Goal: Information Seeking & Learning: Learn about a topic

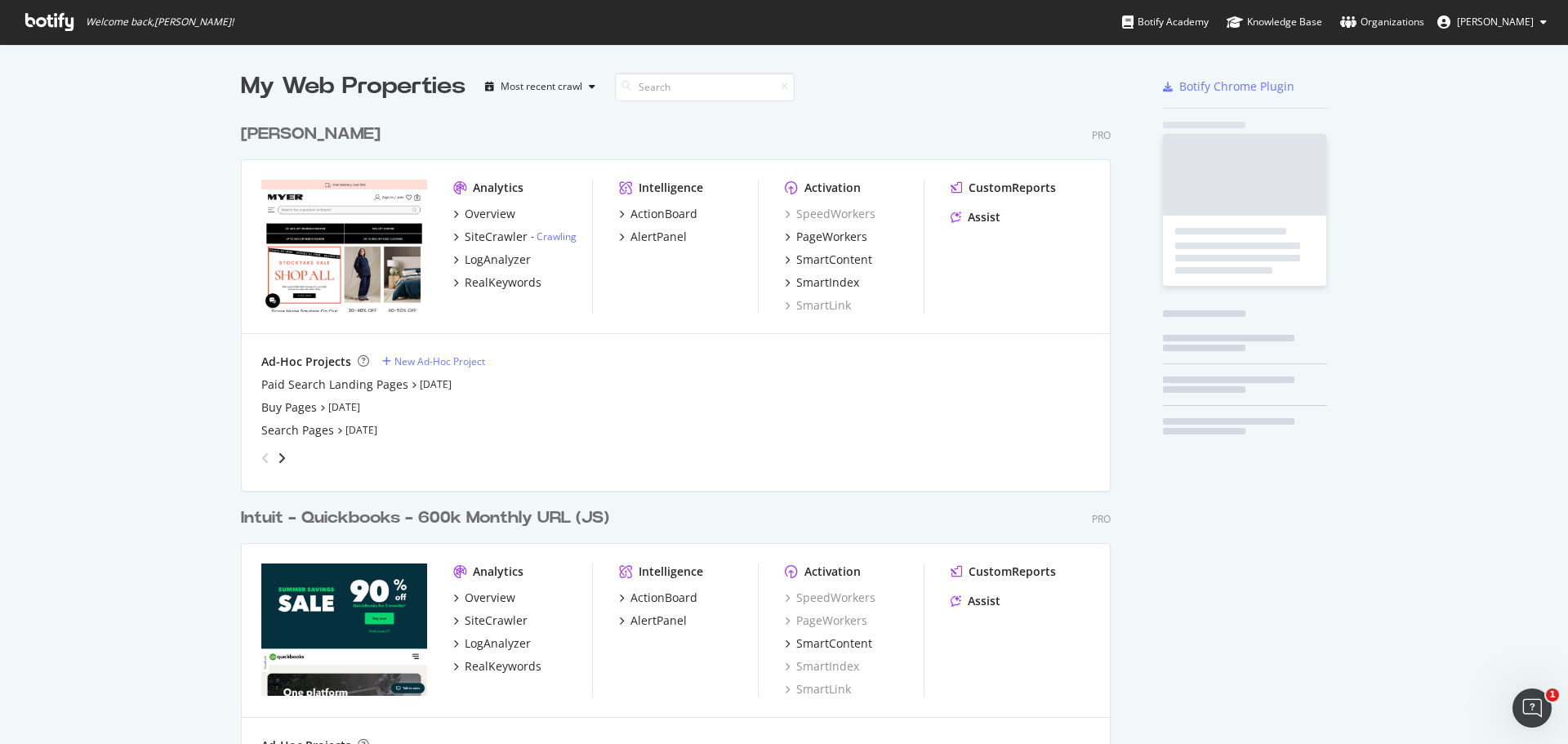
scroll to position [756, 871]
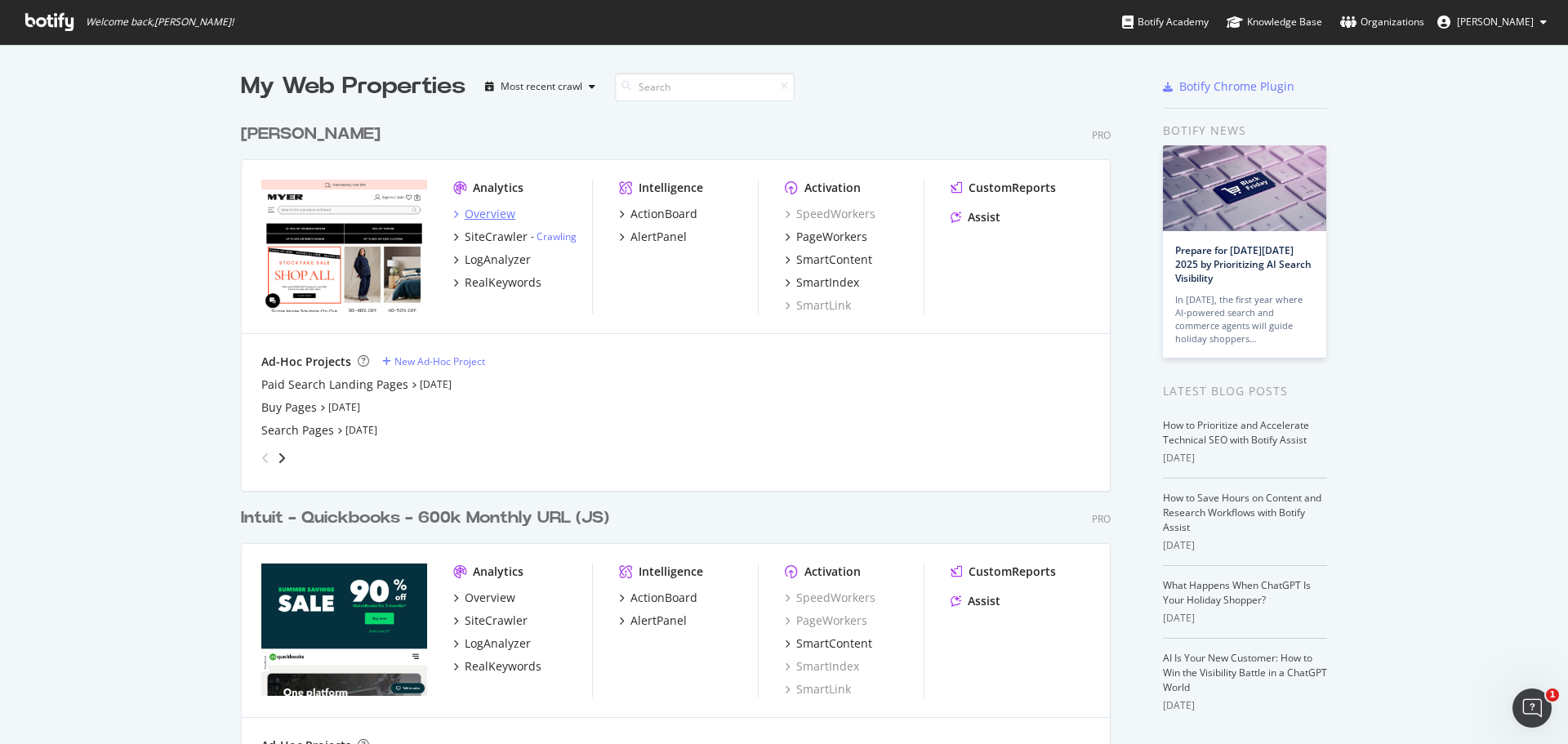
click at [471, 219] on div "Overview" at bounding box center [489, 214] width 51 height 16
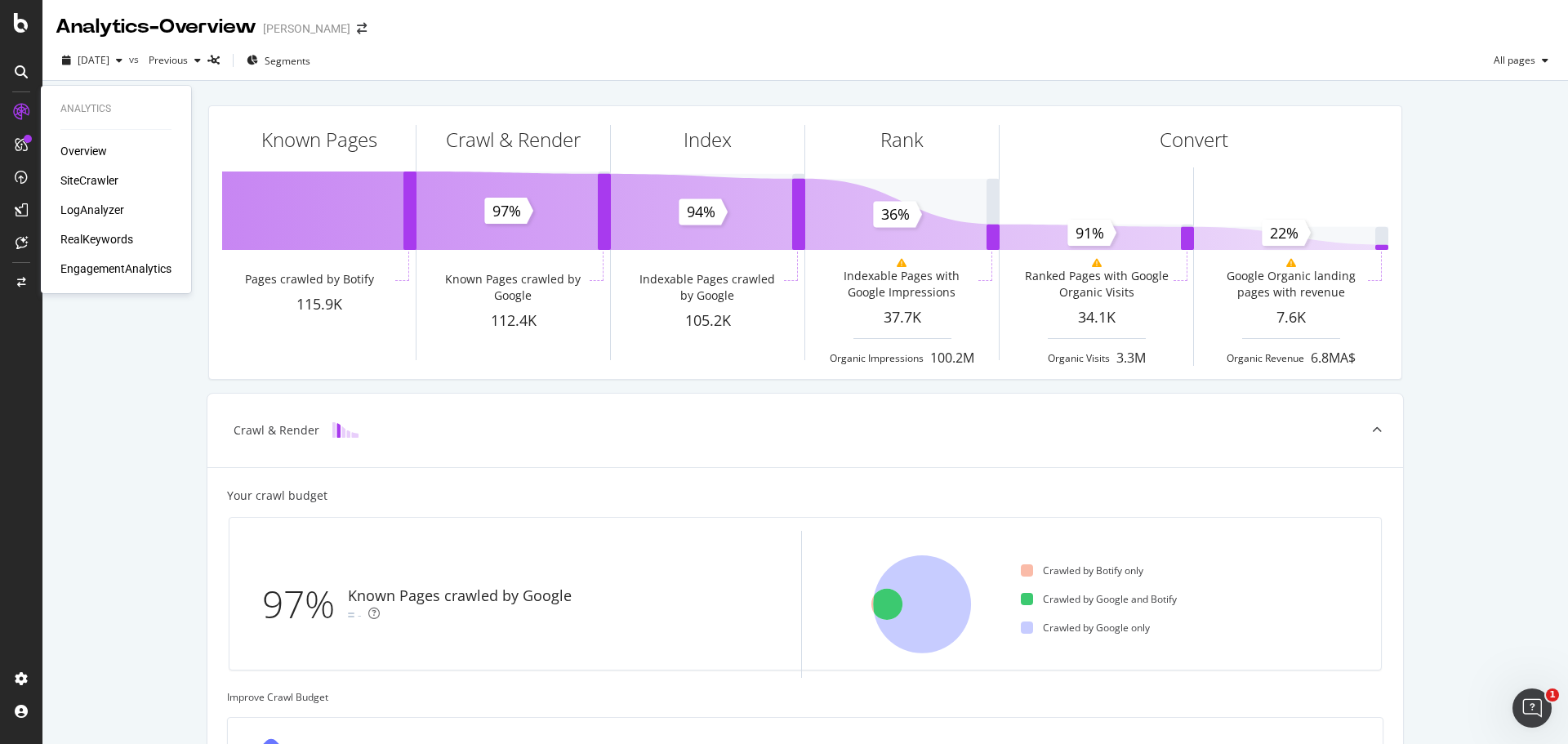
click at [94, 270] on div "EngagementAnalytics" at bounding box center [116, 268] width 111 height 16
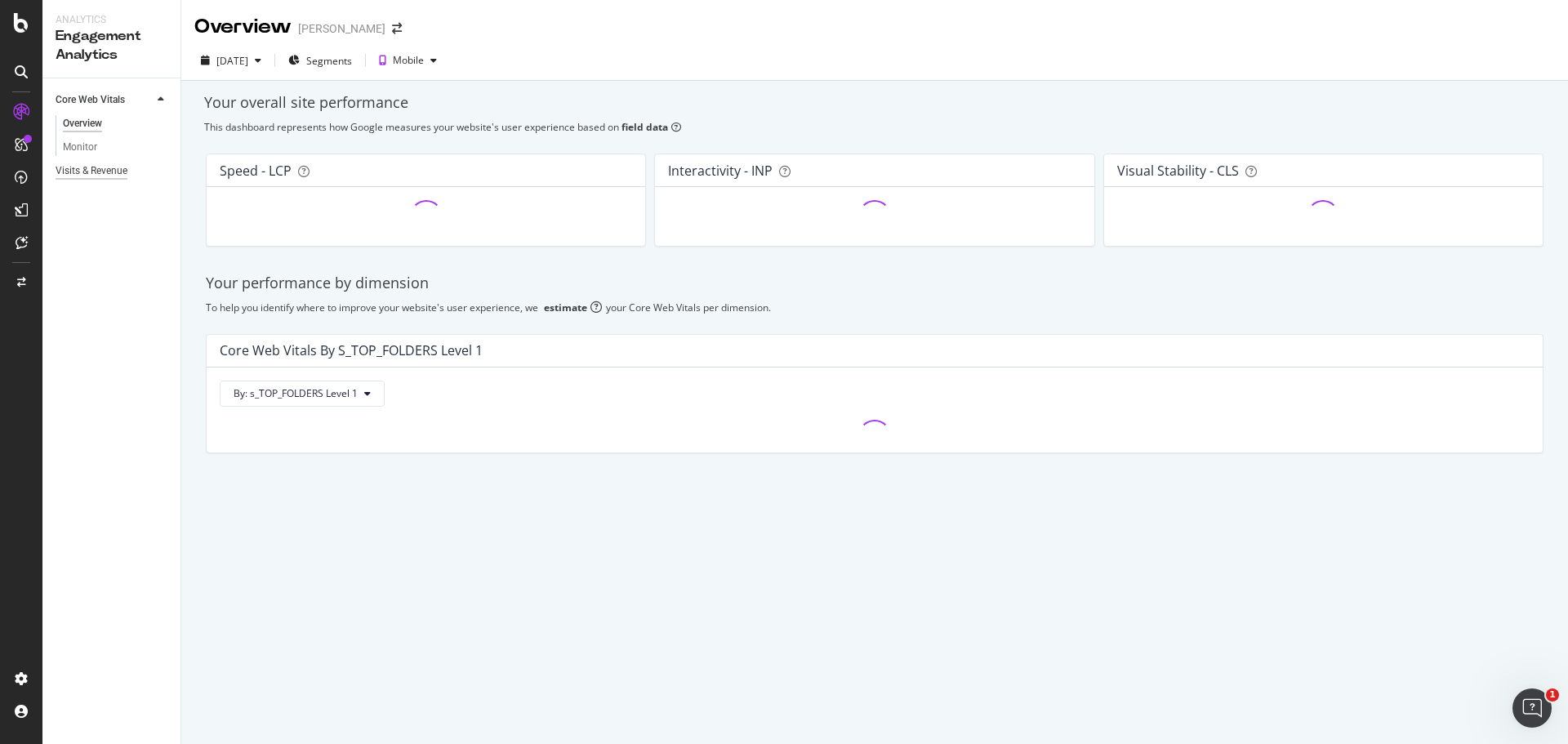
click at [85, 172] on div "Visits & Revenue" at bounding box center [91, 171] width 72 height 17
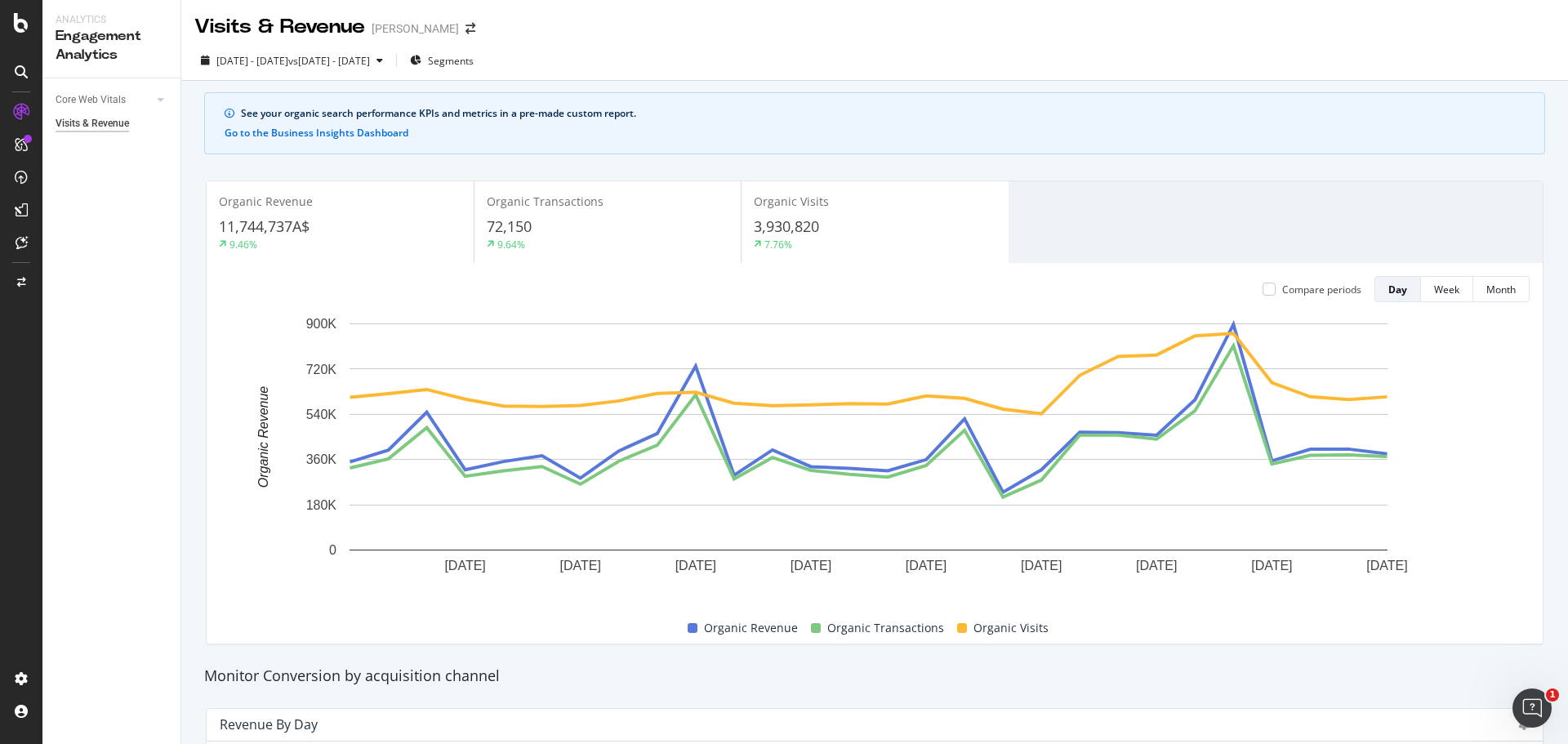
drag, startPoint x: 537, startPoint y: 43, endPoint x: 527, endPoint y: 45, distance: 10.2
click at [531, 44] on div "2025 Aug. 22nd - Sep. 18th vs 2025 Jul. 25th - Aug. 21st Segments" at bounding box center [875, 61] width 1387 height 40
click at [474, 58] on span "Segments" at bounding box center [451, 60] width 46 height 13
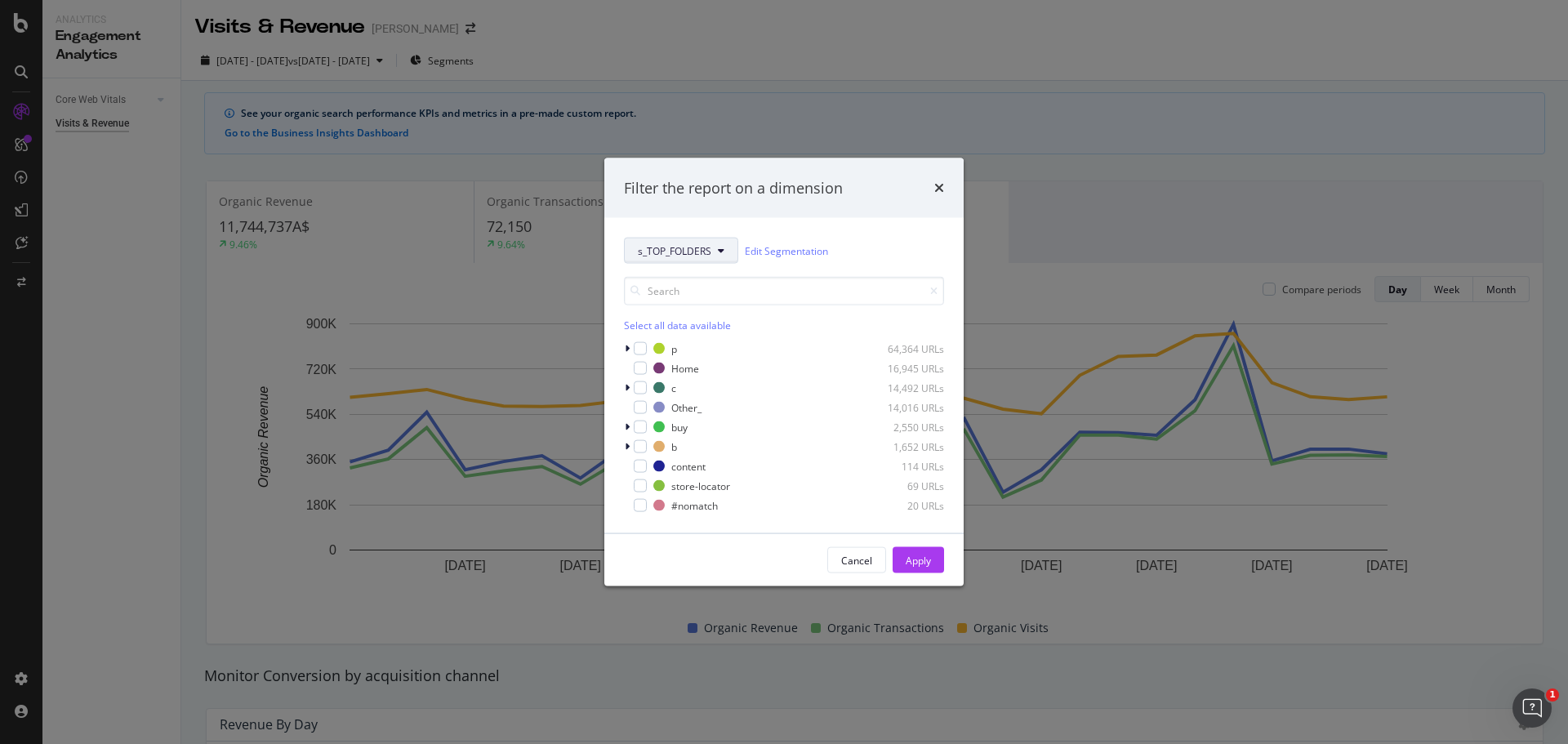
click at [664, 256] on span "s_TOP_FOLDERS" at bounding box center [674, 250] width 74 height 13
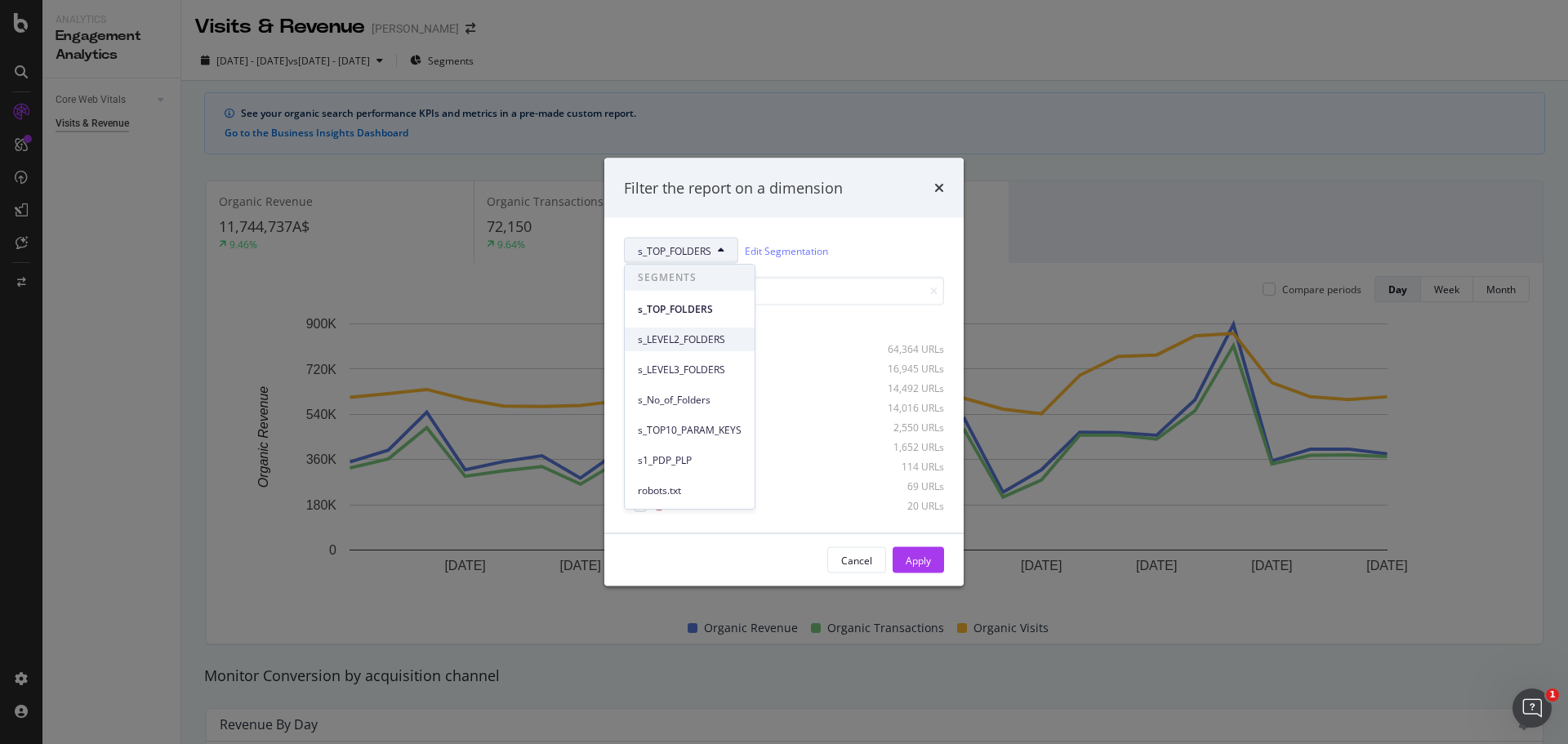
click at [653, 330] on div "s_LEVEL2_FOLDERS" at bounding box center [689, 338] width 129 height 24
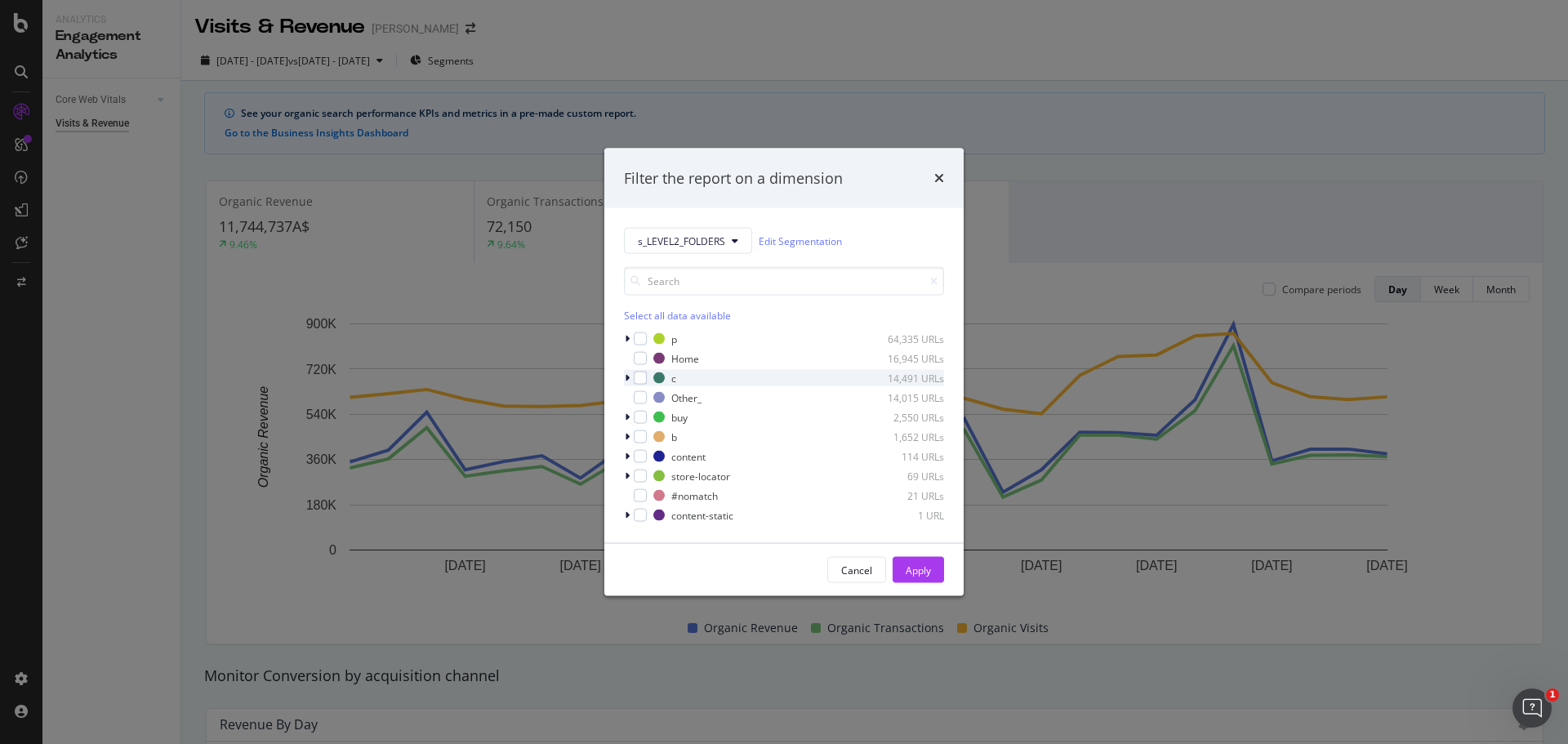
click at [628, 380] on icon "modal" at bounding box center [626, 378] width 5 height 10
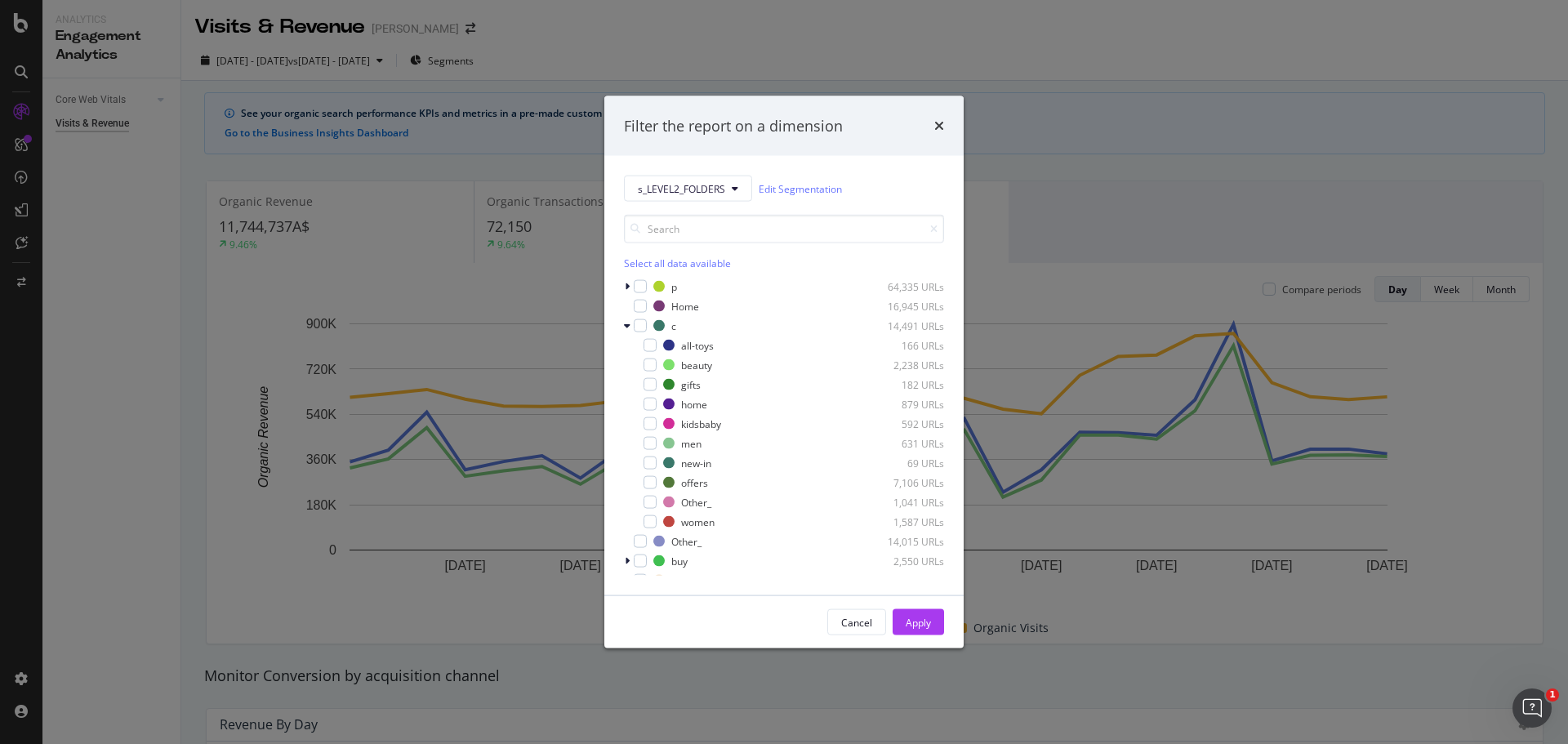
click at [621, 324] on div "s_LEVEL2_FOLDERS Edit Segmentation Select all data available p 64,335 URLs Home…" at bounding box center [784, 376] width 360 height 439
click at [668, 225] on input "modal" at bounding box center [784, 229] width 320 height 29
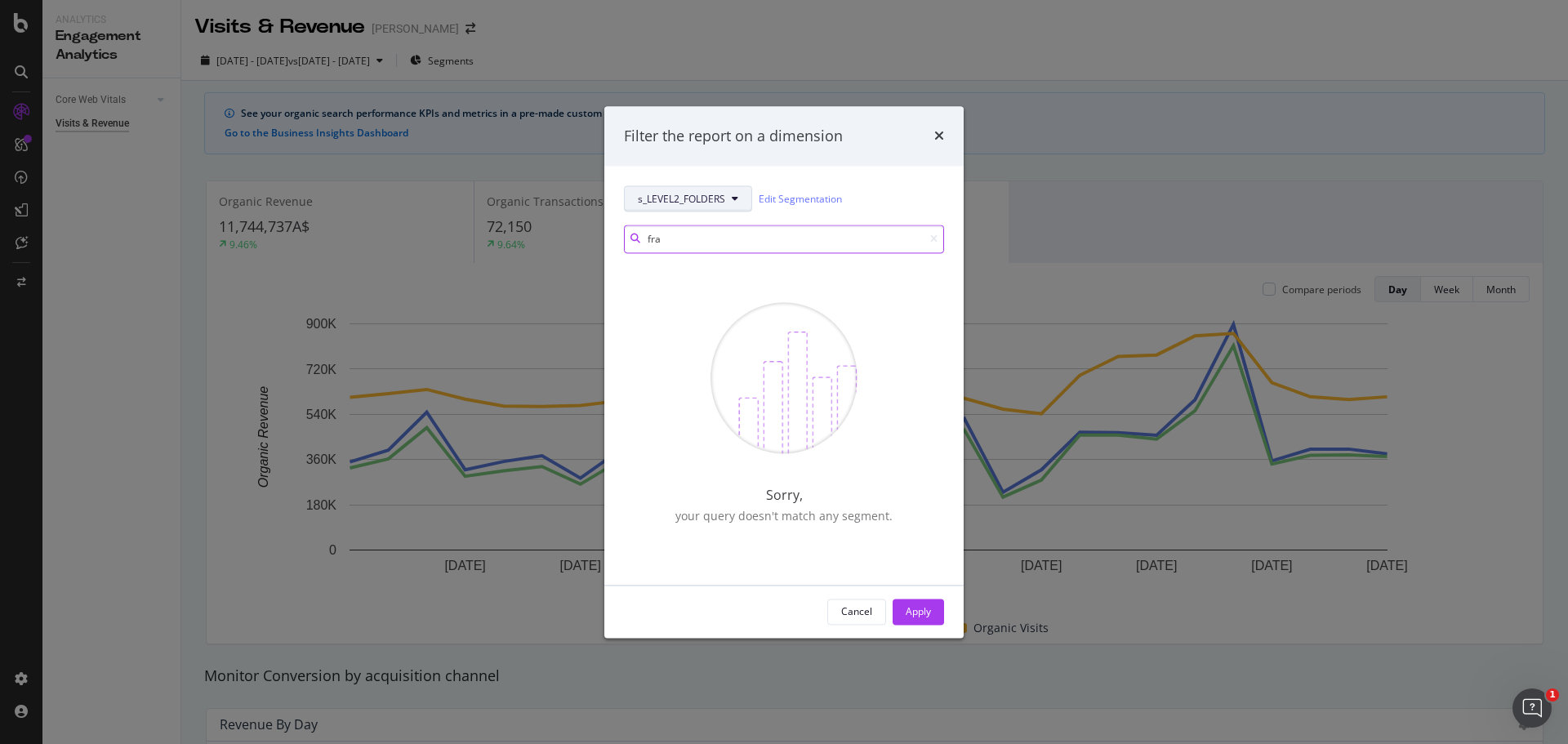
type input "fra"
click at [711, 190] on button "s_LEVEL2_FOLDERS" at bounding box center [689, 198] width 129 height 26
click at [659, 320] on span "s_LEVEL3_FOLDERS" at bounding box center [690, 317] width 104 height 14
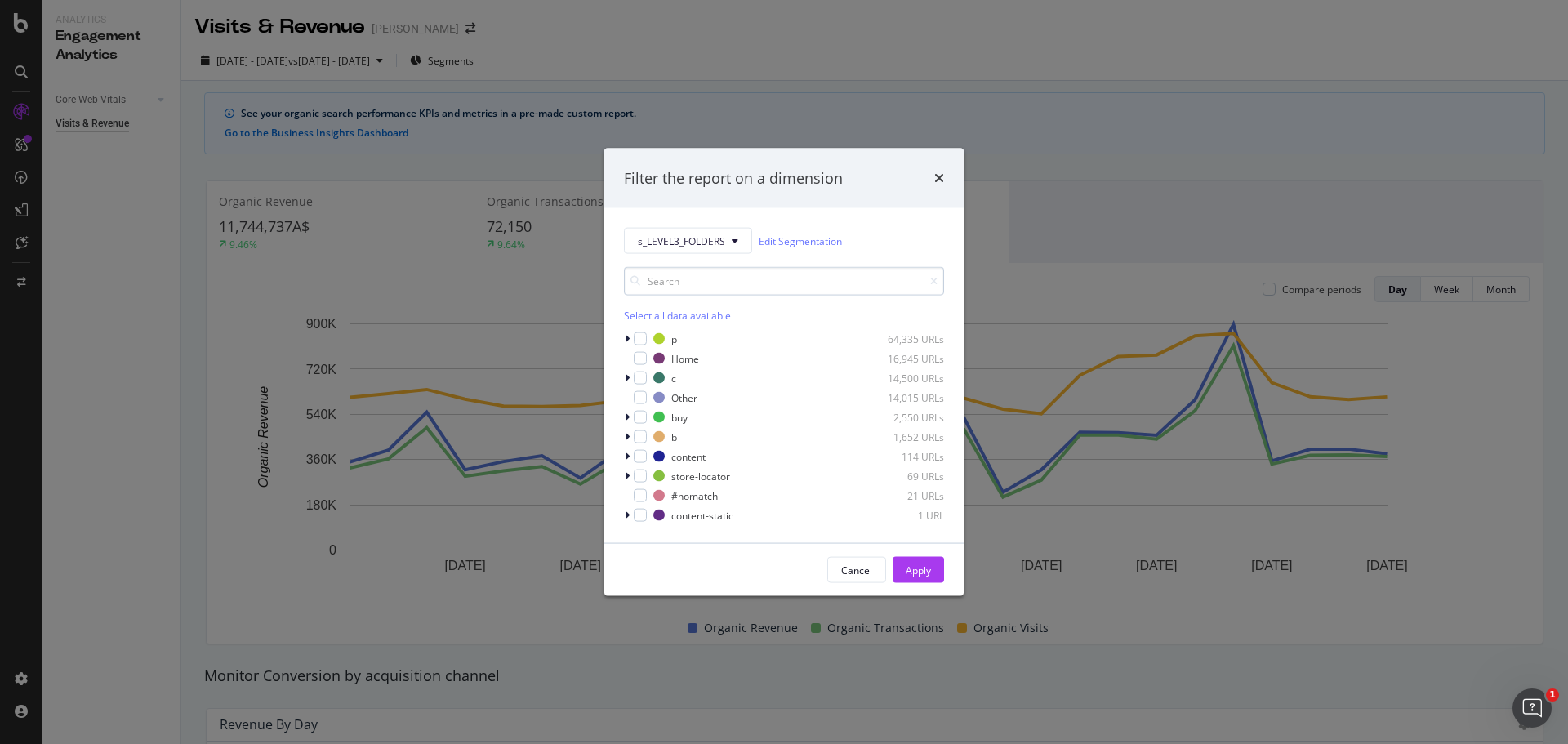
click at [666, 282] on input "modal" at bounding box center [784, 281] width 320 height 29
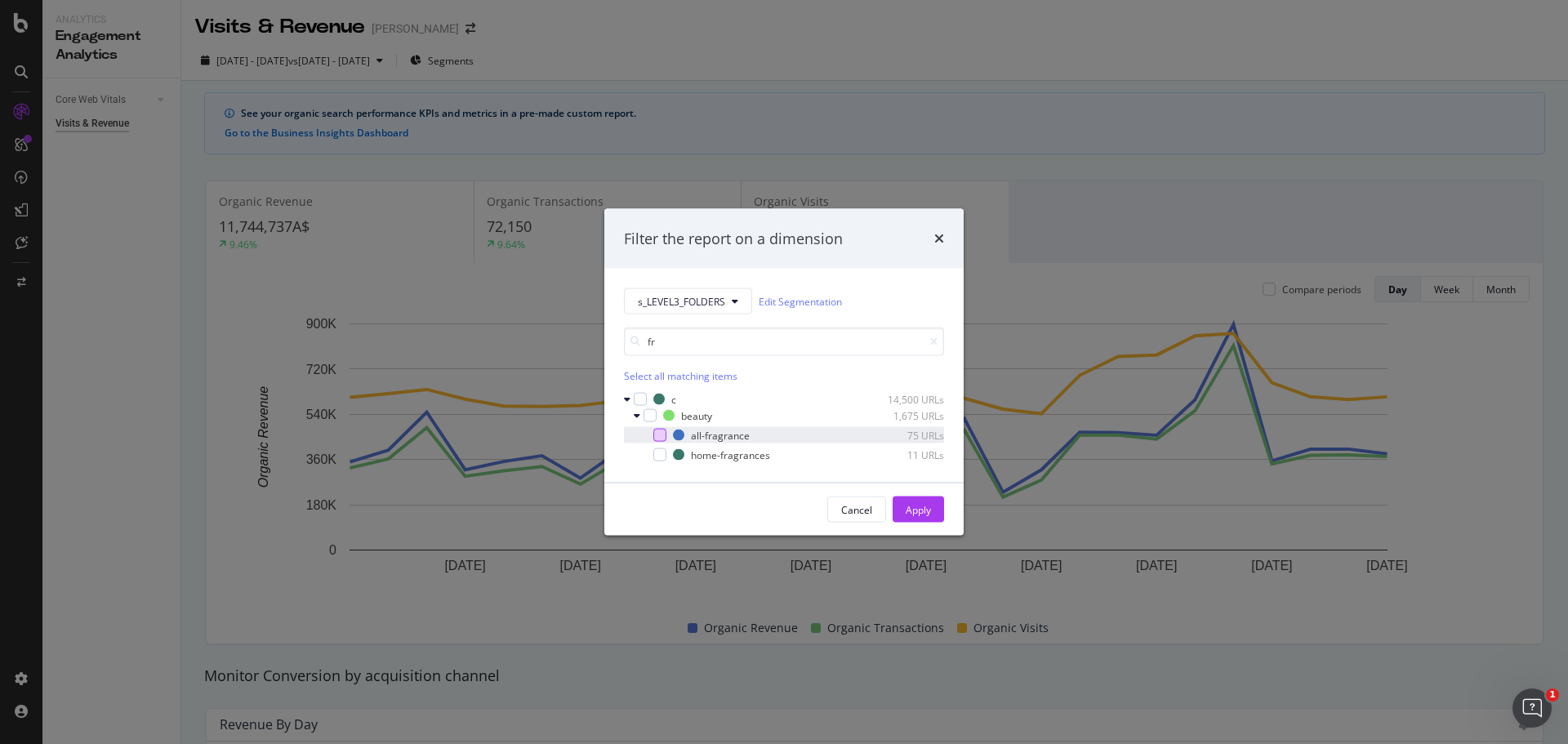
type input "fr"
click at [658, 436] on div "modal" at bounding box center [660, 435] width 13 height 13
click at [935, 508] on button "Apply" at bounding box center [919, 509] width 52 height 26
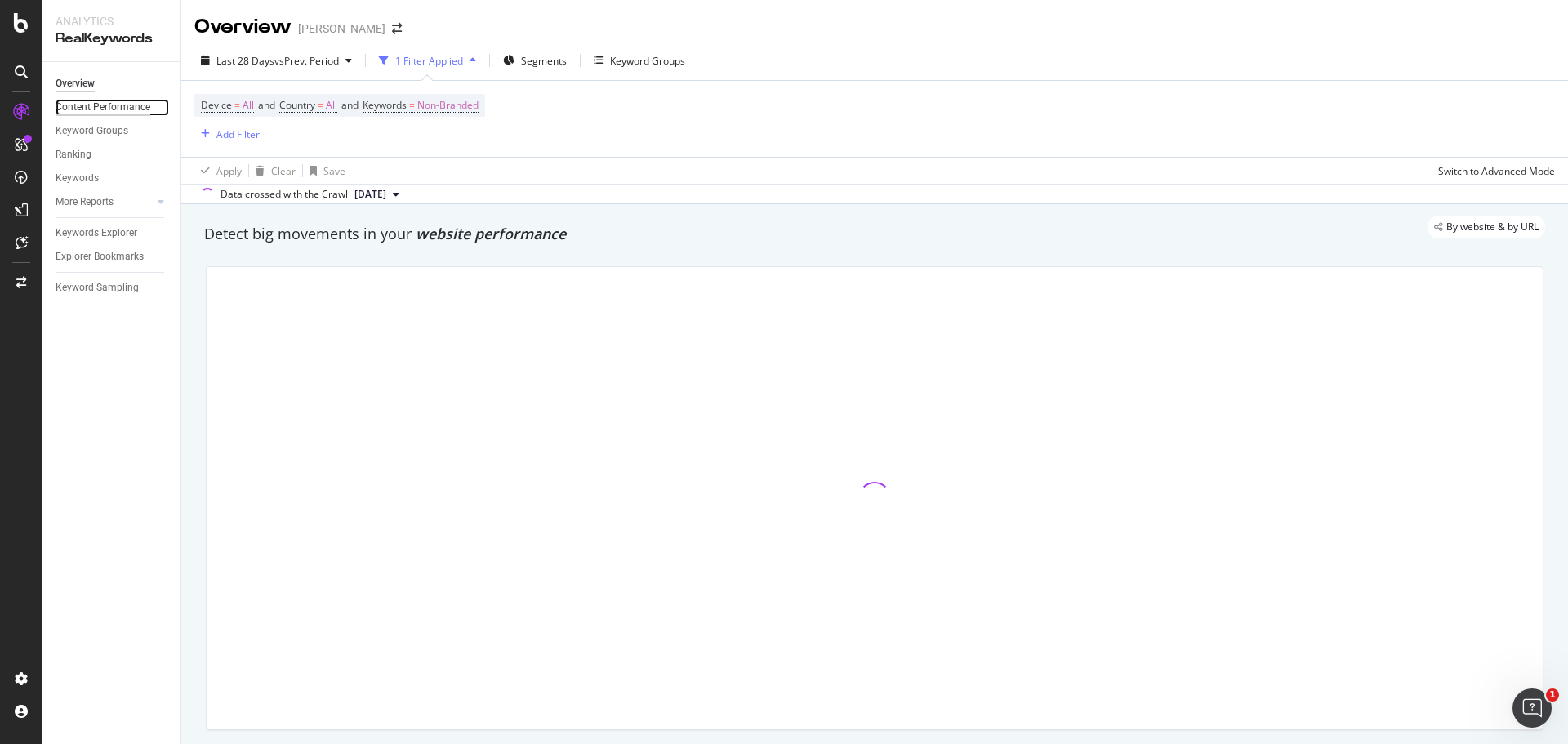
click at [96, 113] on div "Content Performance" at bounding box center [103, 107] width 95 height 17
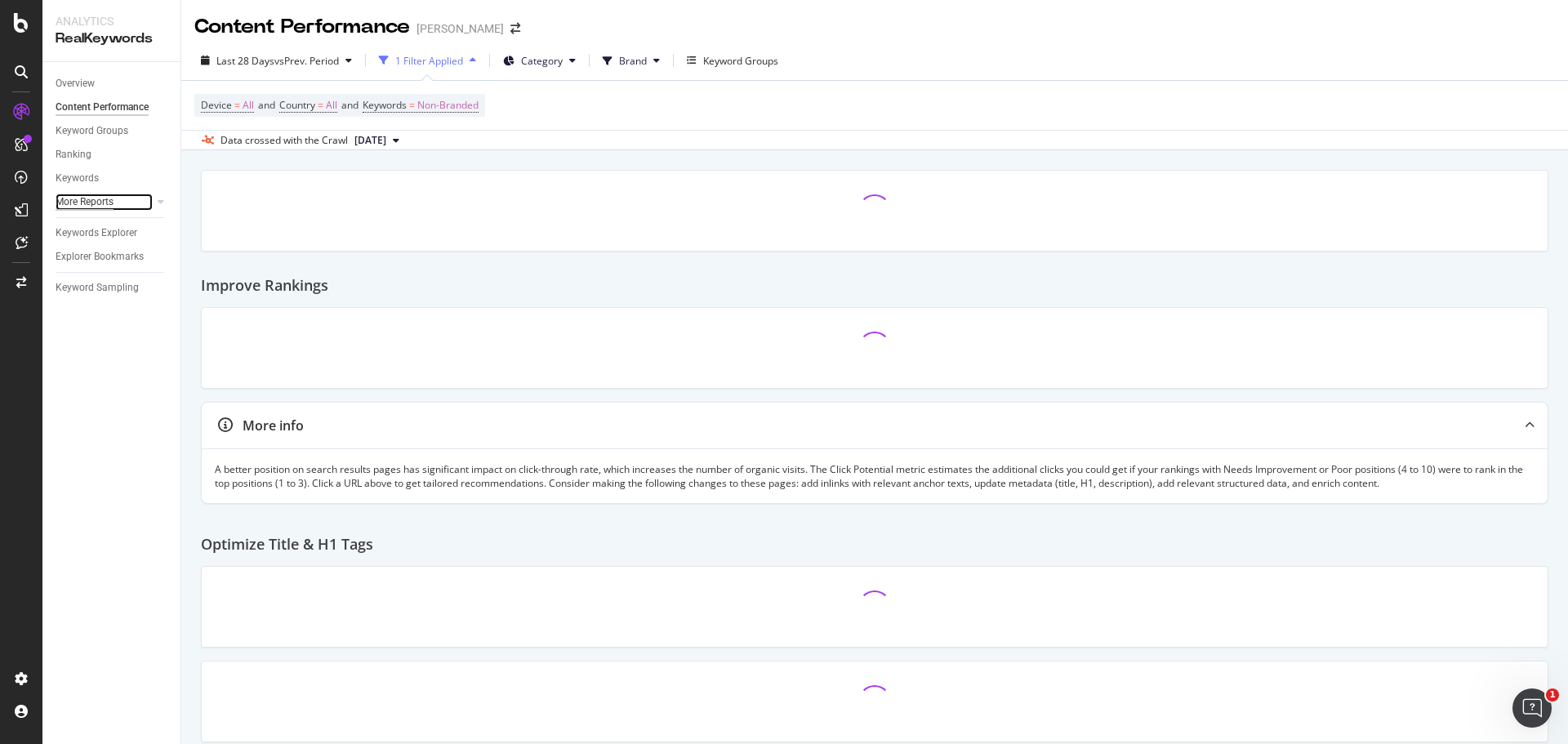
click at [102, 194] on div "More Reports" at bounding box center [84, 202] width 58 height 17
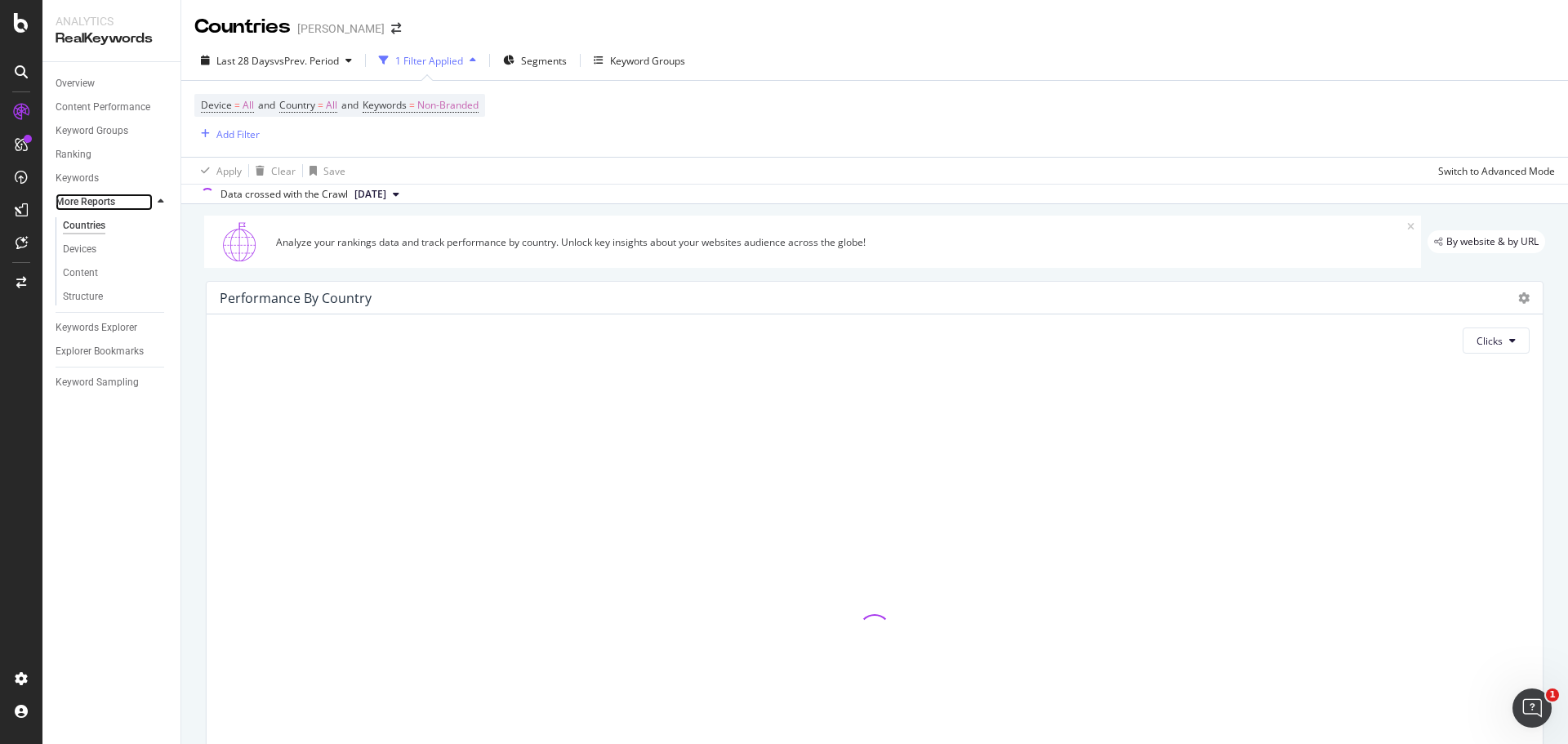
click at [148, 205] on div at bounding box center [144, 201] width 16 height 16
click at [91, 278] on div "Content" at bounding box center [81, 273] width 35 height 17
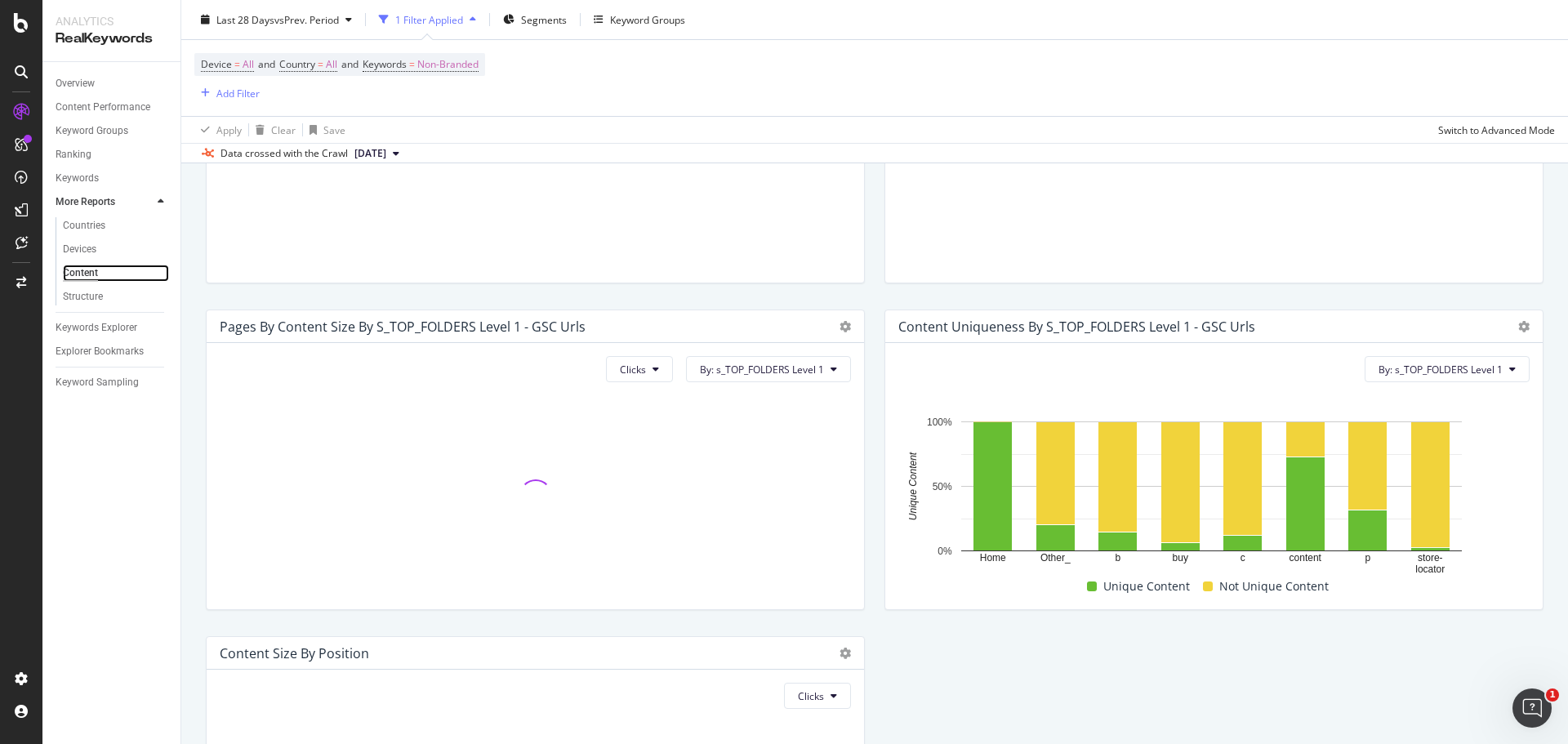
scroll to position [234, 0]
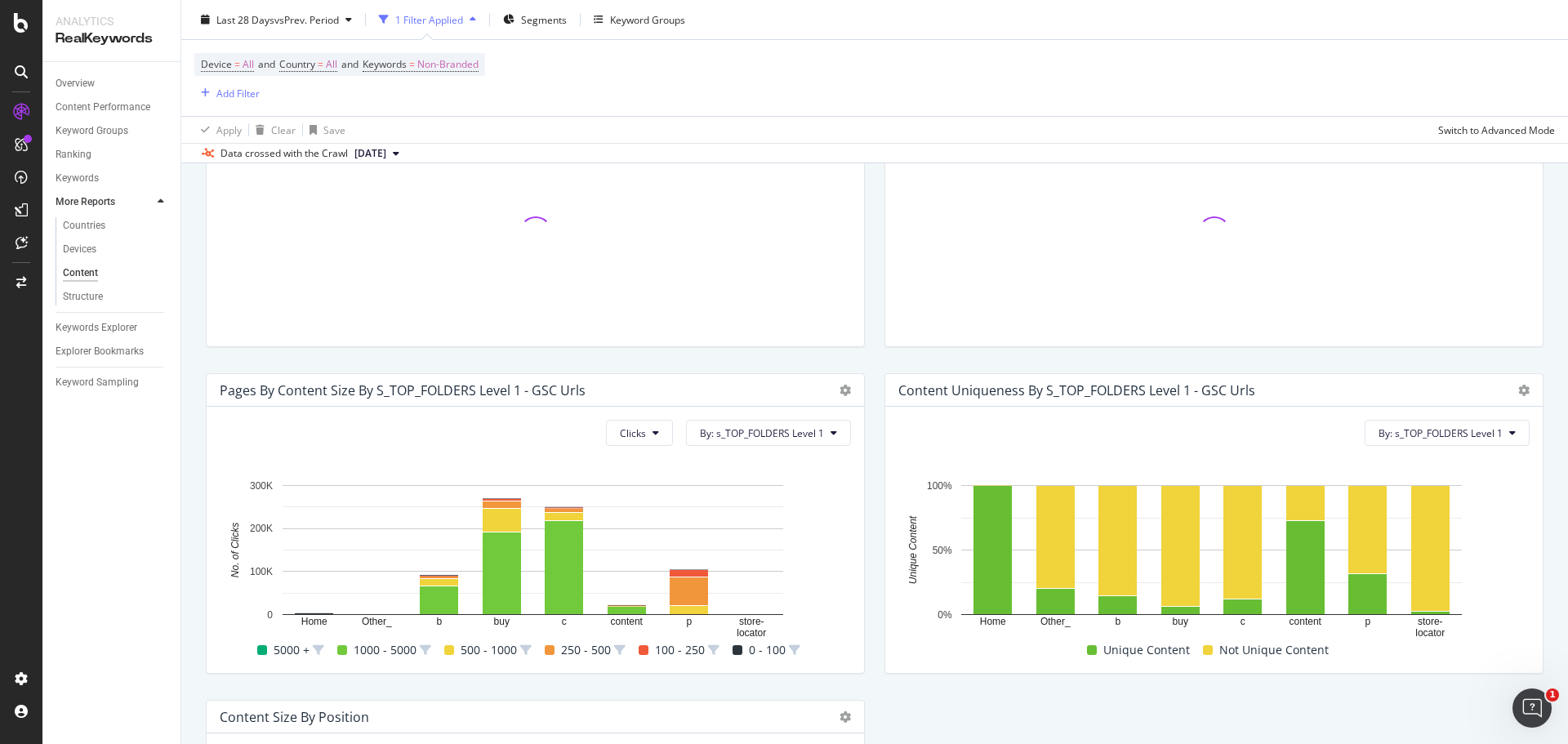
click at [101, 96] on div "Content Performance" at bounding box center [118, 107] width 125 height 24
click at [102, 105] on div "Content Performance" at bounding box center [103, 107] width 95 height 17
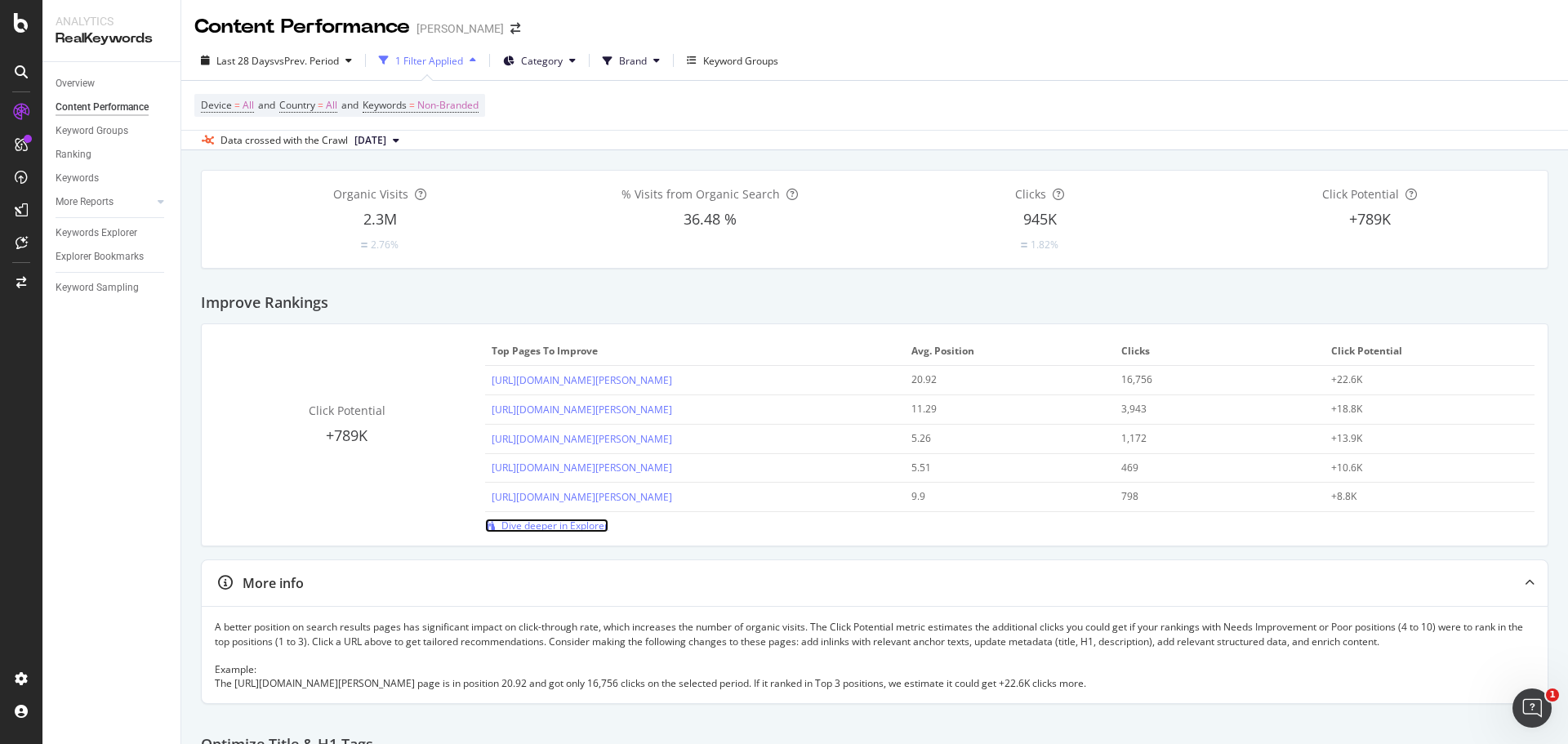
click at [517, 526] on span "Dive deeper in Explorer" at bounding box center [555, 525] width 107 height 13
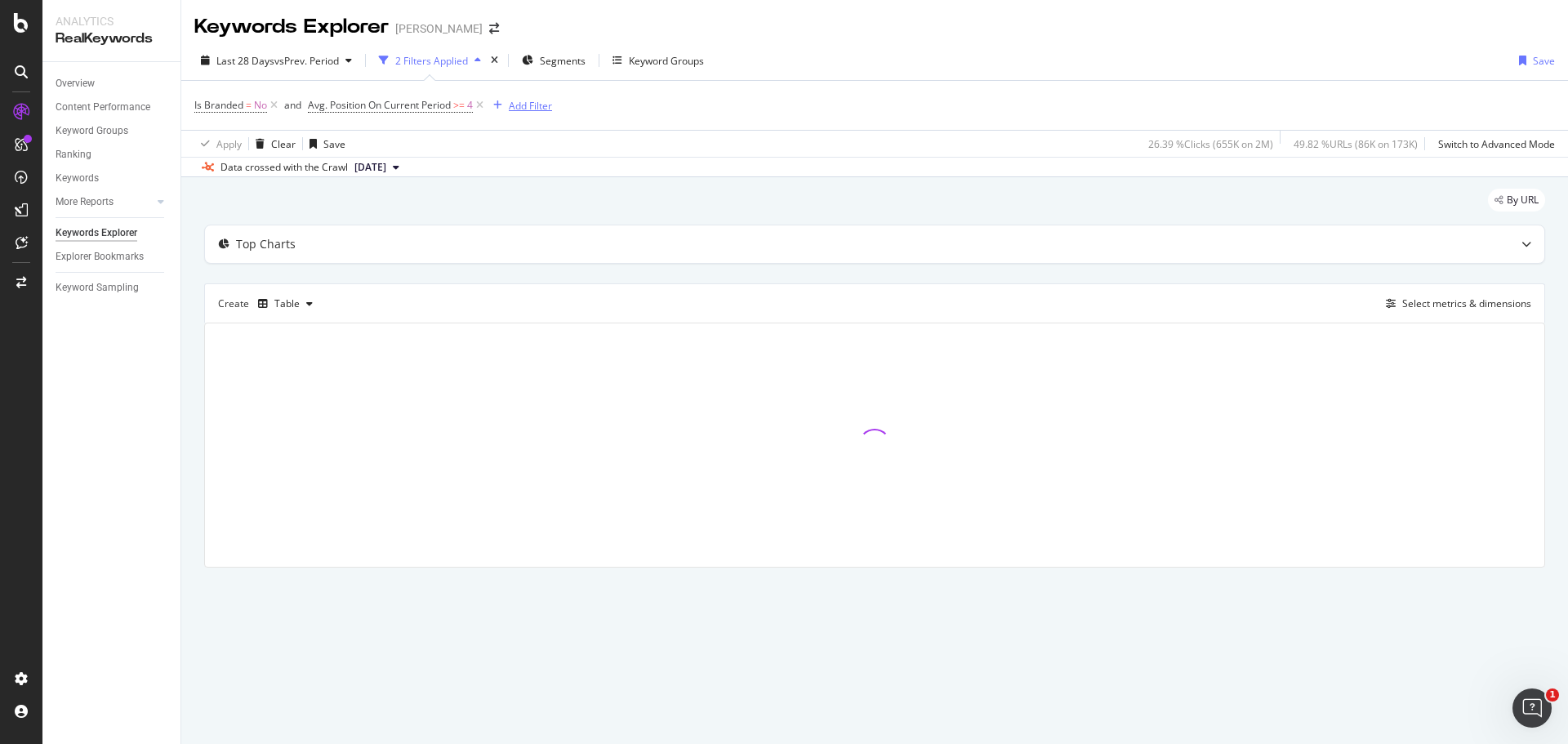
click at [493, 97] on div "Add Filter" at bounding box center [519, 105] width 65 height 18
click at [485, 105] on icon at bounding box center [480, 105] width 13 height 16
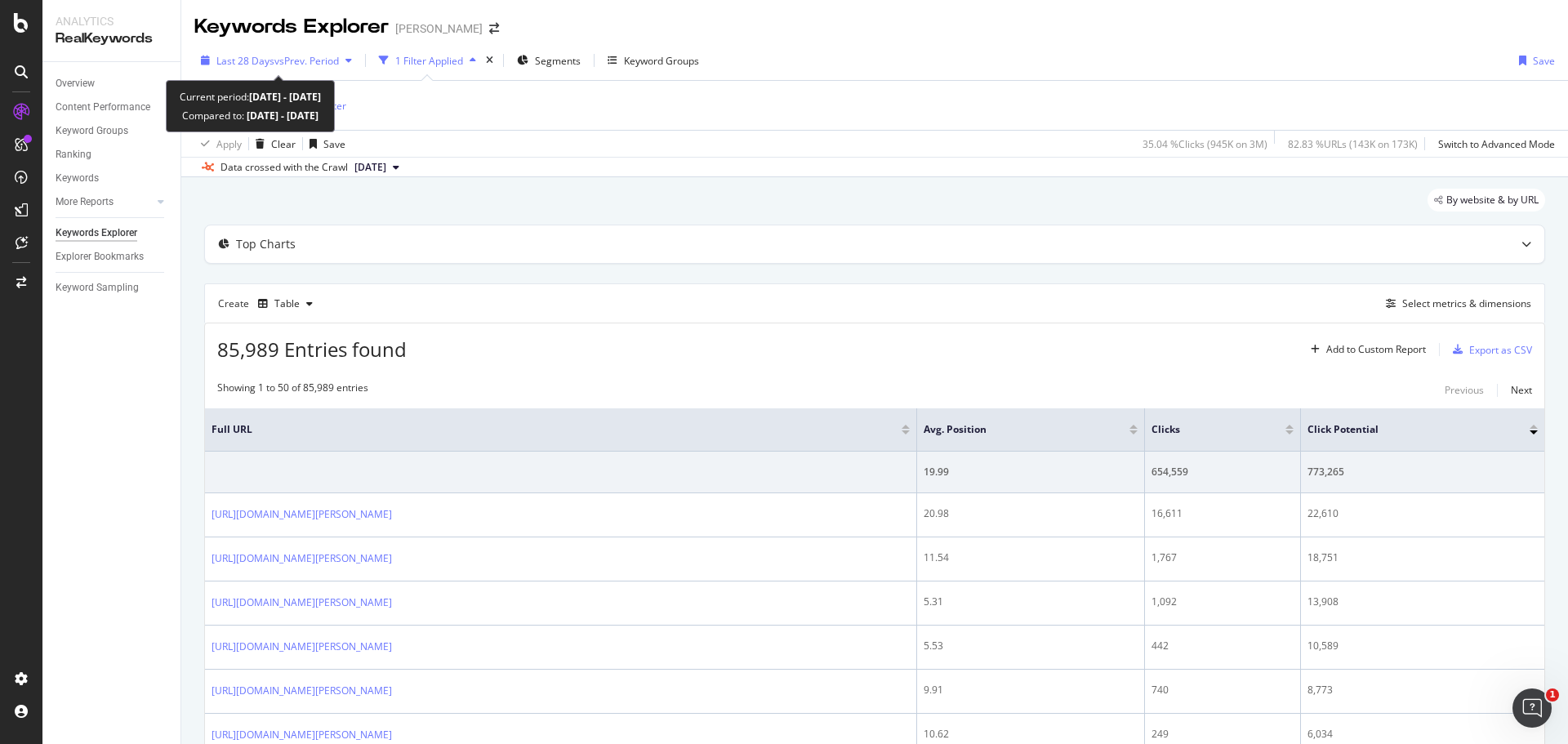
click at [290, 57] on span "vs Prev. Period" at bounding box center [306, 60] width 64 height 13
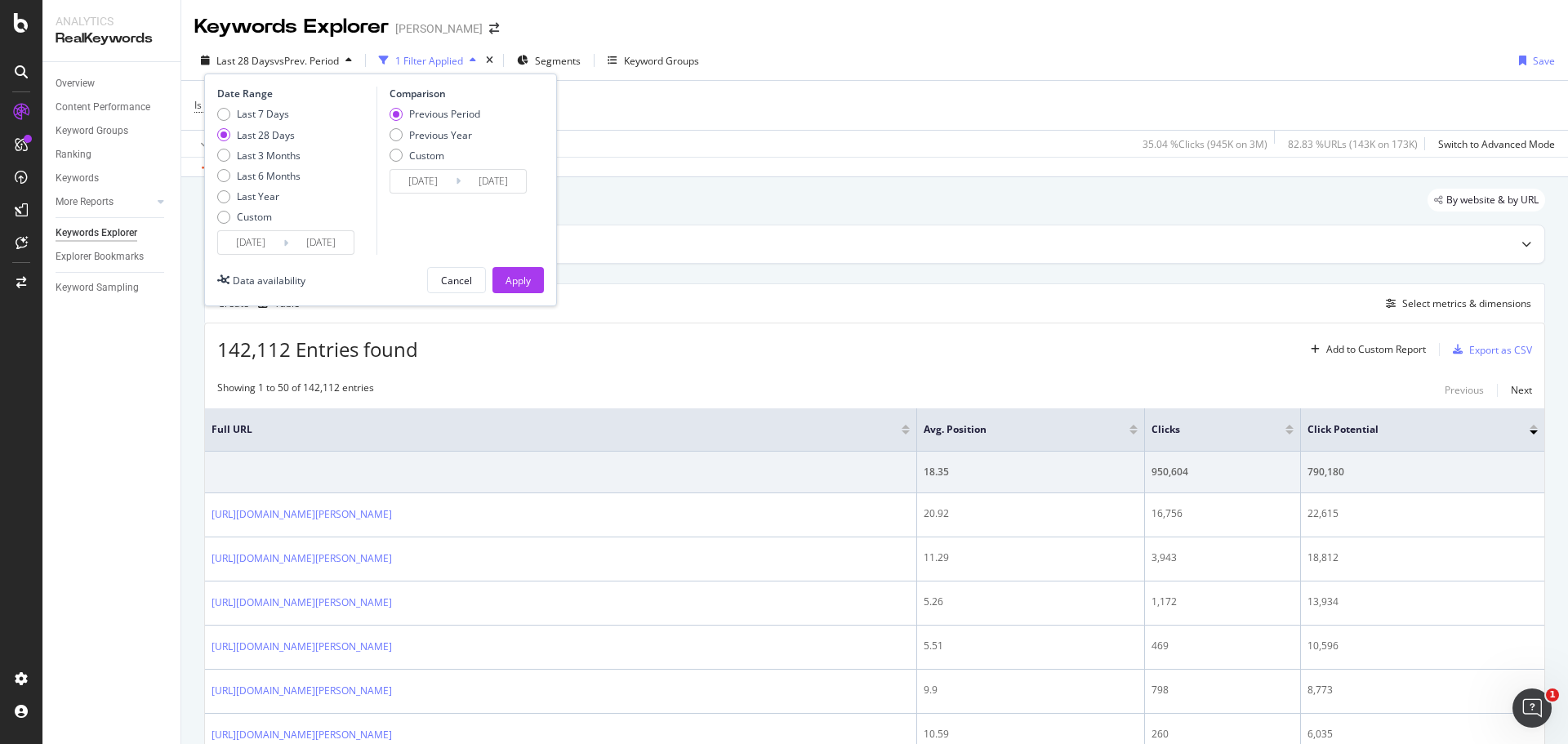
click at [250, 238] on input "[DATE]" at bounding box center [250, 243] width 65 height 23
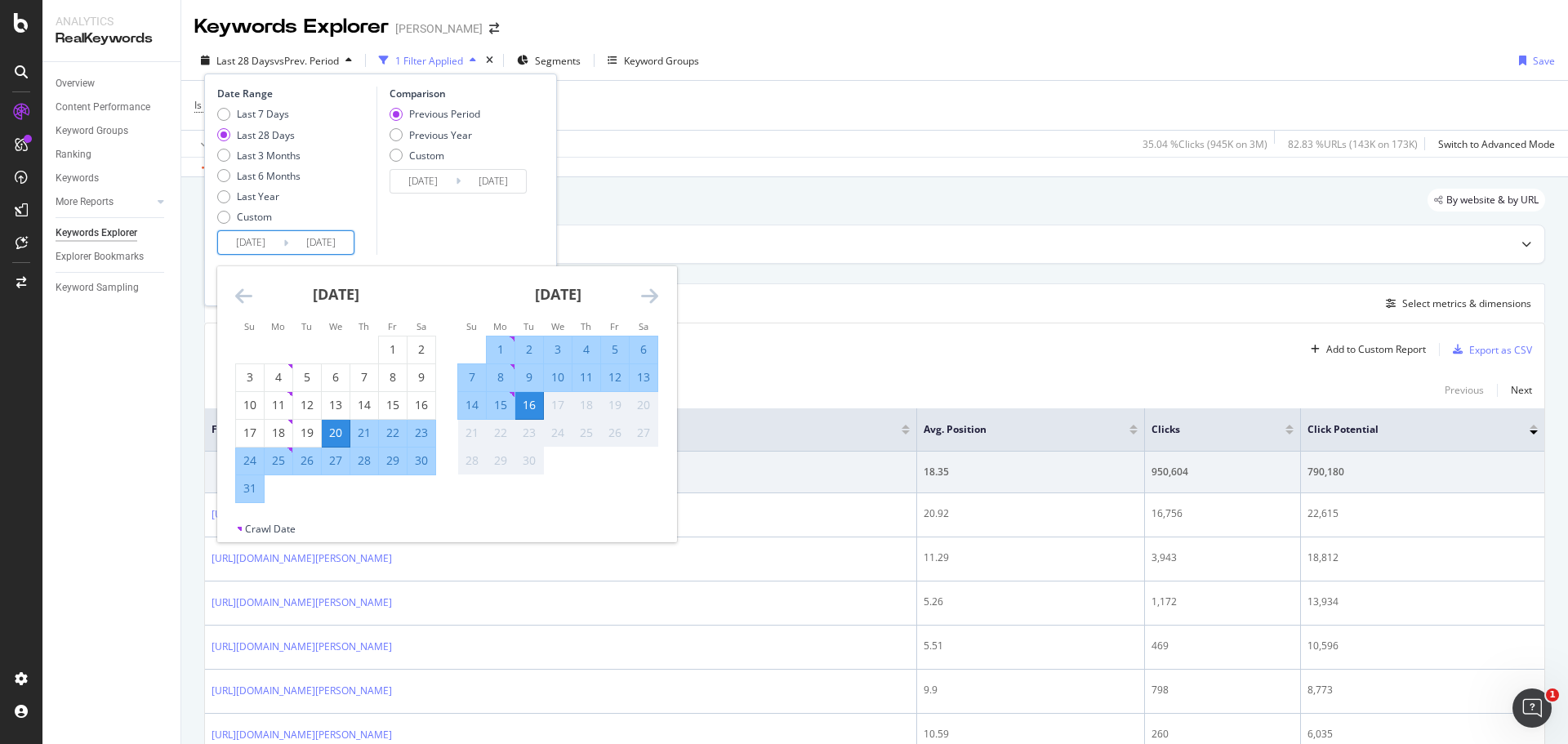
click at [246, 301] on icon "Move backward to switch to the previous month." at bounding box center [244, 295] width 17 height 19
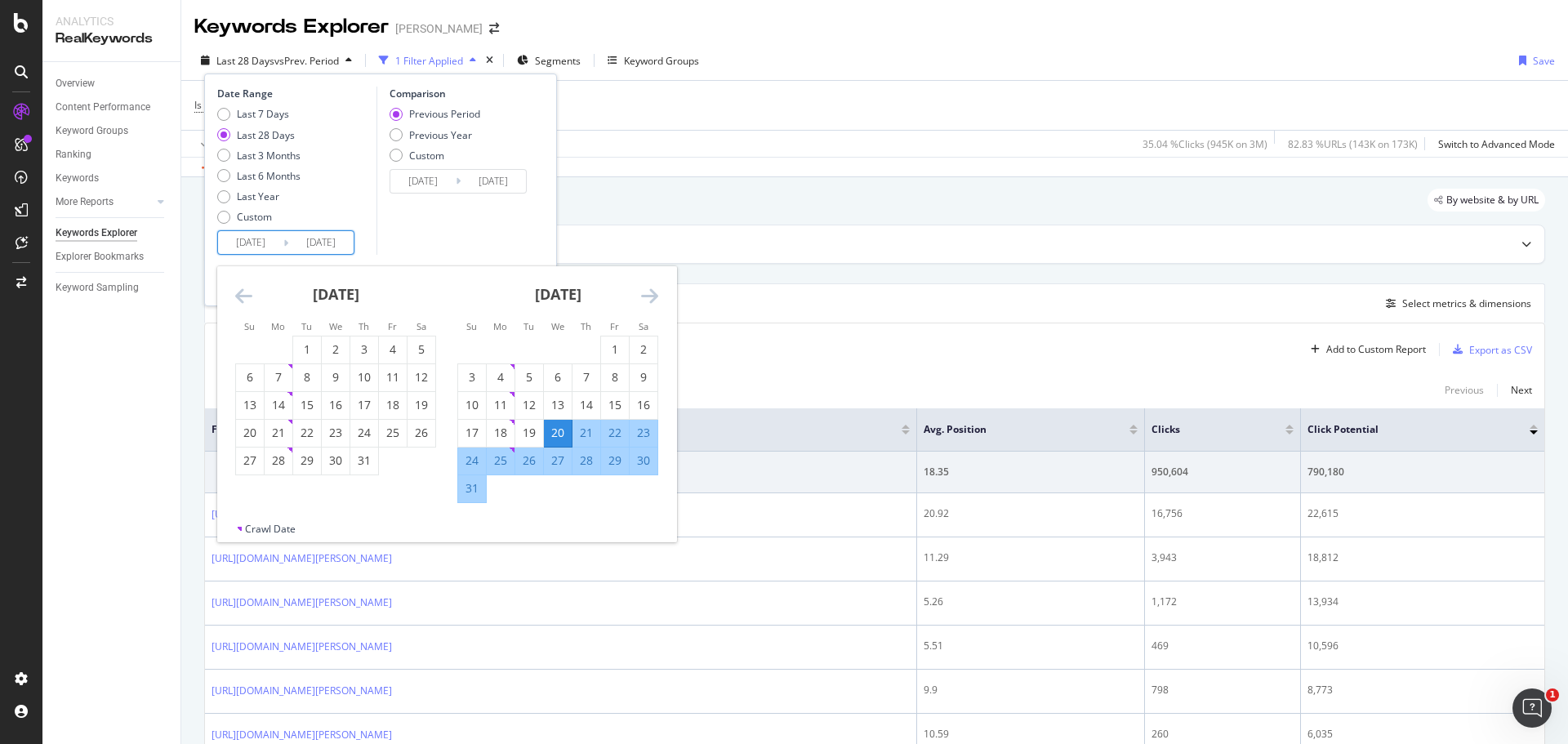
click at [645, 299] on icon "Move forward to switch to the next month." at bounding box center [649, 295] width 17 height 19
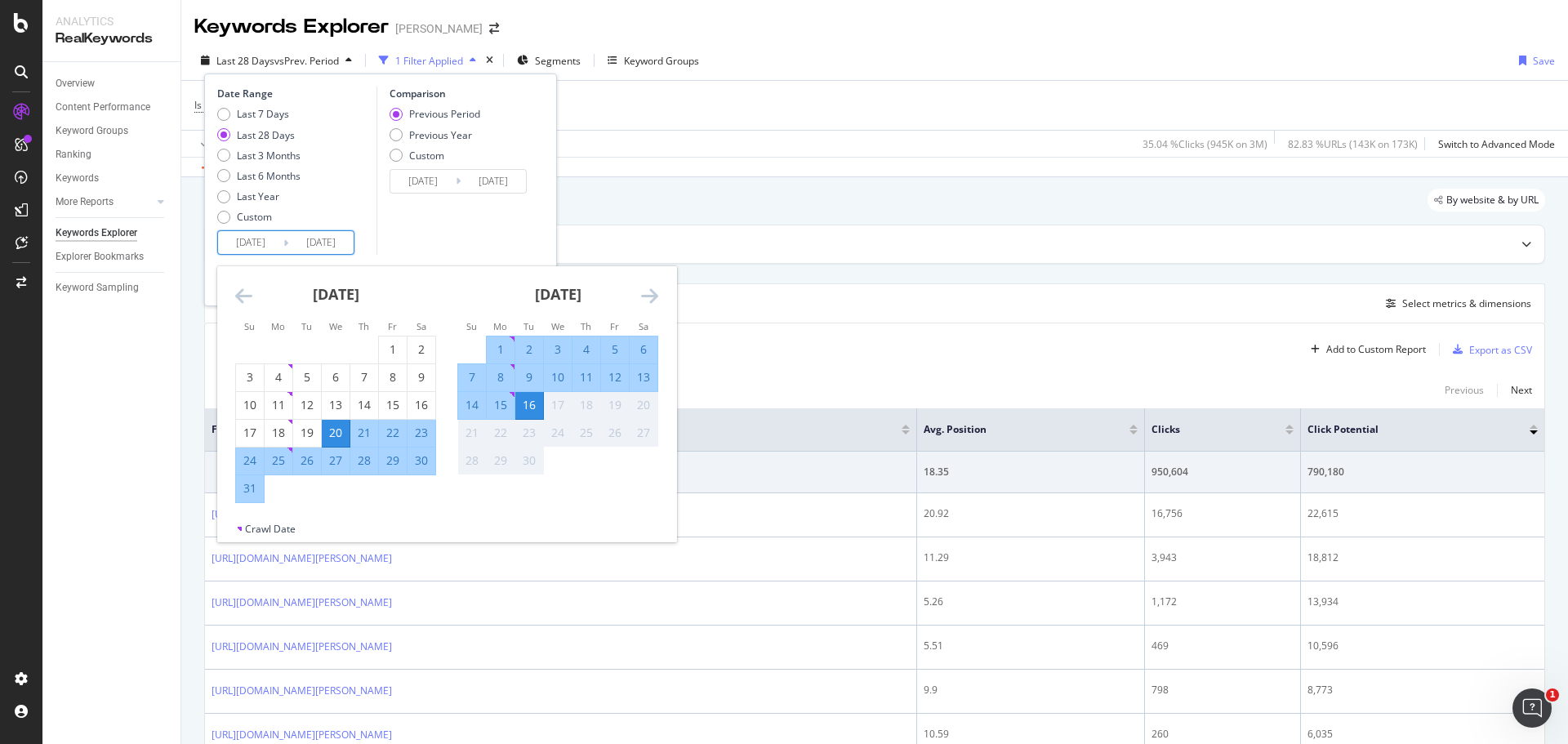
click at [246, 303] on icon "Move backward to switch to the previous month." at bounding box center [244, 295] width 17 height 19
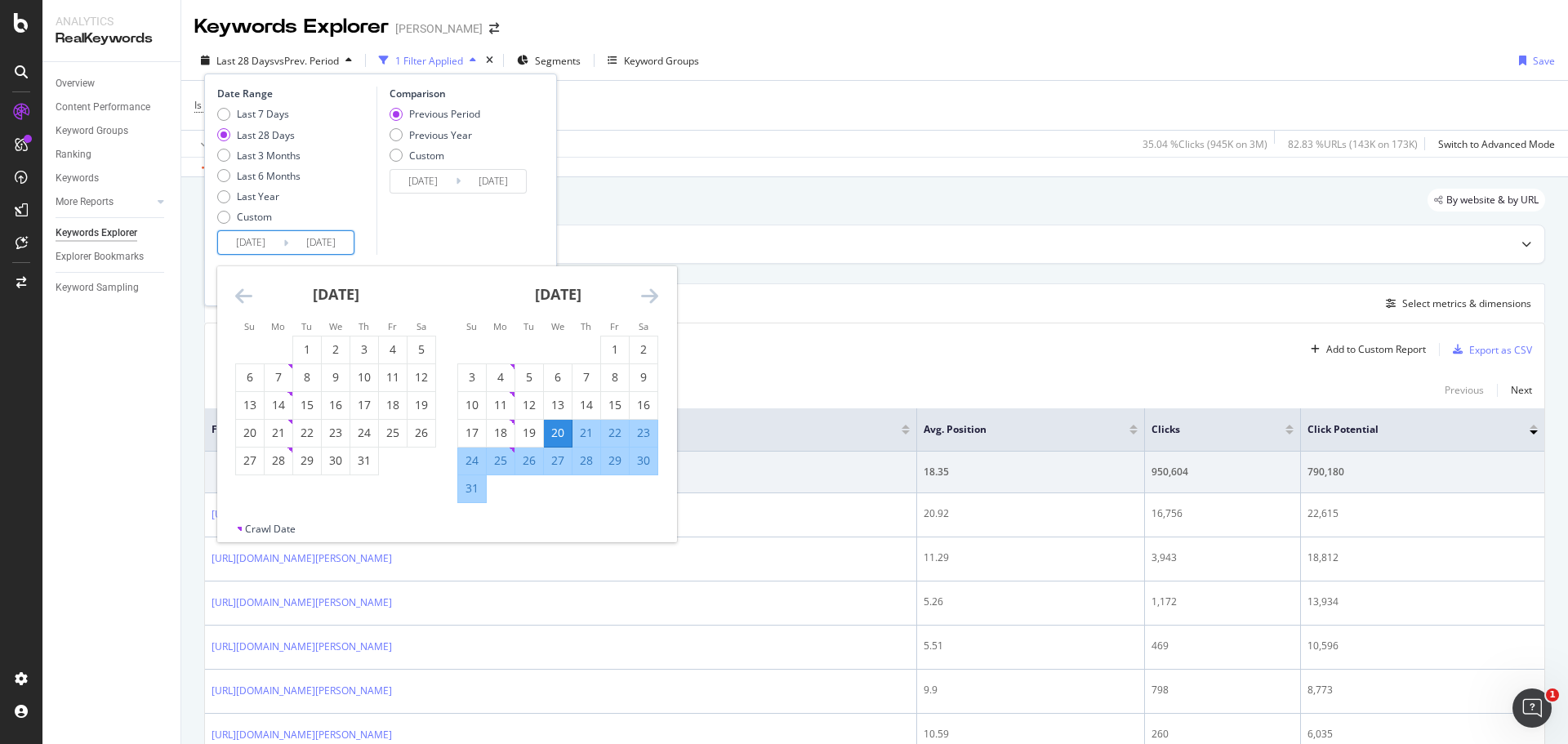
click at [246, 303] on icon "Move backward to switch to the previous month." at bounding box center [244, 295] width 17 height 19
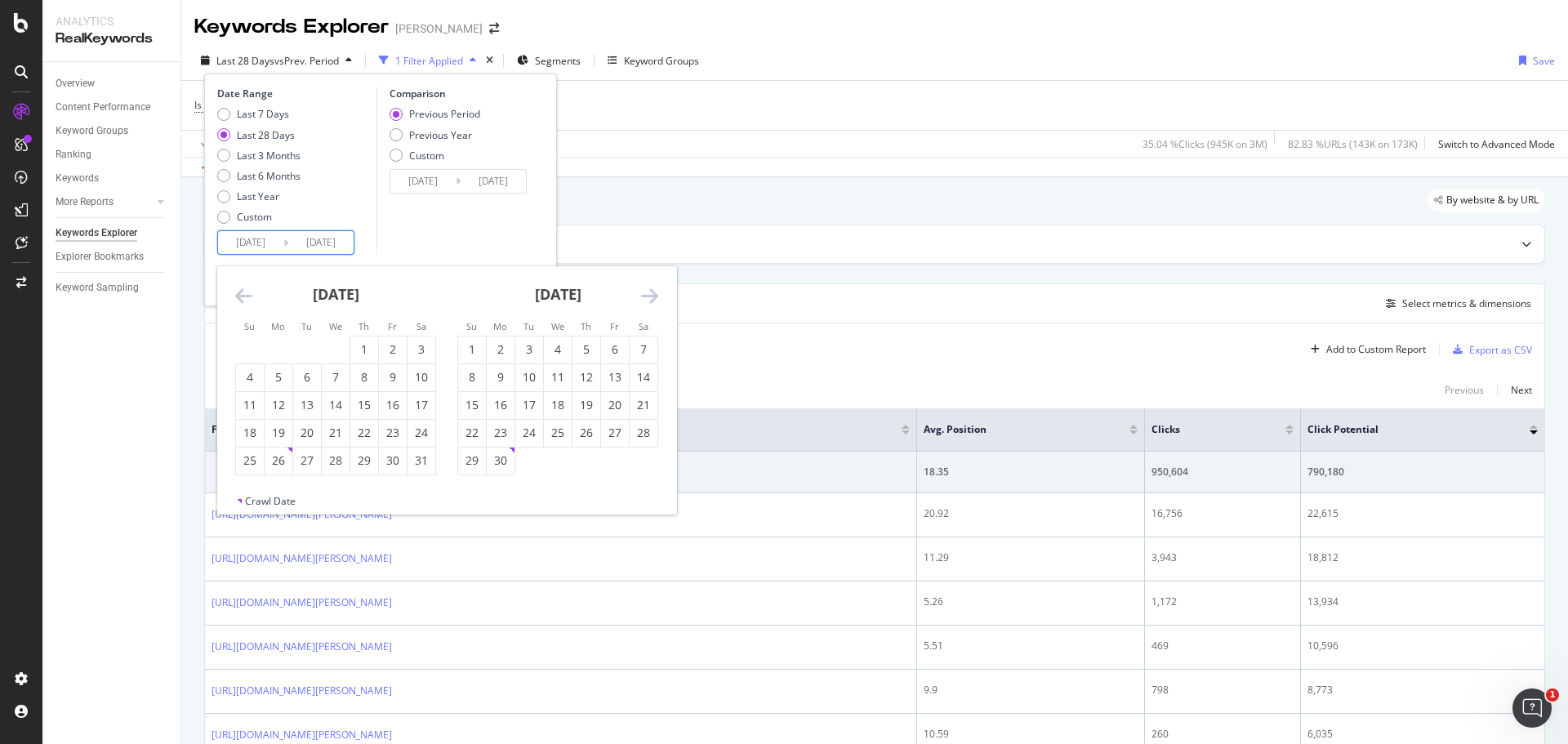
click at [246, 303] on icon "Move backward to switch to the previous month." at bounding box center [244, 295] width 17 height 19
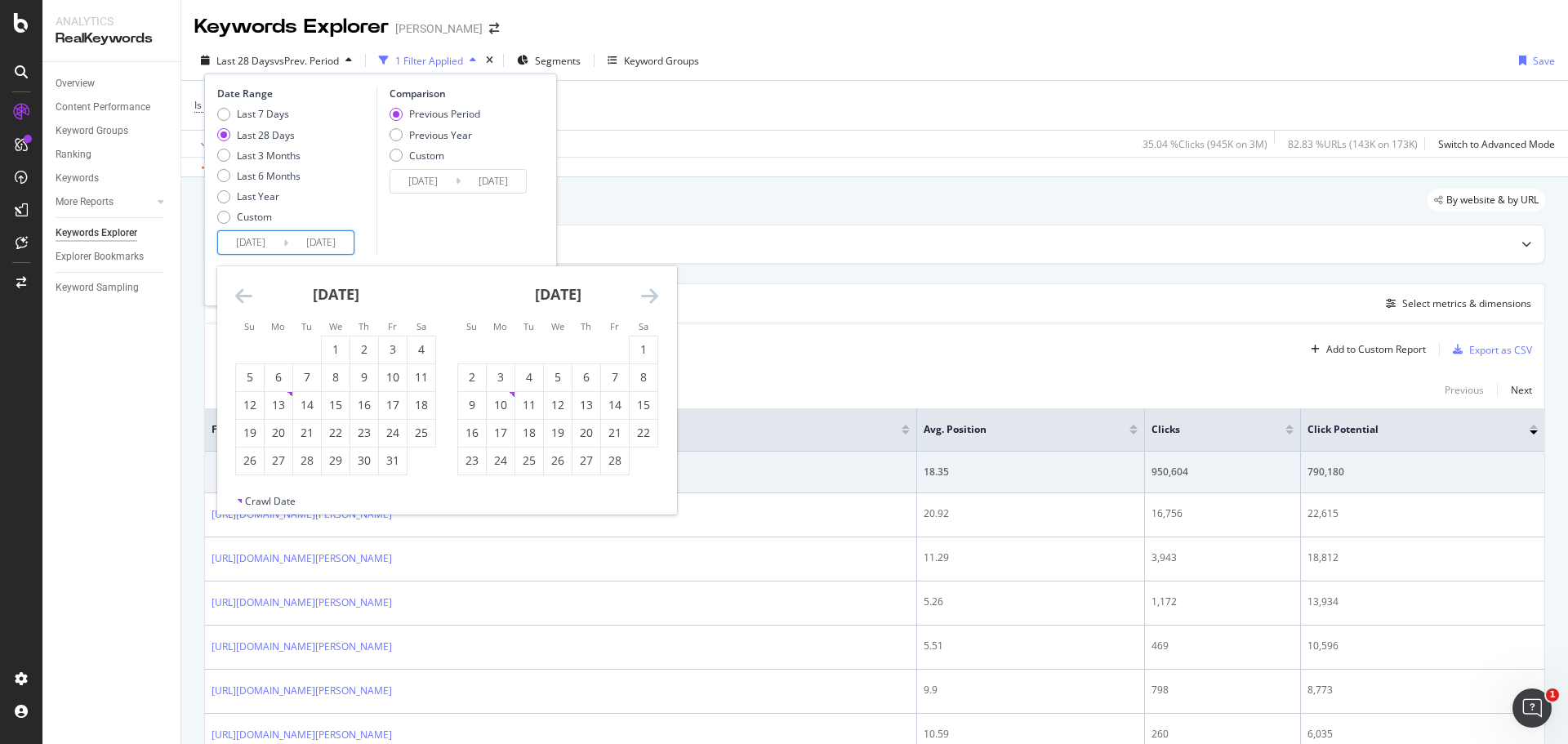
click at [246, 303] on icon "Move backward to switch to the previous month." at bounding box center [244, 295] width 17 height 19
click at [525, 345] on div "1" at bounding box center [528, 349] width 28 height 16
type input "[DATE]"
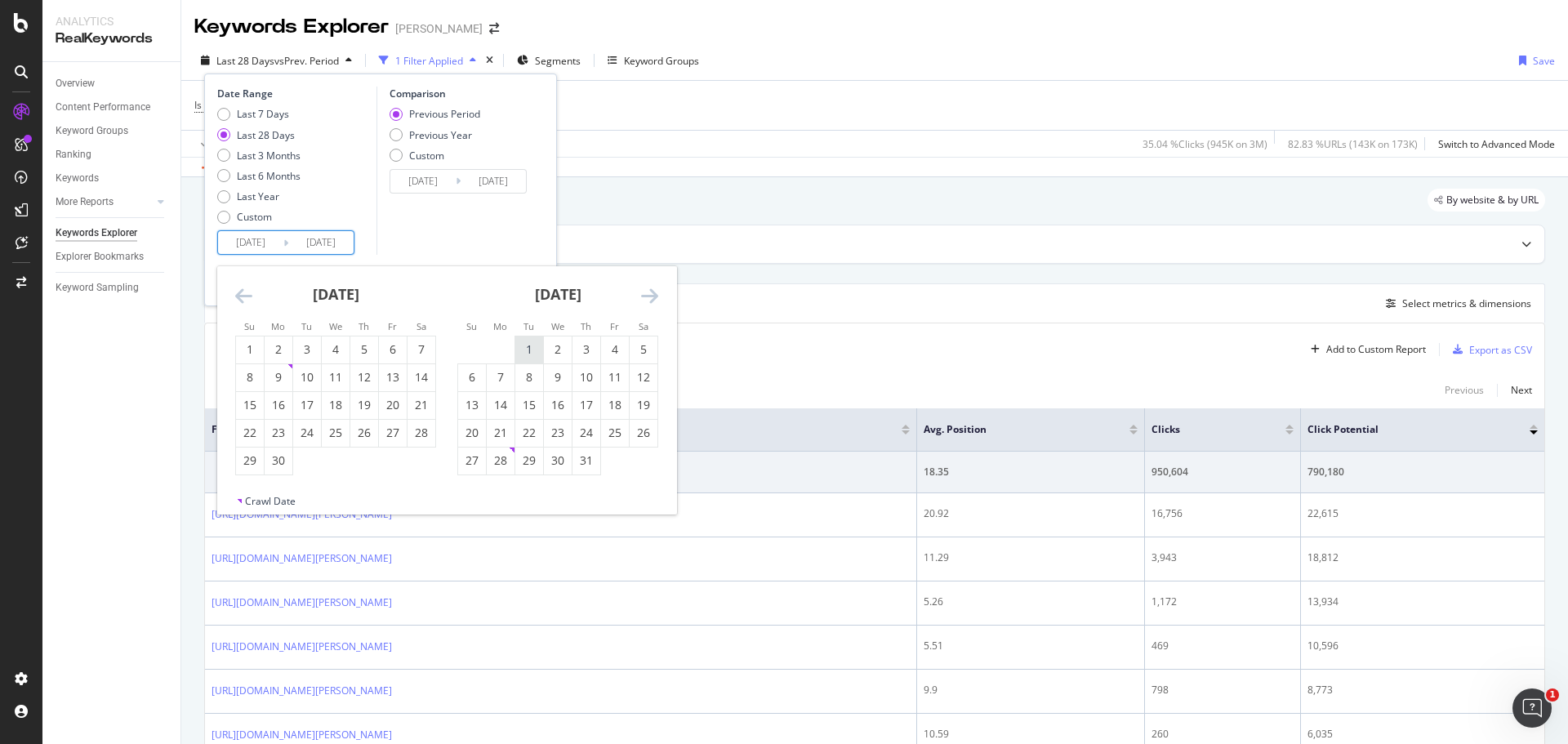
type input "[DATE]"
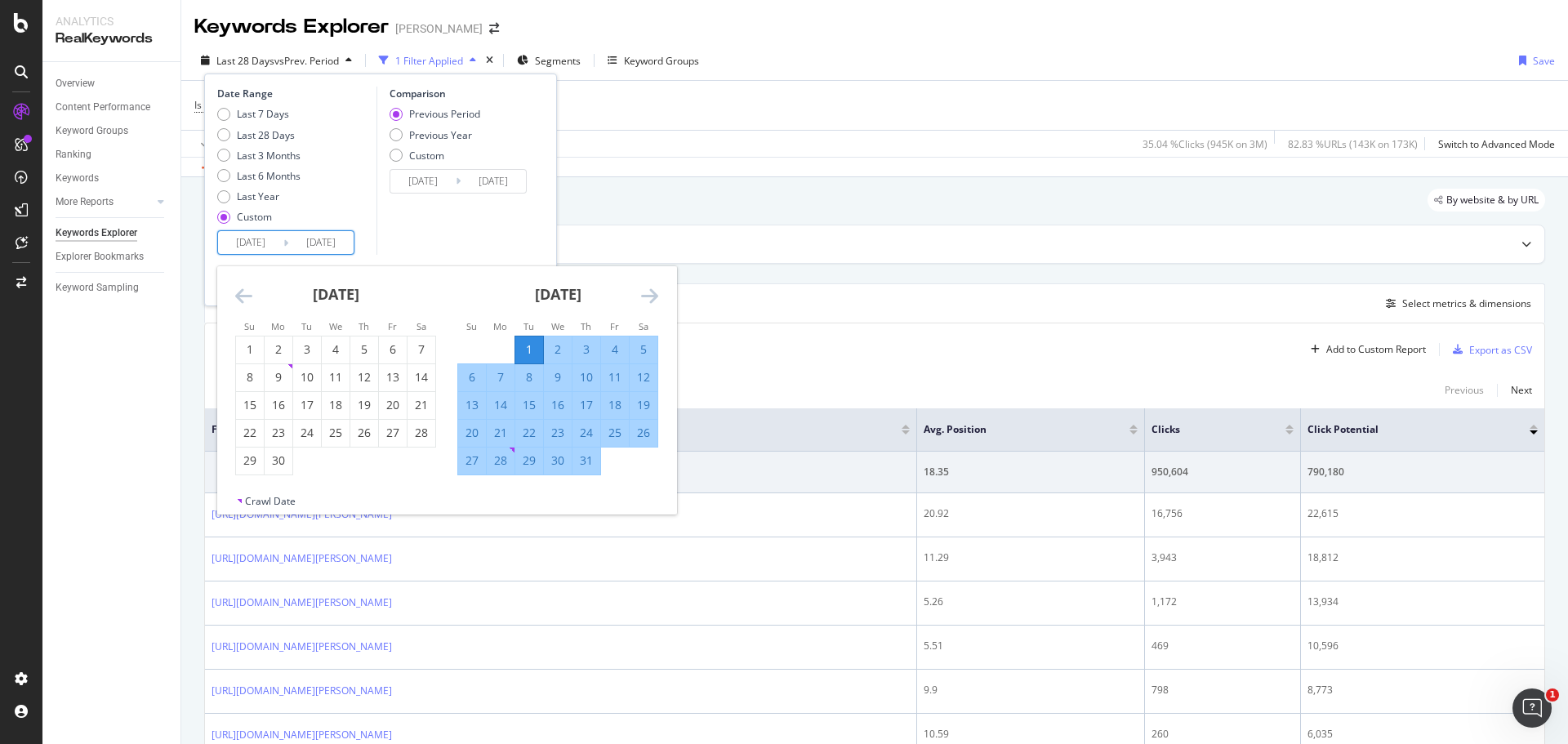
click at [655, 294] on icon "Move forward to switch to the next month." at bounding box center [649, 295] width 17 height 19
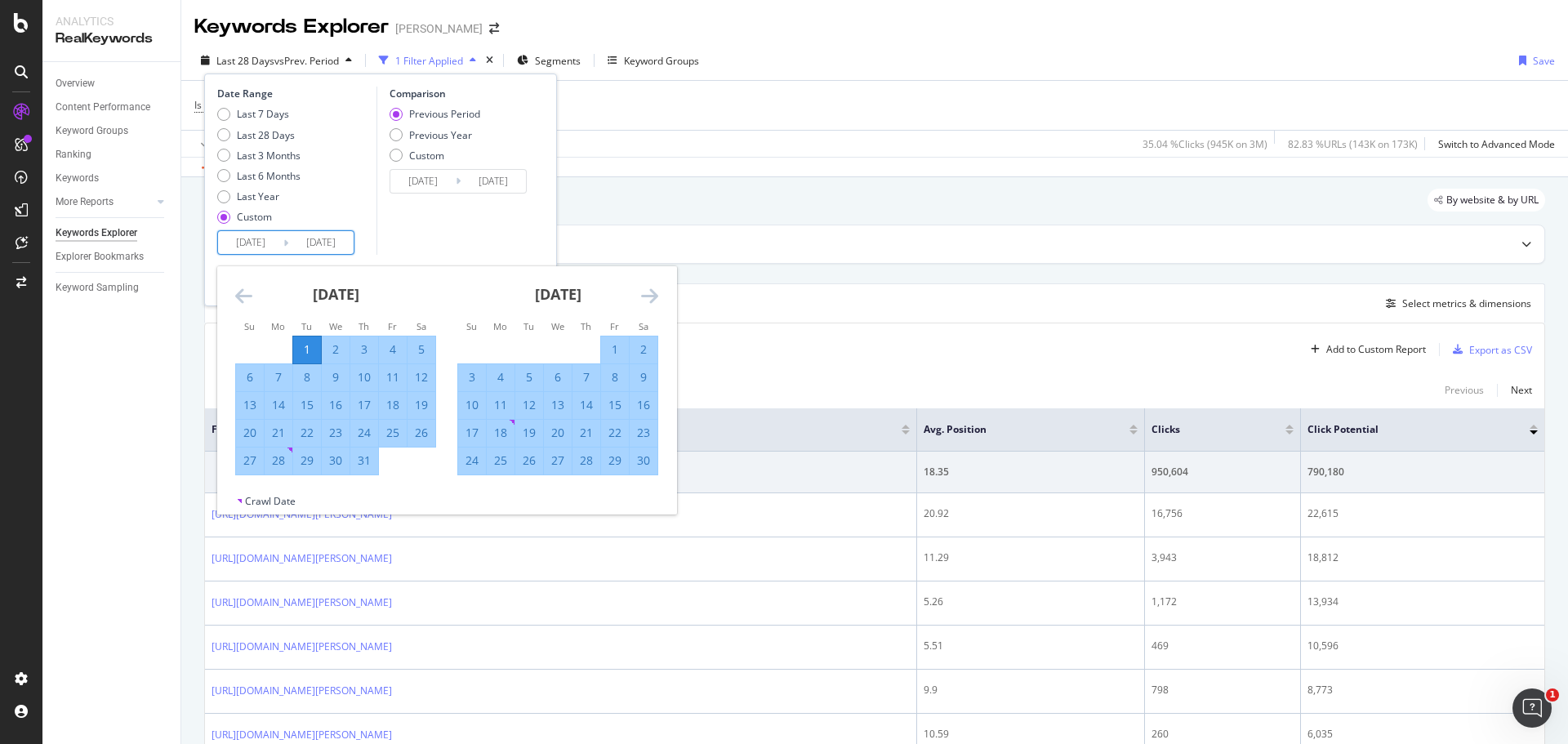
click at [655, 294] on icon "Move forward to switch to the next month." at bounding box center [649, 295] width 17 height 19
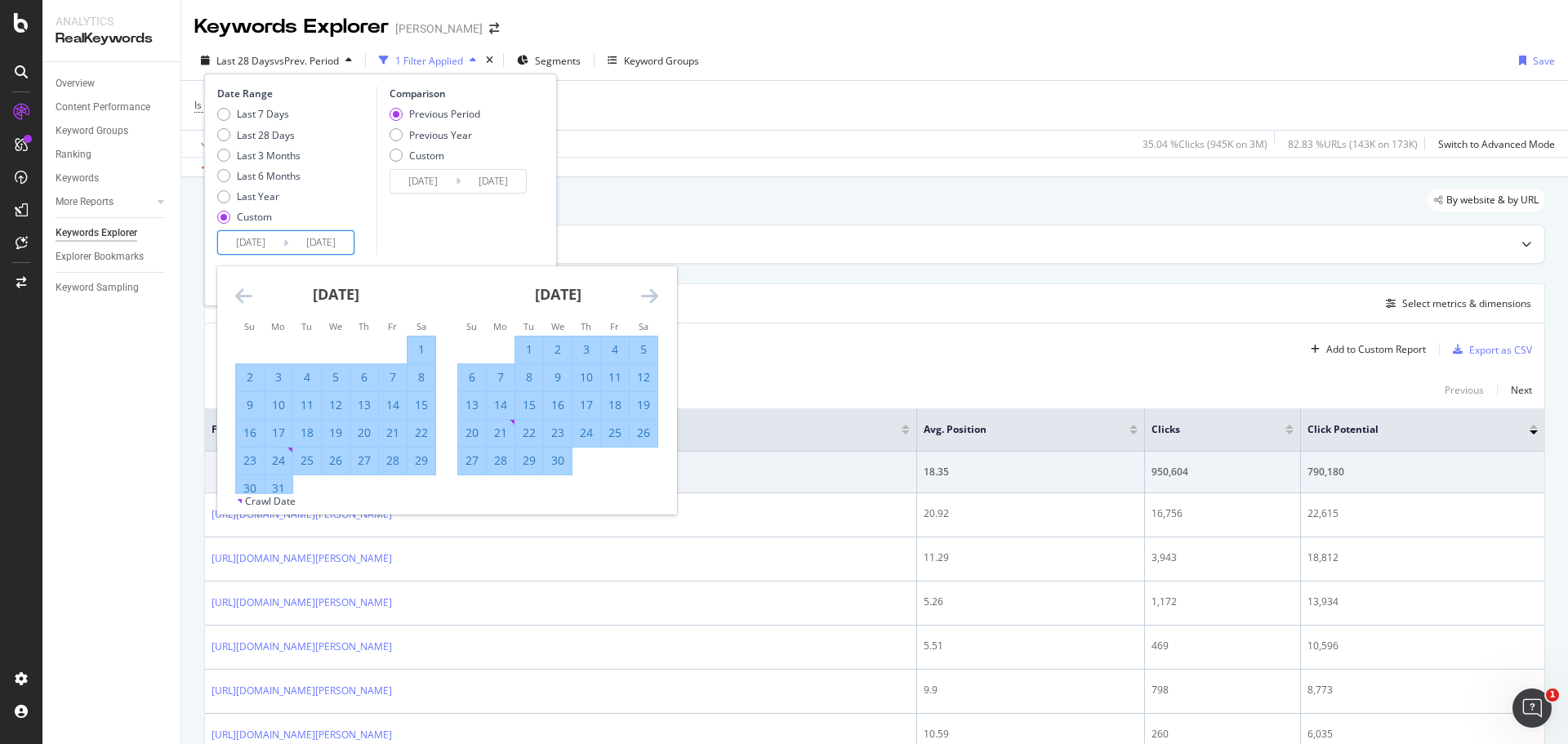
click at [655, 294] on icon "Move forward to switch to the next month." at bounding box center [649, 295] width 17 height 19
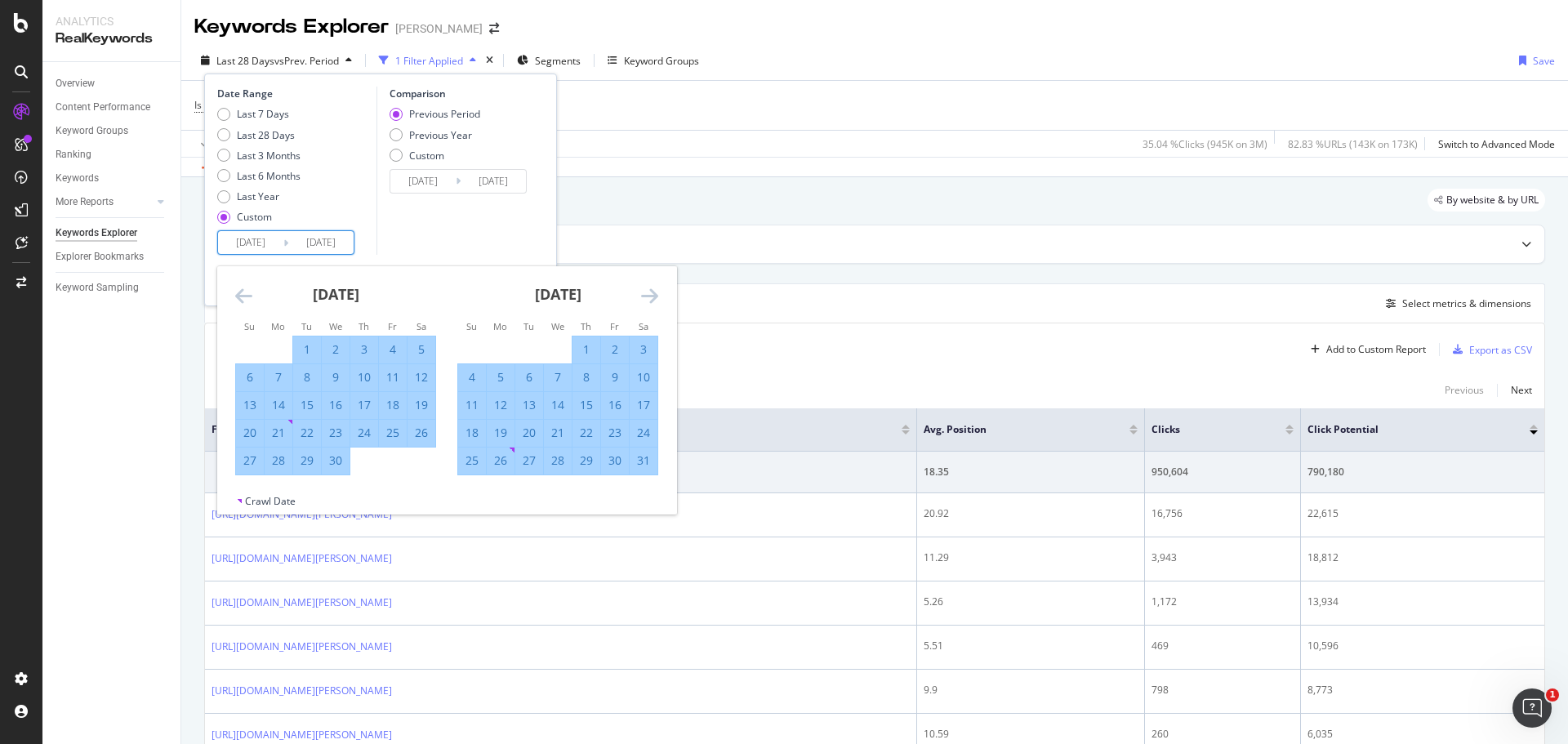
click at [229, 308] on div "[DATE] 1 2 3 4 5 6 7 8 9 10 11 12 13 14 15 16 17 18 19 20 21 22 23 24 25 26 27 …" at bounding box center [336, 371] width 222 height 209
click at [244, 304] on icon "Move backward to switch to the previous month." at bounding box center [244, 295] width 17 height 19
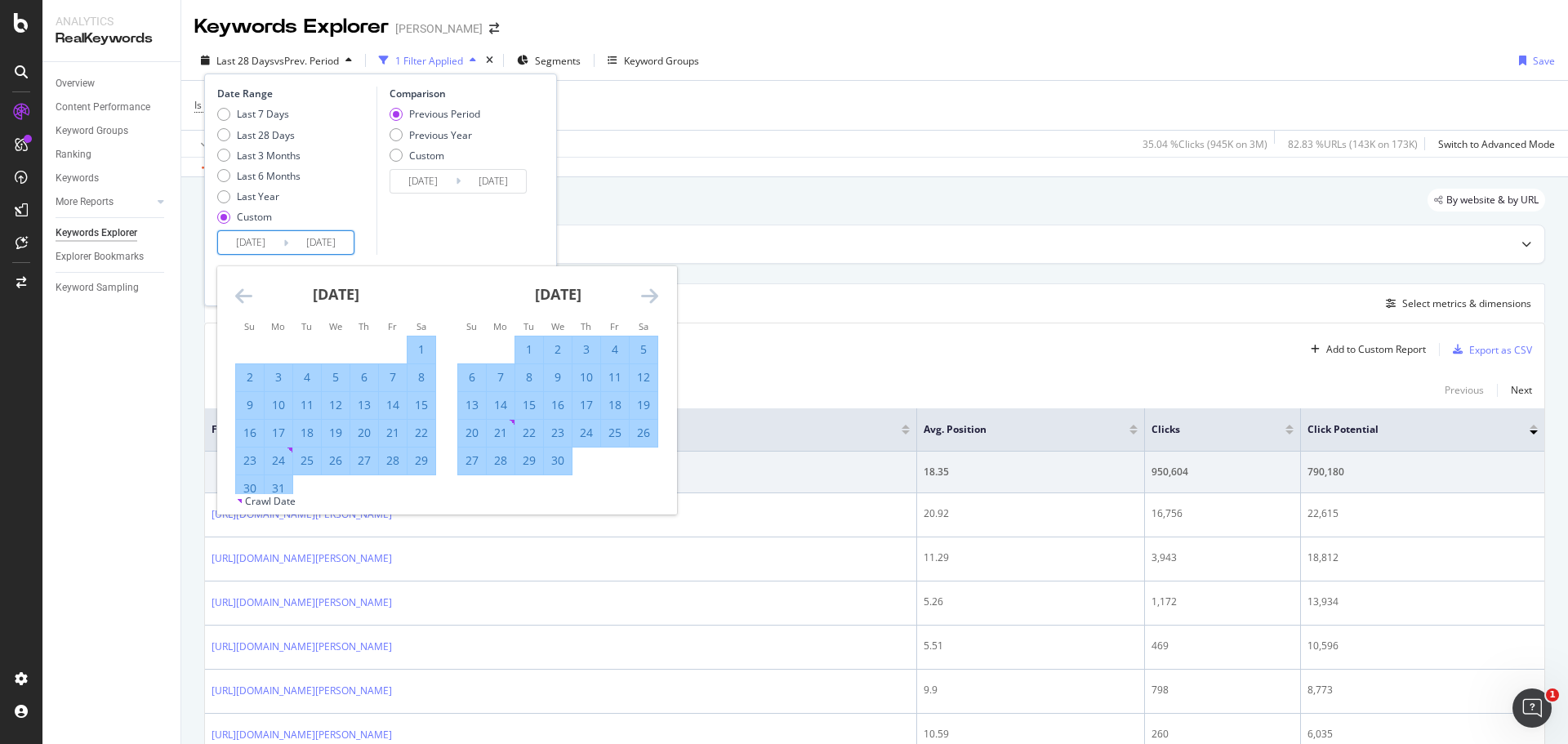
click at [244, 304] on icon "Move backward to switch to the previous month." at bounding box center [244, 295] width 17 height 19
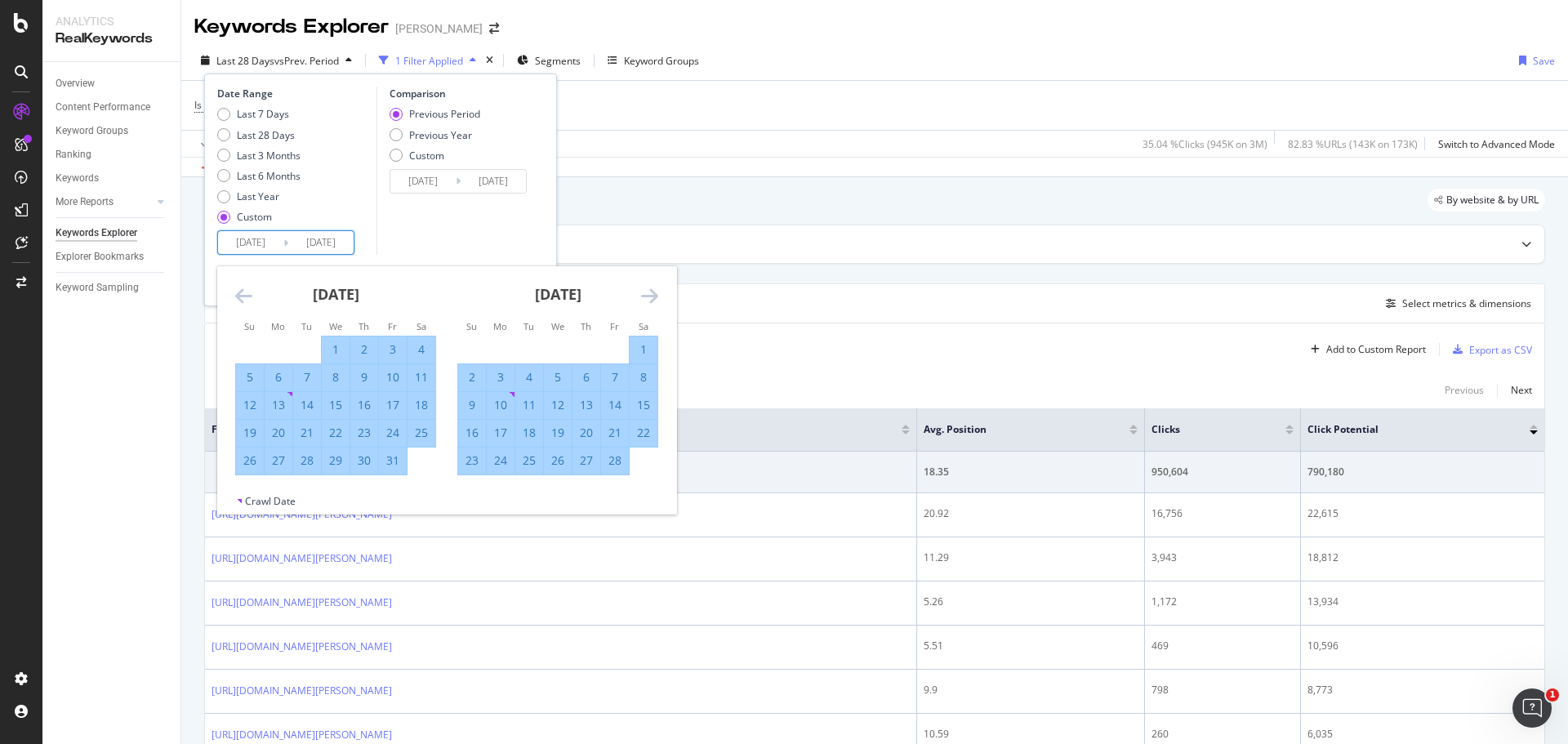
click at [244, 304] on icon "Move backward to switch to the previous month." at bounding box center [244, 295] width 17 height 19
click at [300, 469] on div "31" at bounding box center [307, 460] width 28 height 16
type input "[DATE]"
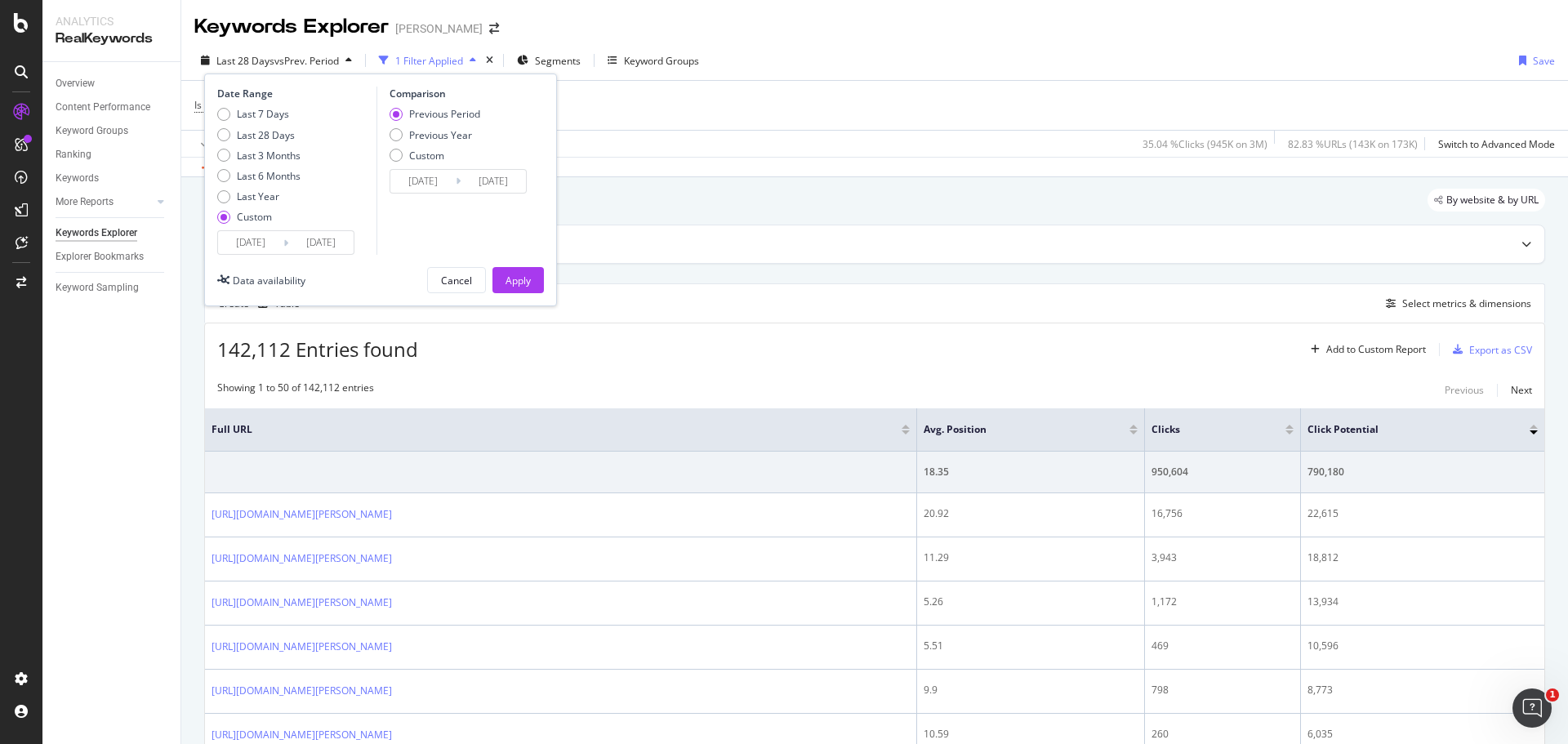
click at [546, 284] on div "Date Range Last 7 Days Last 28 Days Last 3 Months Last 6 Months Last Year Custo…" at bounding box center [381, 190] width 353 height 233
click at [517, 284] on div "Apply" at bounding box center [518, 280] width 25 height 13
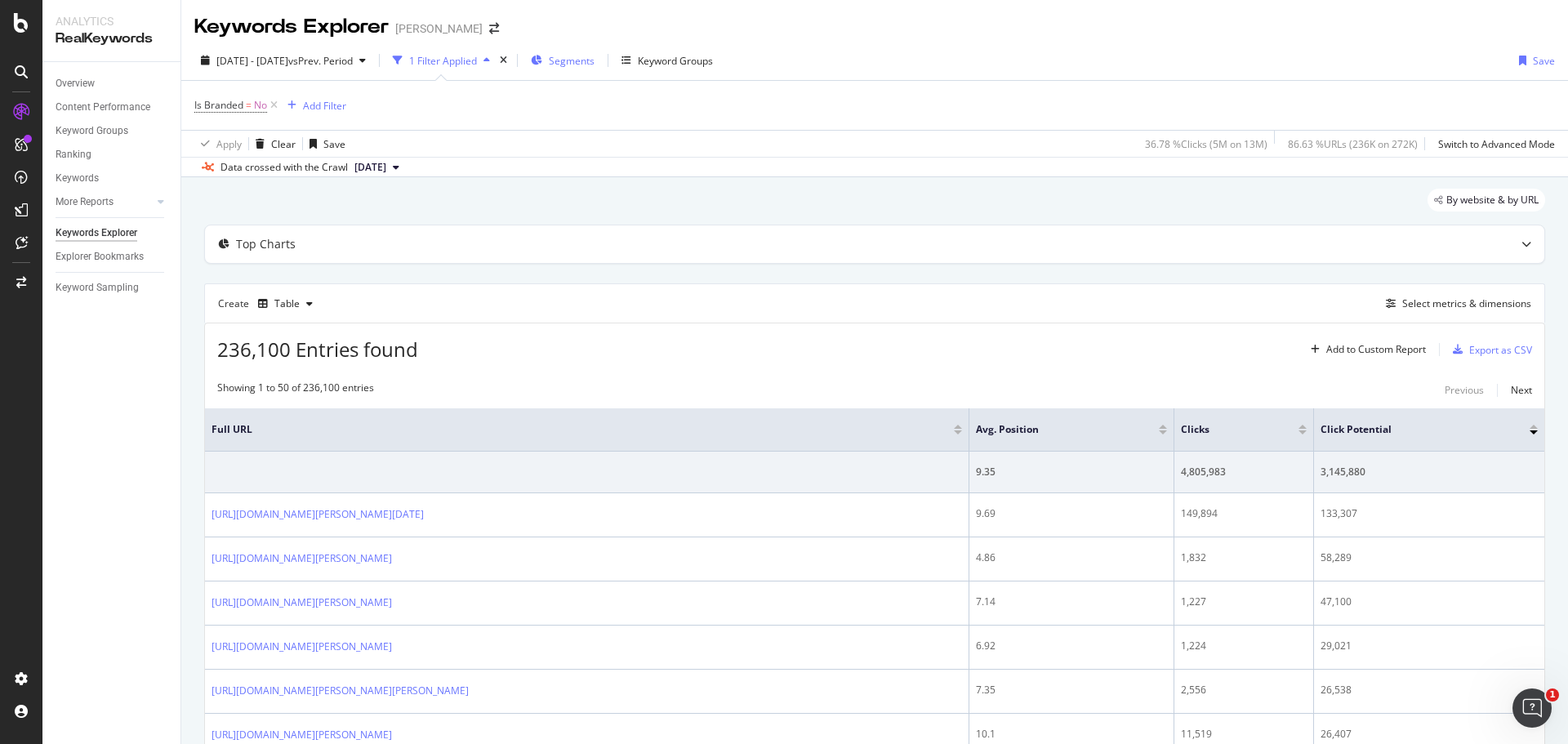
click at [595, 63] on span "Segments" at bounding box center [572, 60] width 46 height 13
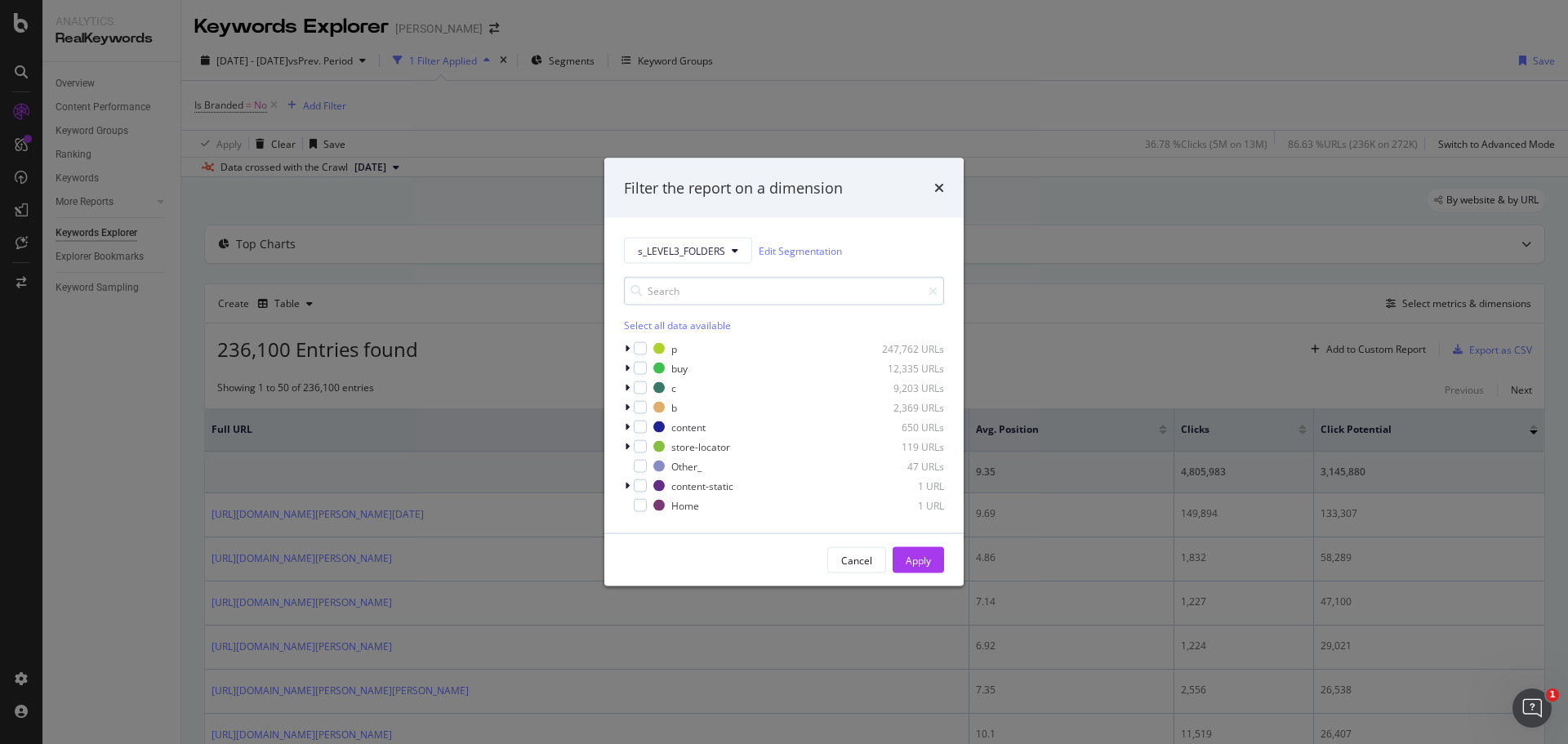
click at [701, 297] on input "modal" at bounding box center [784, 291] width 320 height 29
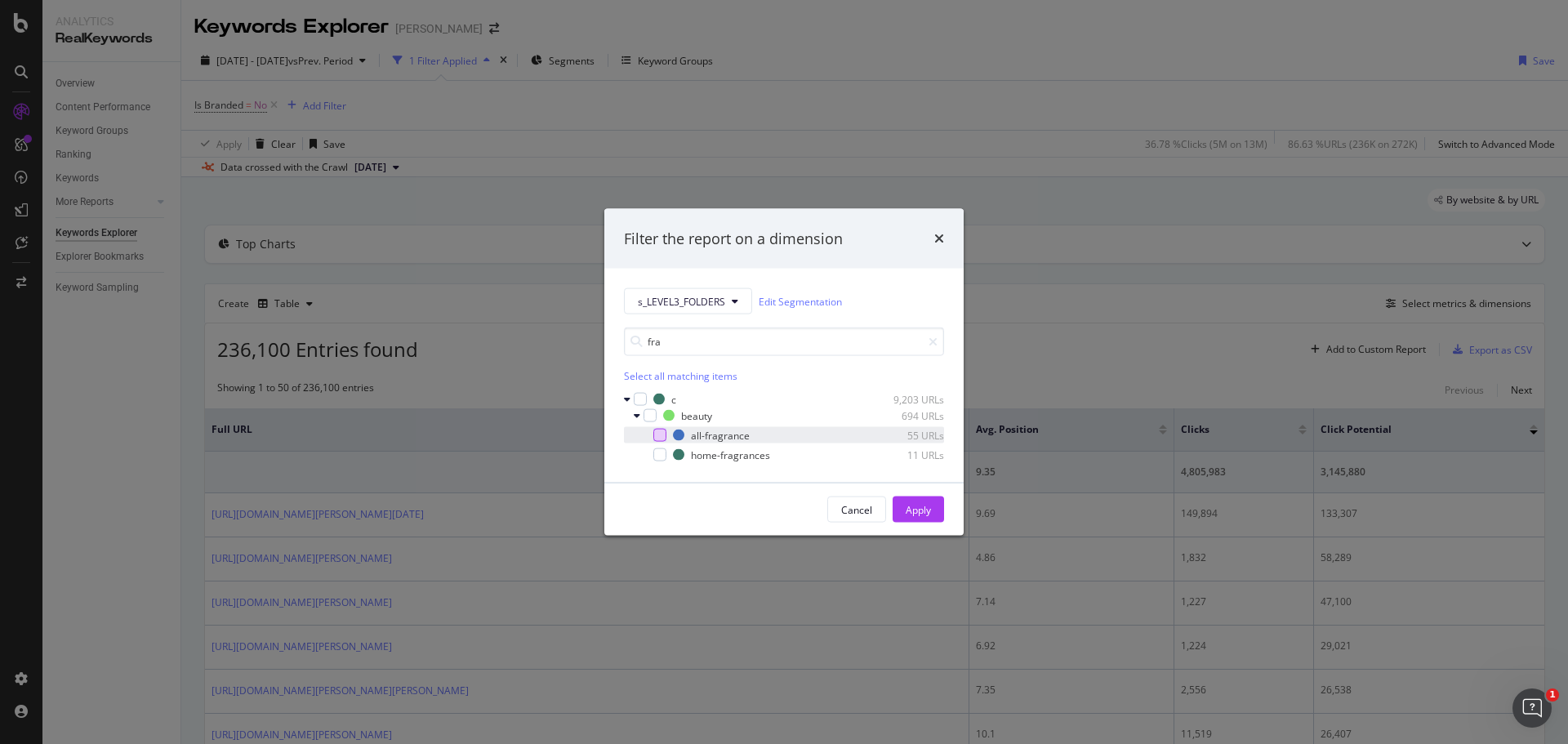
type input "fra"
click at [660, 437] on div "modal" at bounding box center [660, 435] width 13 height 13
click at [926, 501] on div "Apply" at bounding box center [918, 510] width 25 height 25
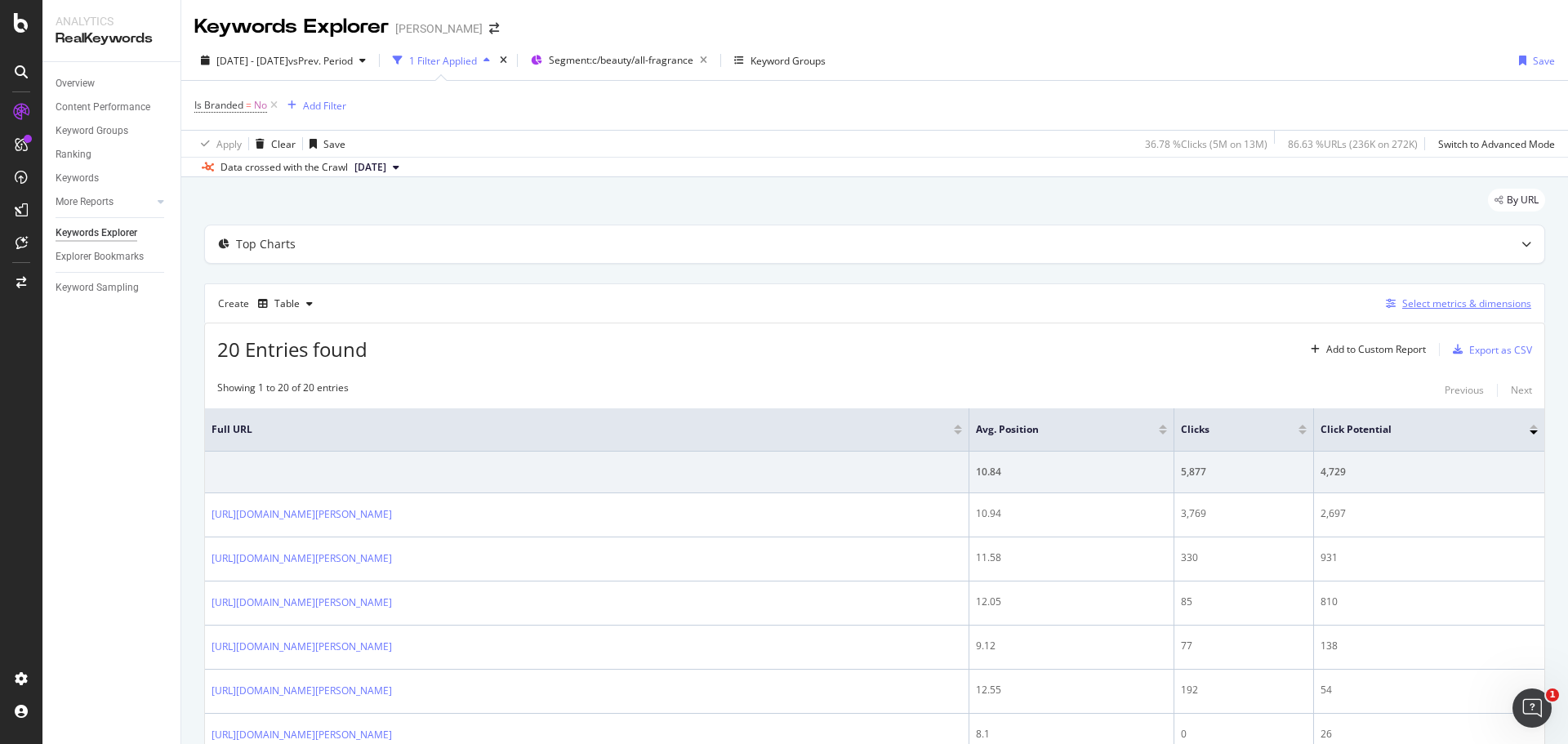
click at [1393, 295] on div "Select metrics & dimensions" at bounding box center [1455, 303] width 152 height 18
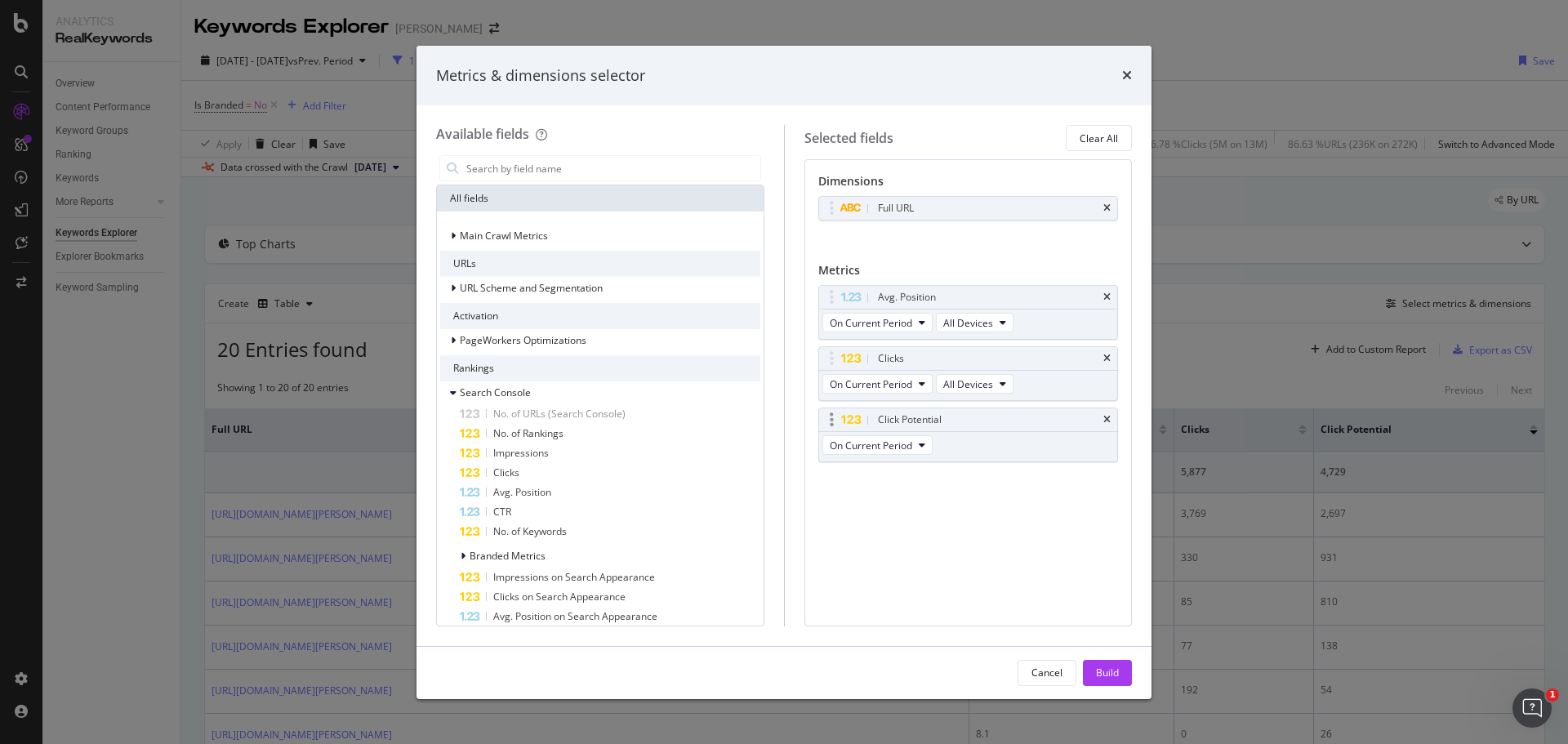
click at [1103, 413] on div "Click Potential" at bounding box center [969, 420] width 299 height 23
click at [1108, 418] on icon "times" at bounding box center [1107, 420] width 8 height 10
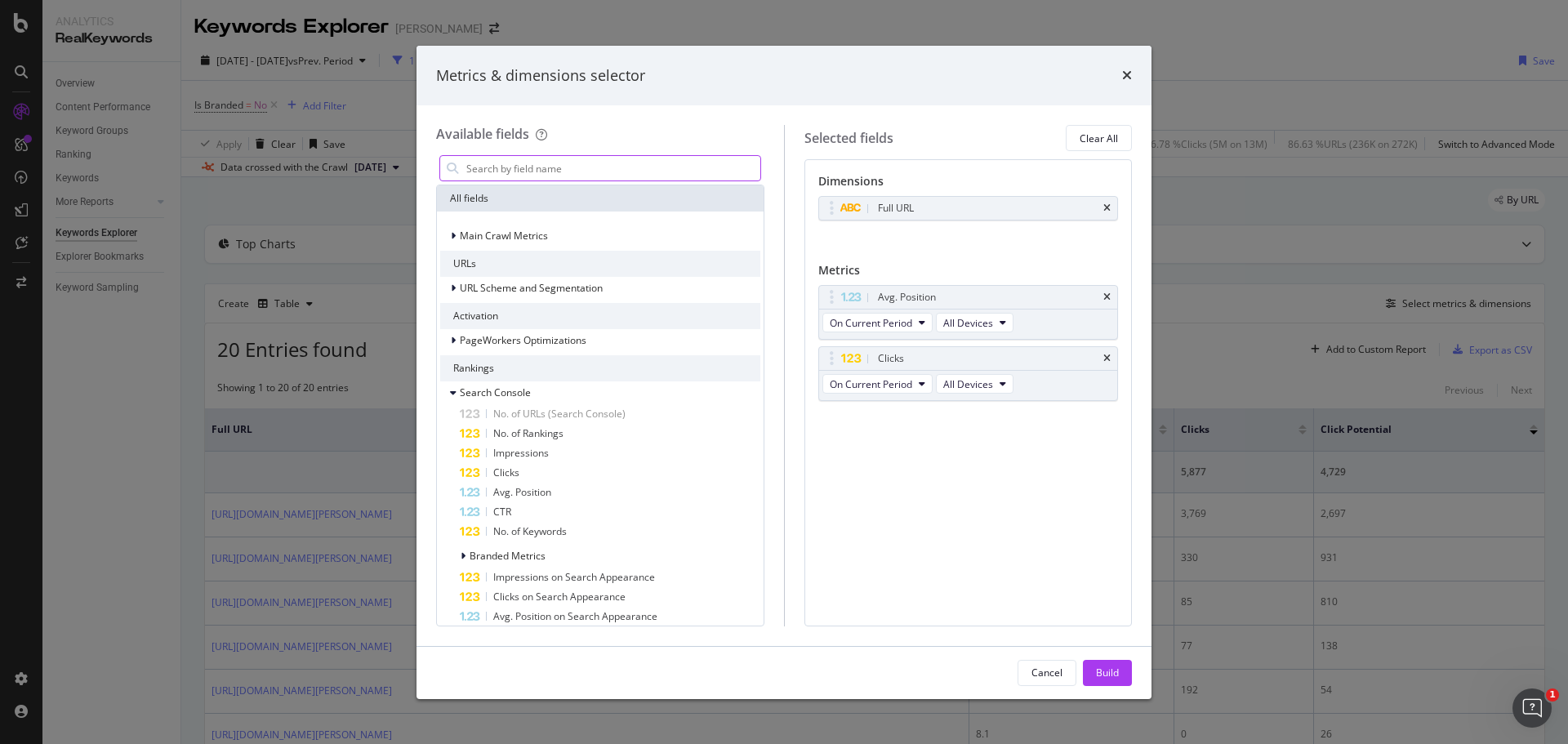
click at [612, 175] on input "modal" at bounding box center [612, 169] width 295 height 25
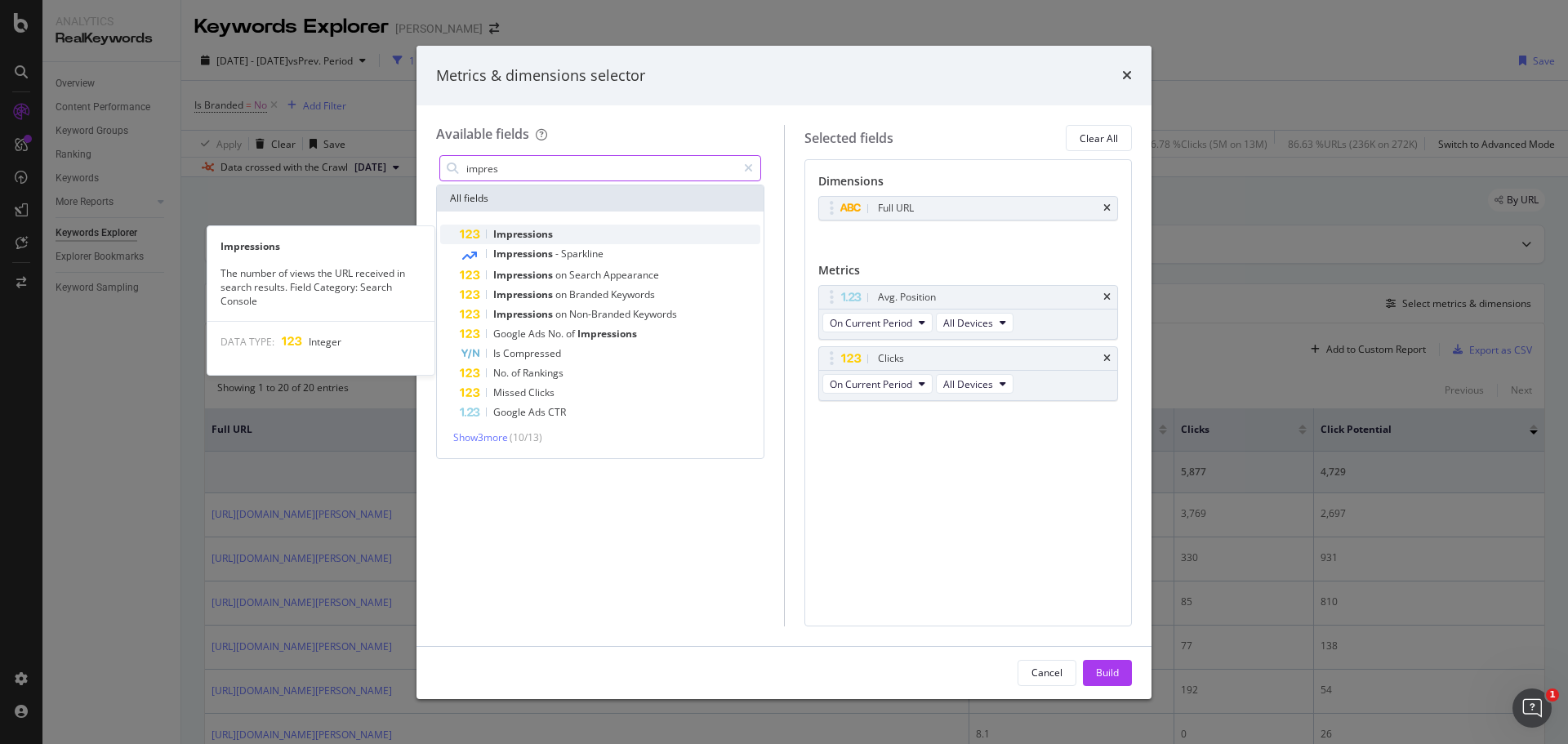
type input "impres"
click at [510, 227] on div "Impressions" at bounding box center [609, 234] width 300 height 19
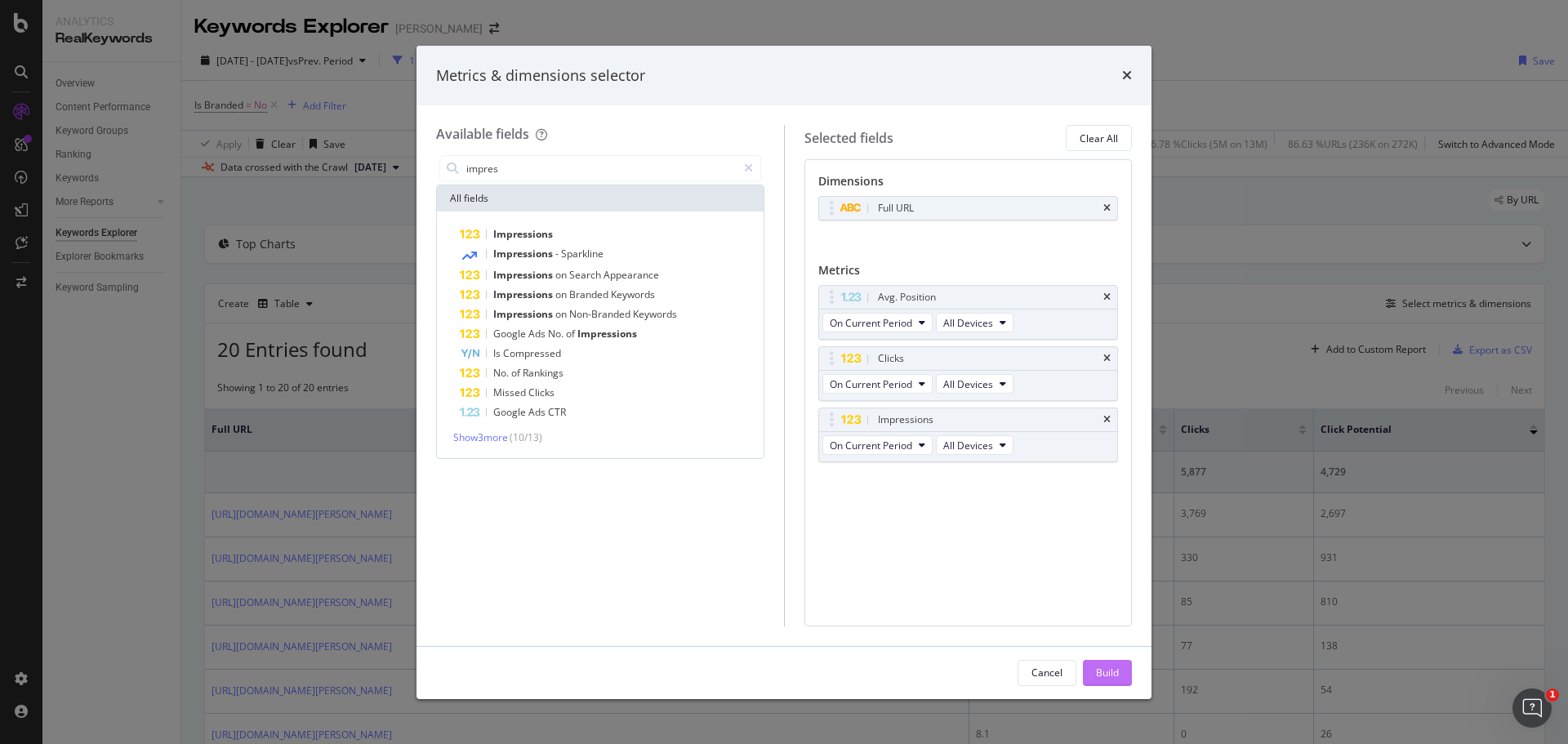
click at [1114, 663] on div "Build" at bounding box center [1108, 673] width 23 height 25
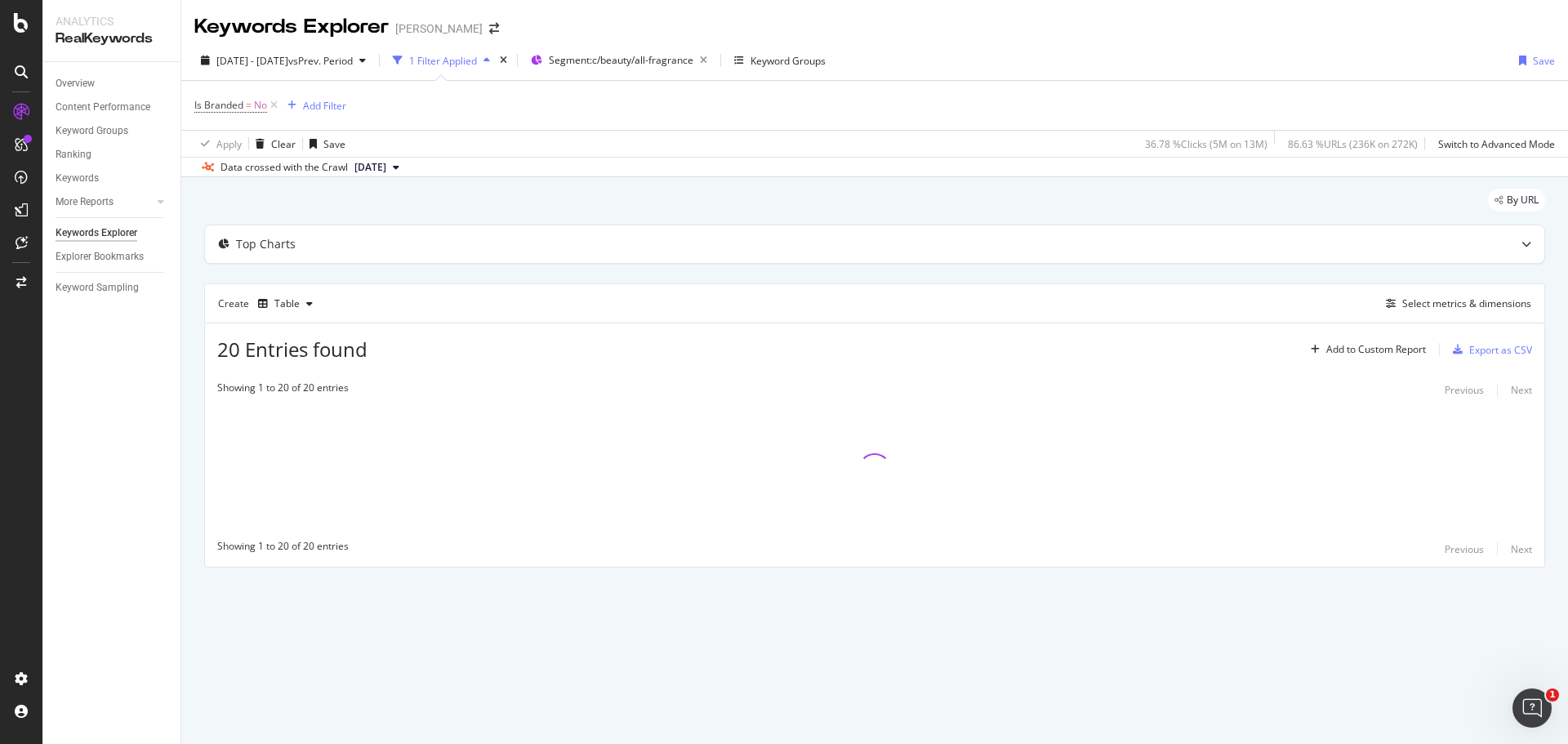
click at [476, 58] on div "1 Filter Applied" at bounding box center [443, 60] width 68 height 13
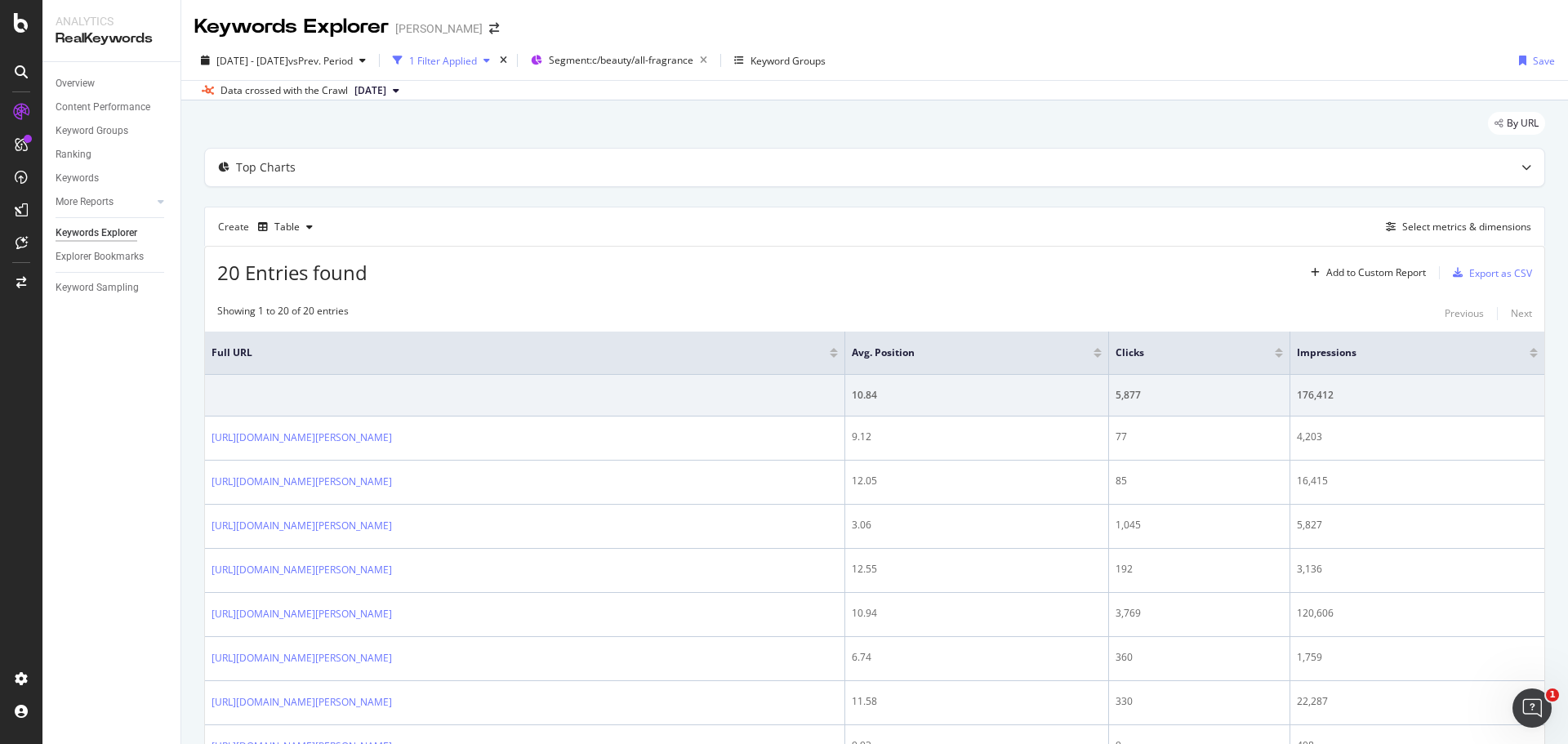
click at [476, 58] on div "1 Filter Applied" at bounding box center [443, 60] width 68 height 13
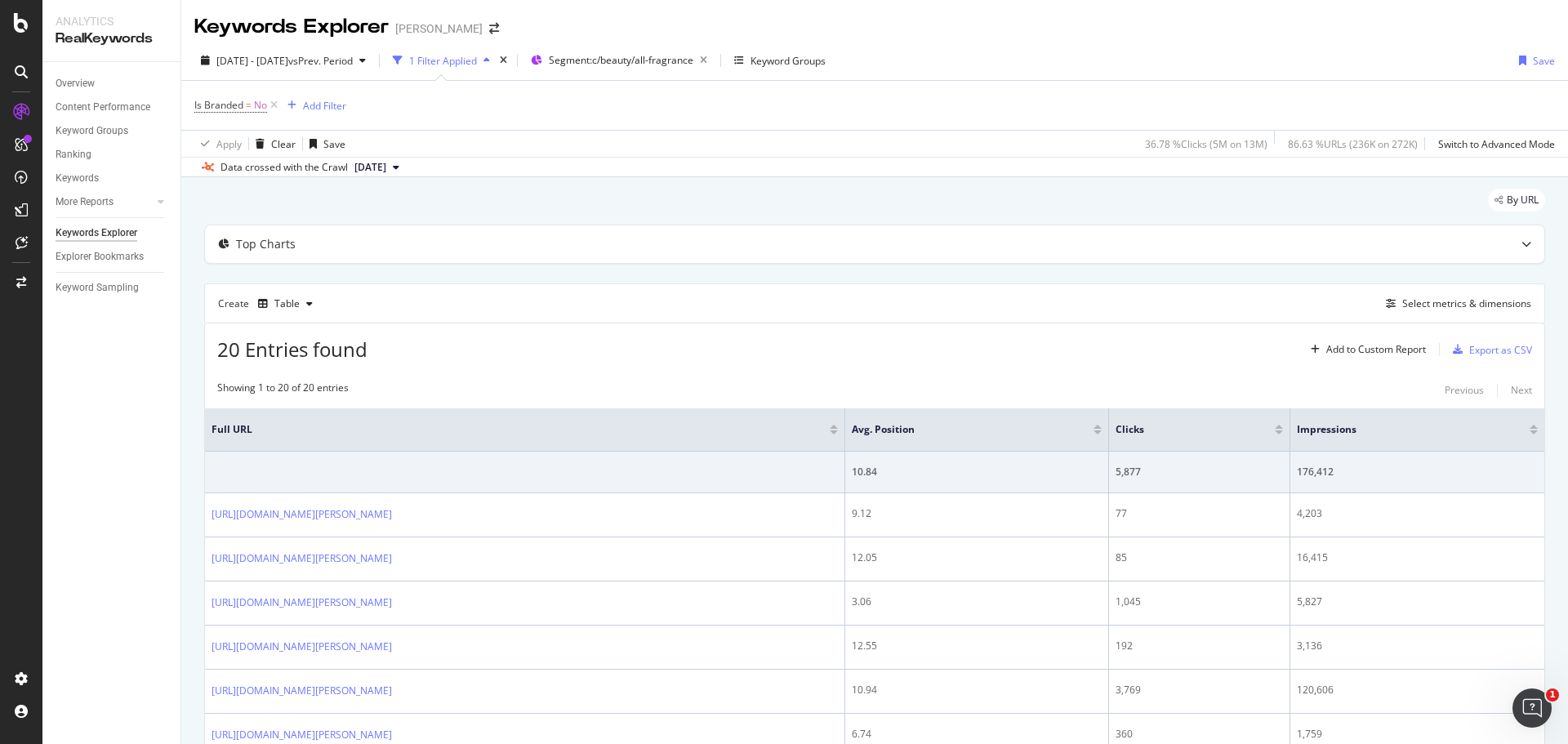
click at [477, 54] on div "1 Filter Applied" at bounding box center [443, 60] width 68 height 13
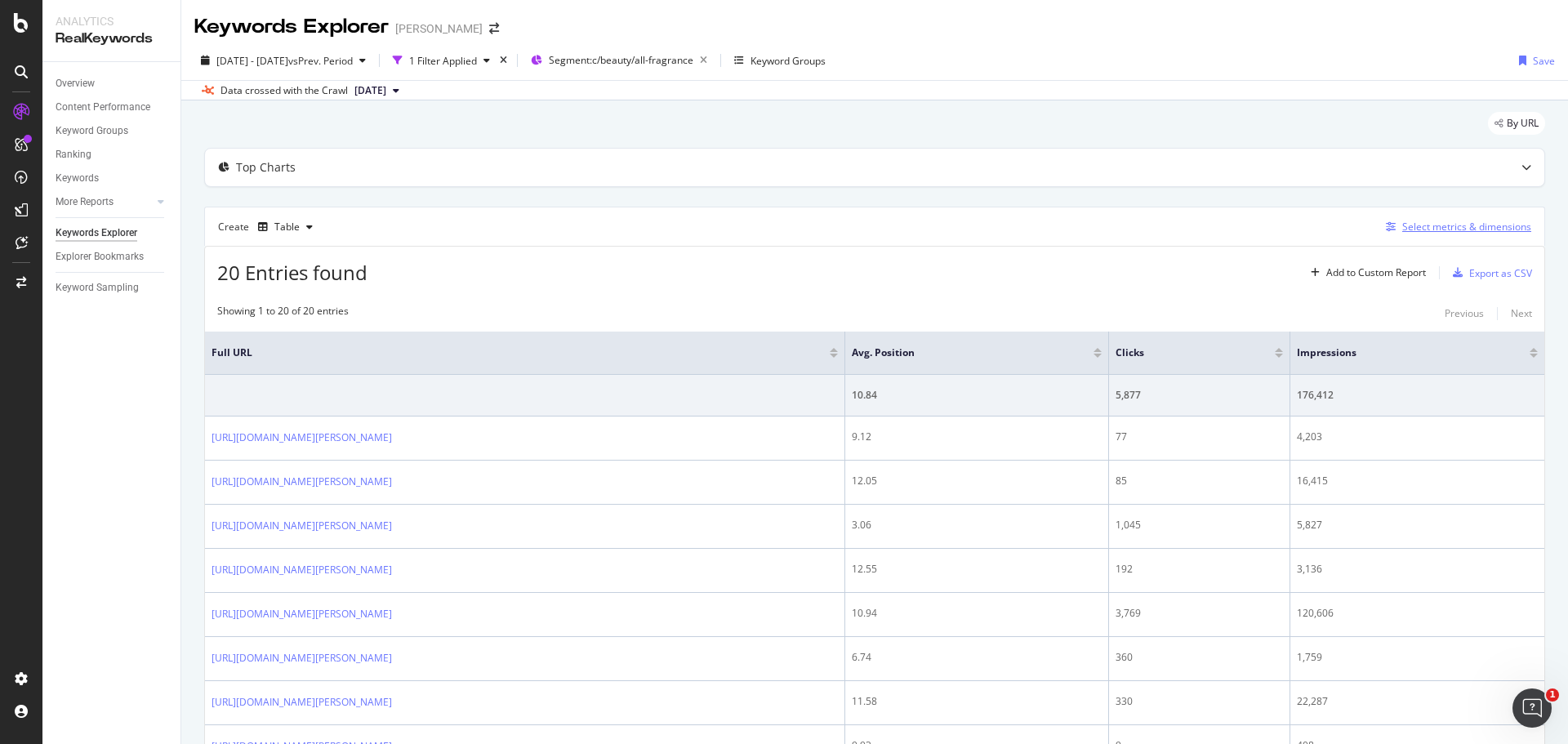
click at [1402, 234] on div "Select metrics & dimensions" at bounding box center [1466, 226] width 129 height 13
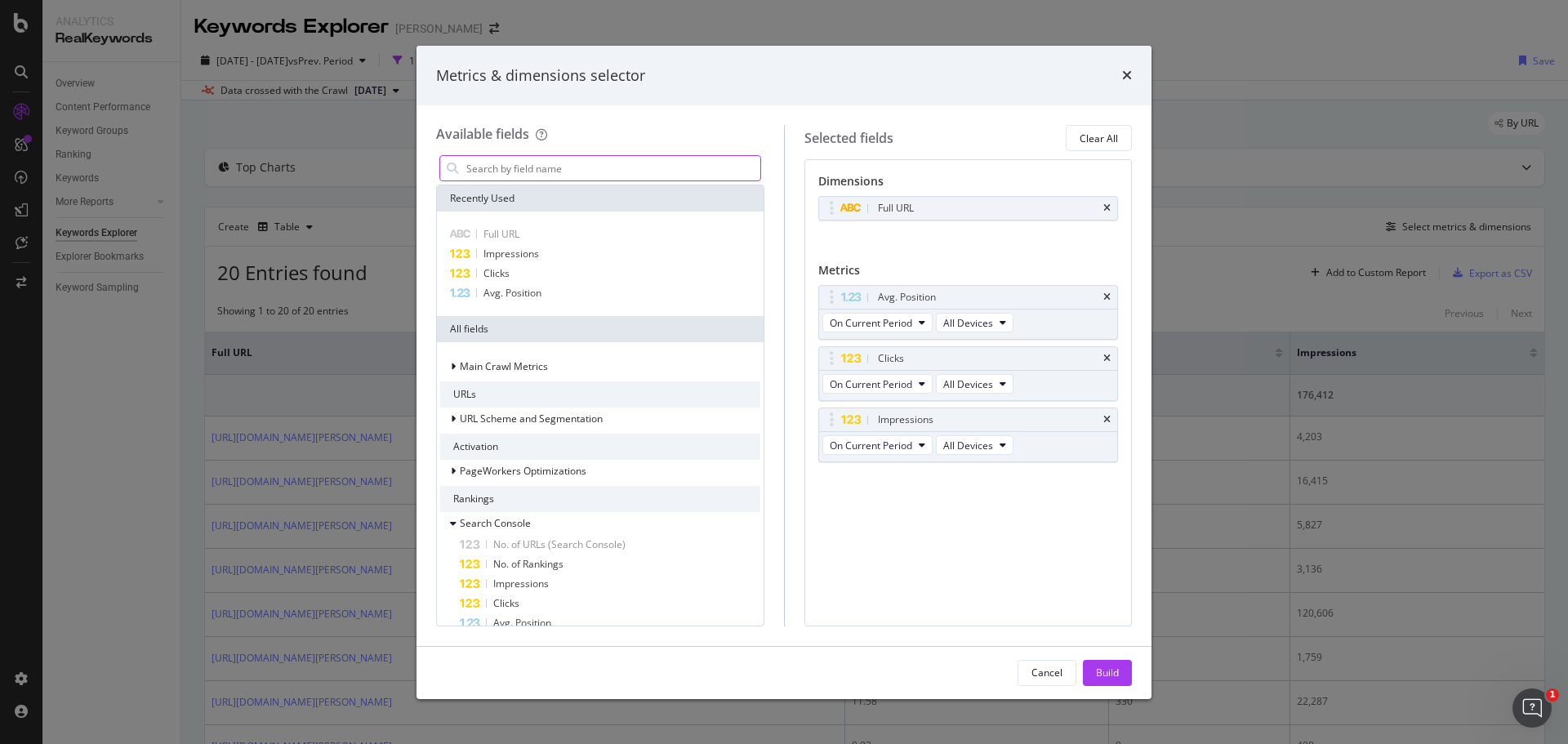
click at [543, 162] on input "modal" at bounding box center [612, 169] width 295 height 25
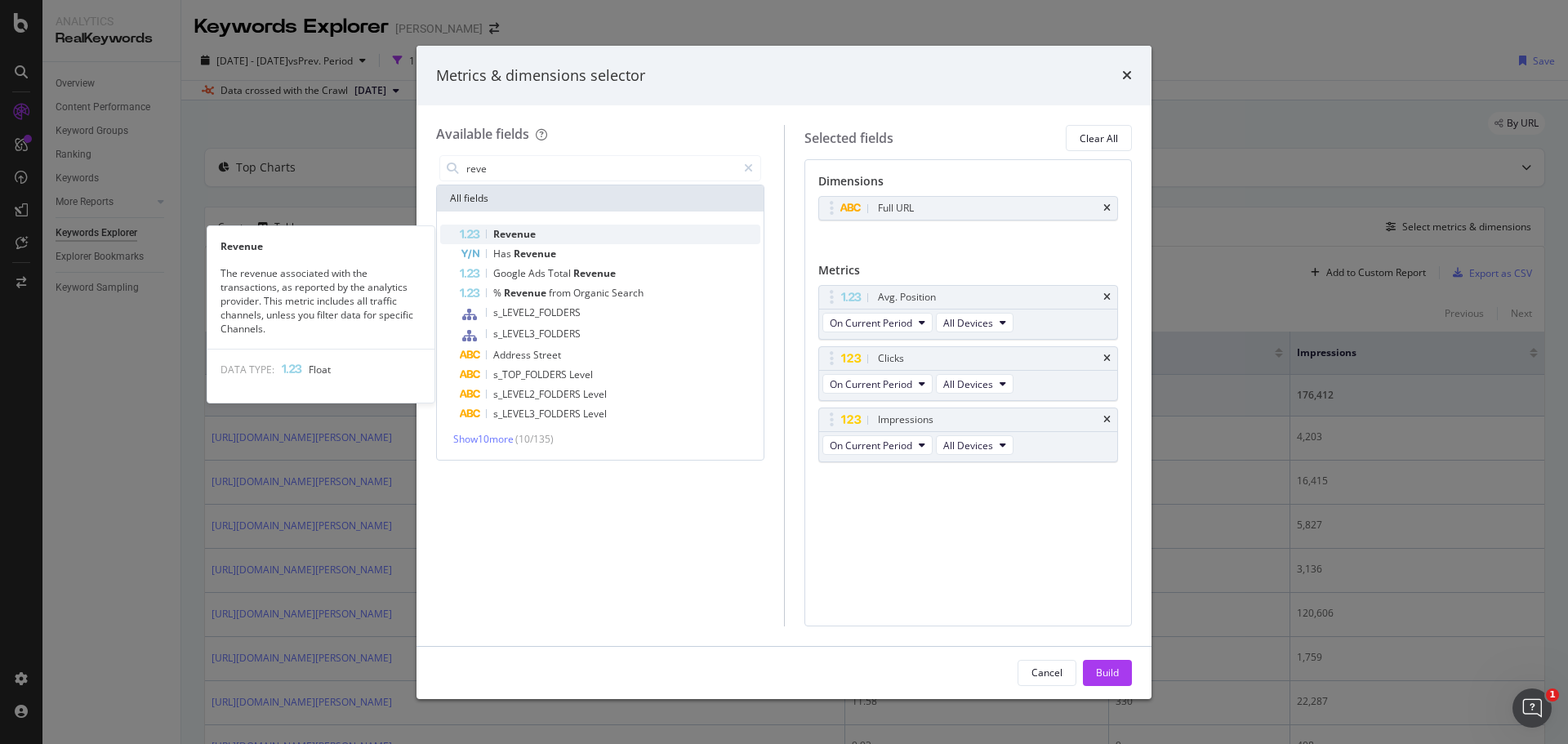
type input "reve"
click at [518, 232] on span "Revenue" at bounding box center [514, 234] width 42 height 13
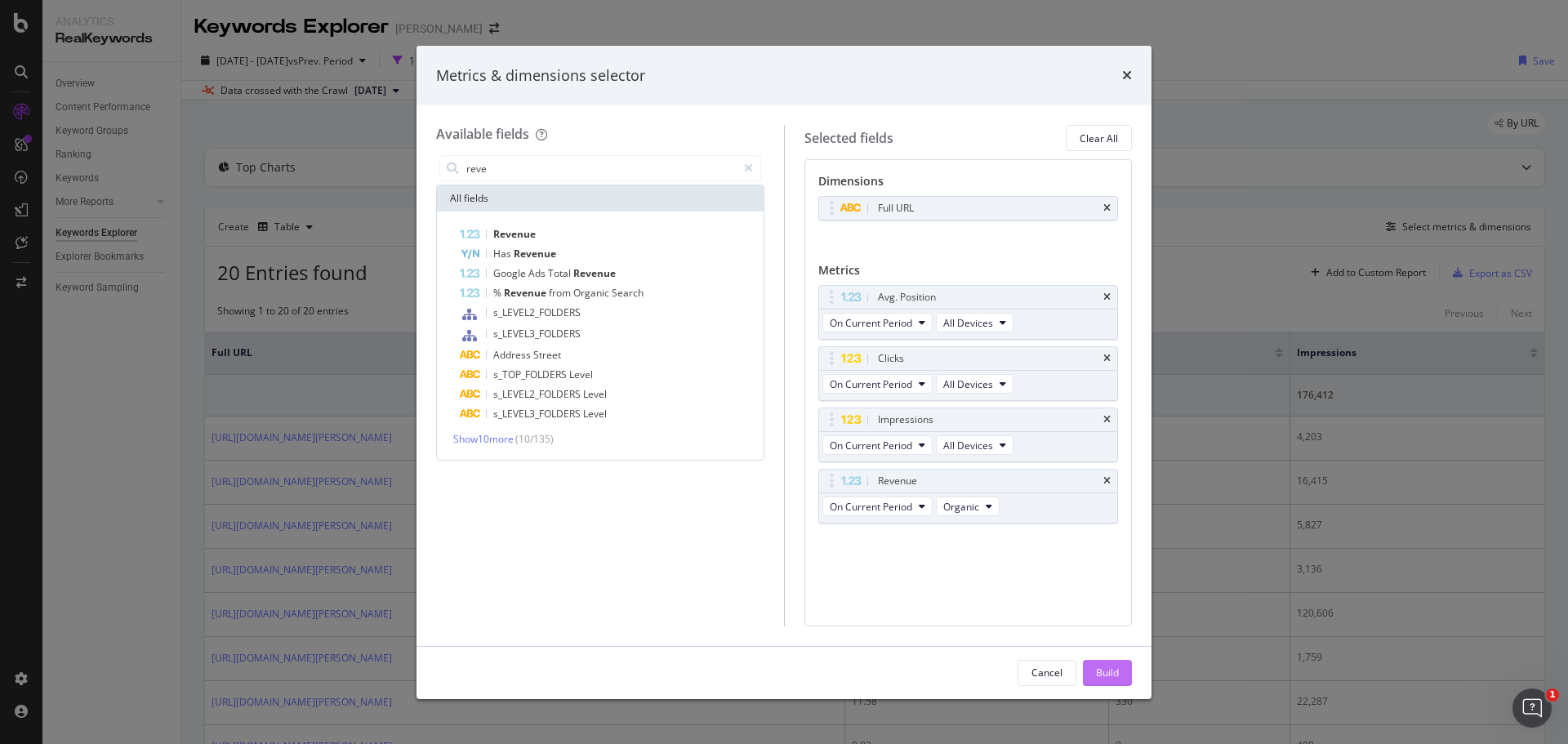
click at [1112, 661] on div "Build" at bounding box center [1108, 673] width 23 height 25
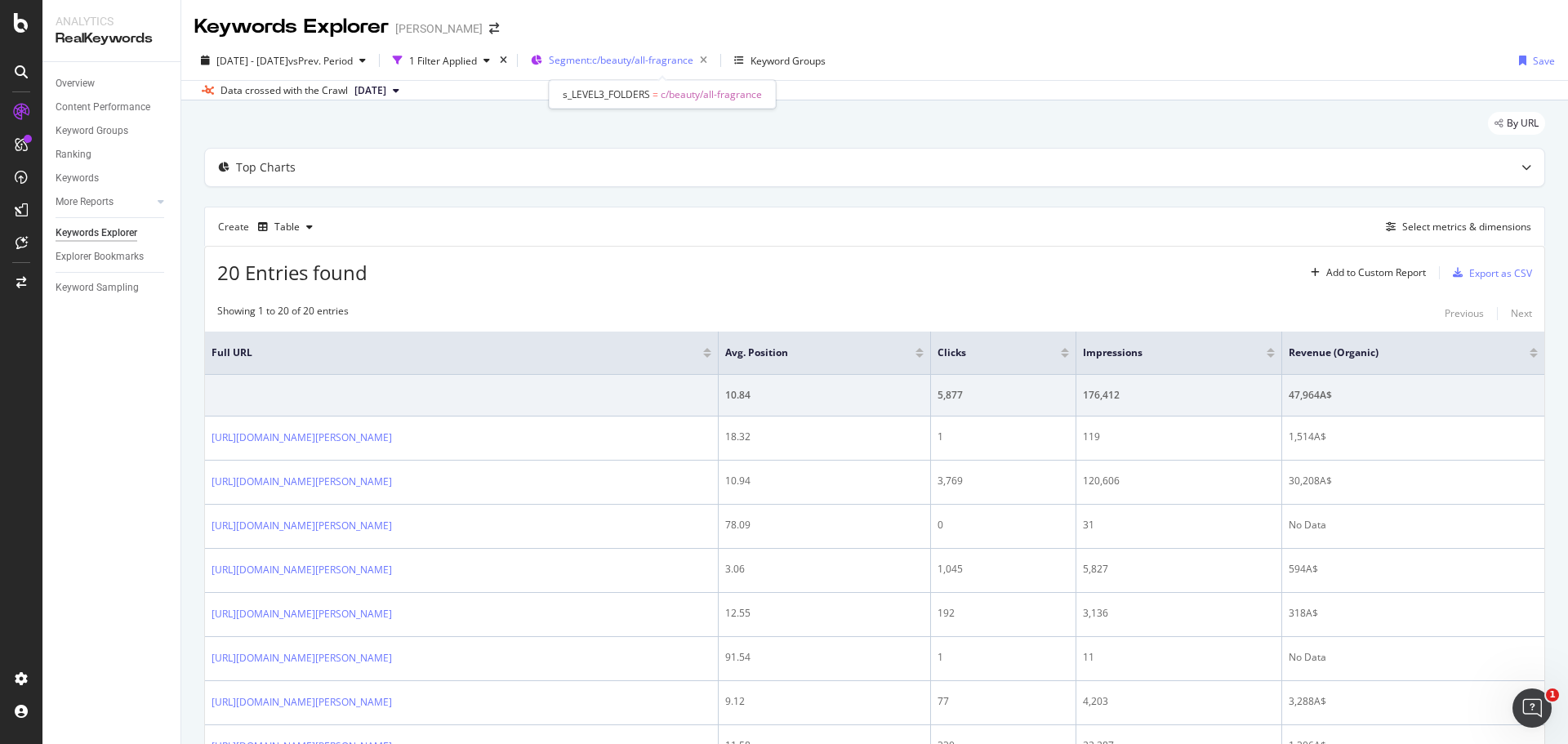
click at [693, 62] on span "Segment: c/beauty/all-fragrance" at bounding box center [620, 59] width 145 height 13
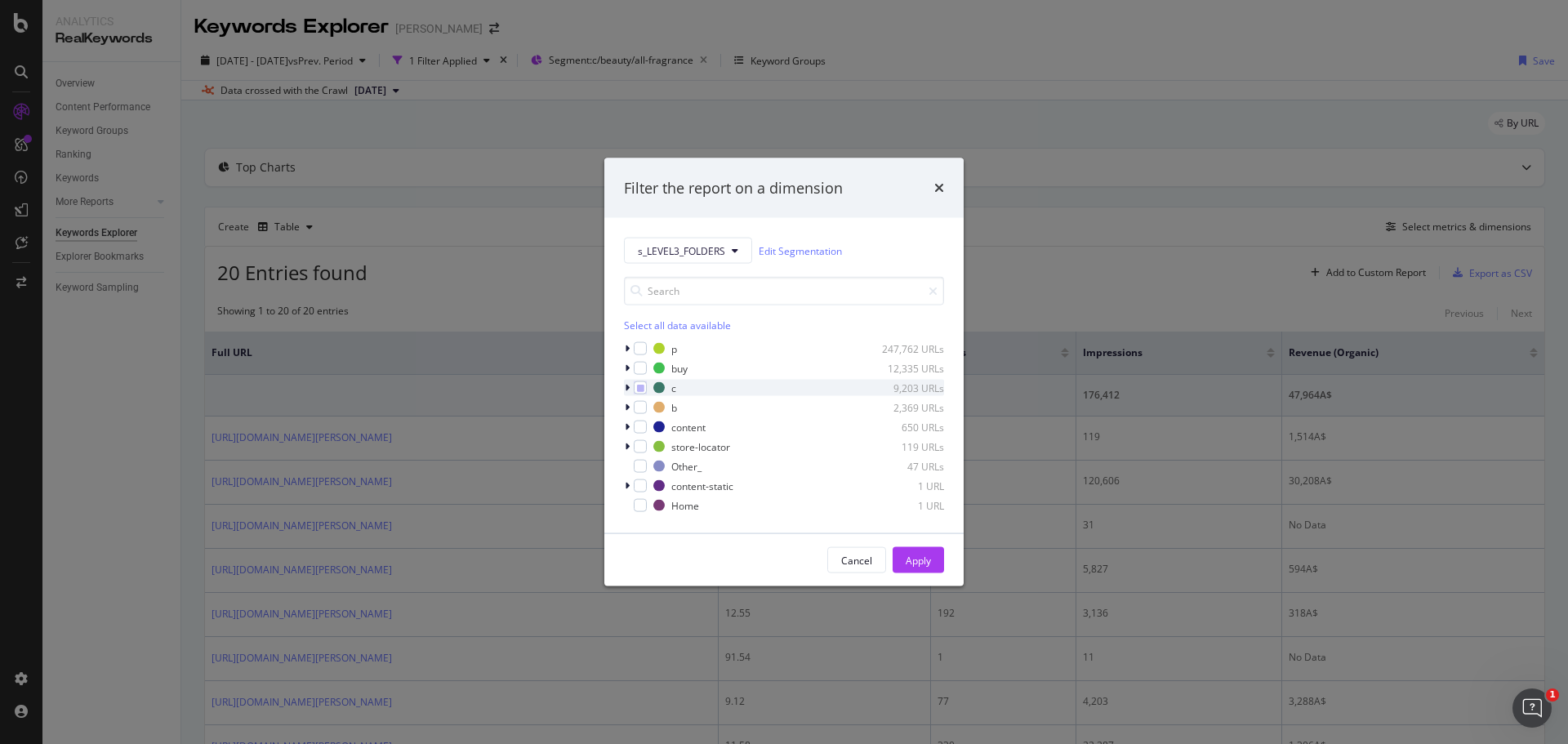
click at [626, 389] on icon "modal" at bounding box center [626, 387] width 5 height 10
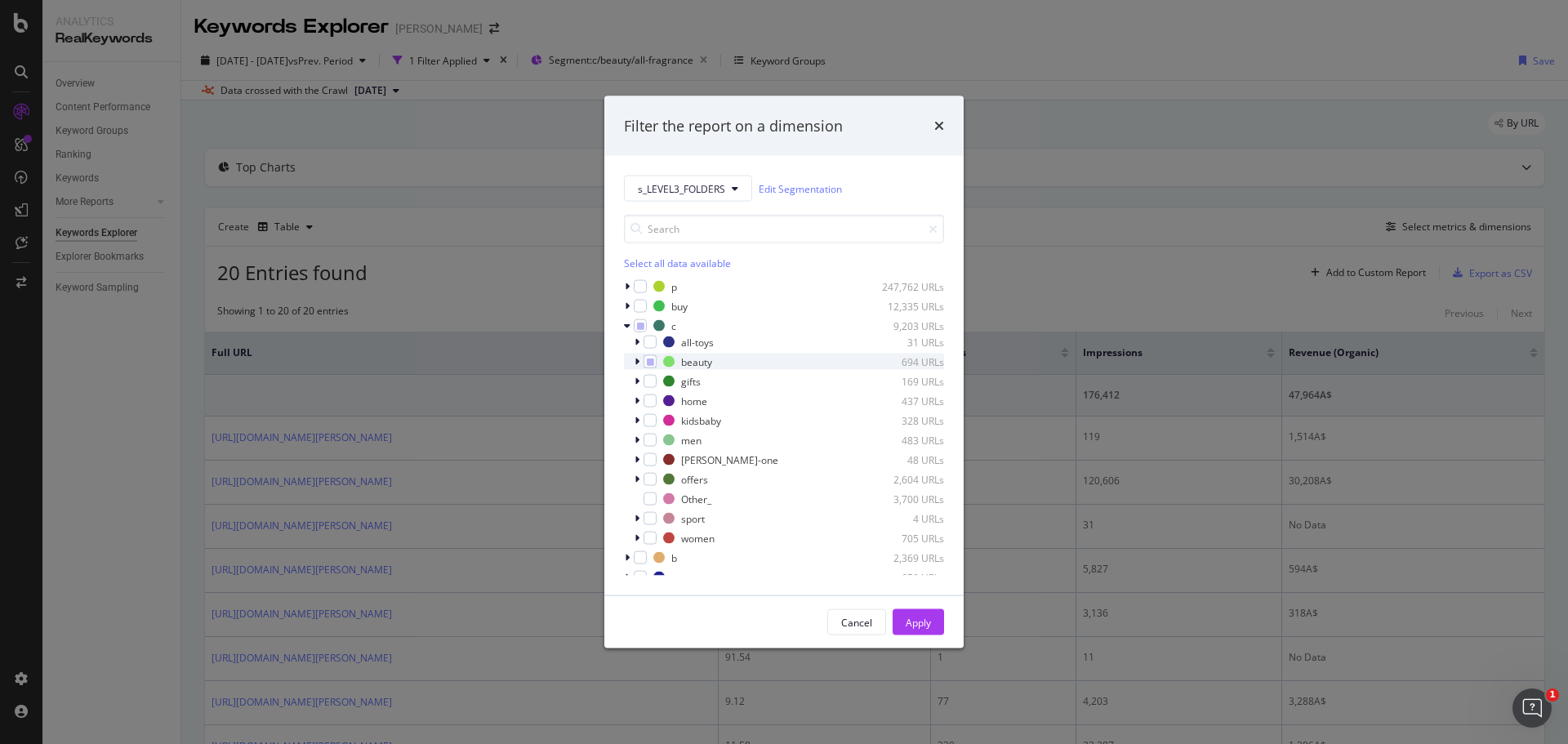
click at [636, 361] on icon "modal" at bounding box center [637, 361] width 5 height 10
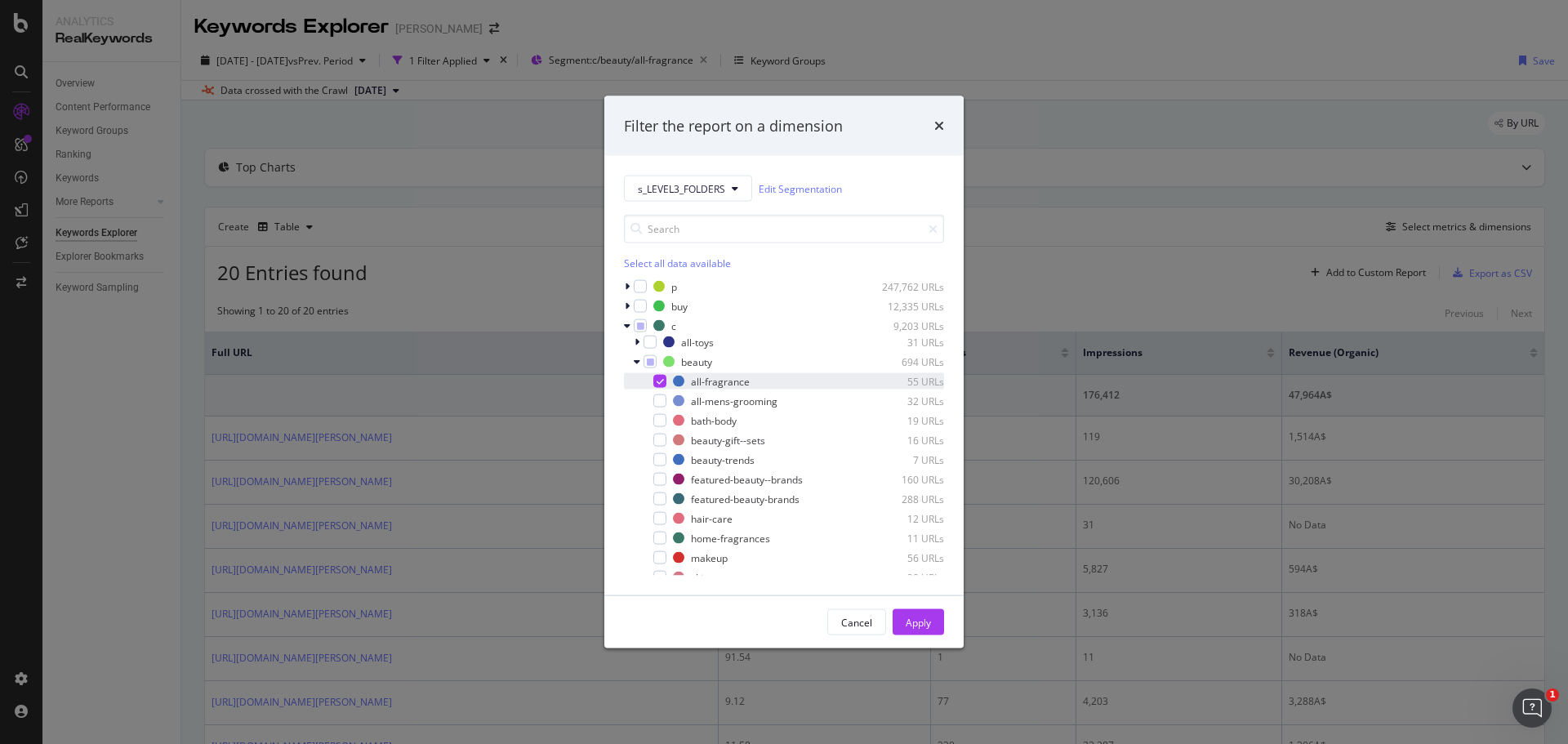
click at [665, 377] on div "modal" at bounding box center [660, 382] width 13 height 13
click at [925, 623] on div "Apply" at bounding box center [918, 621] width 25 height 13
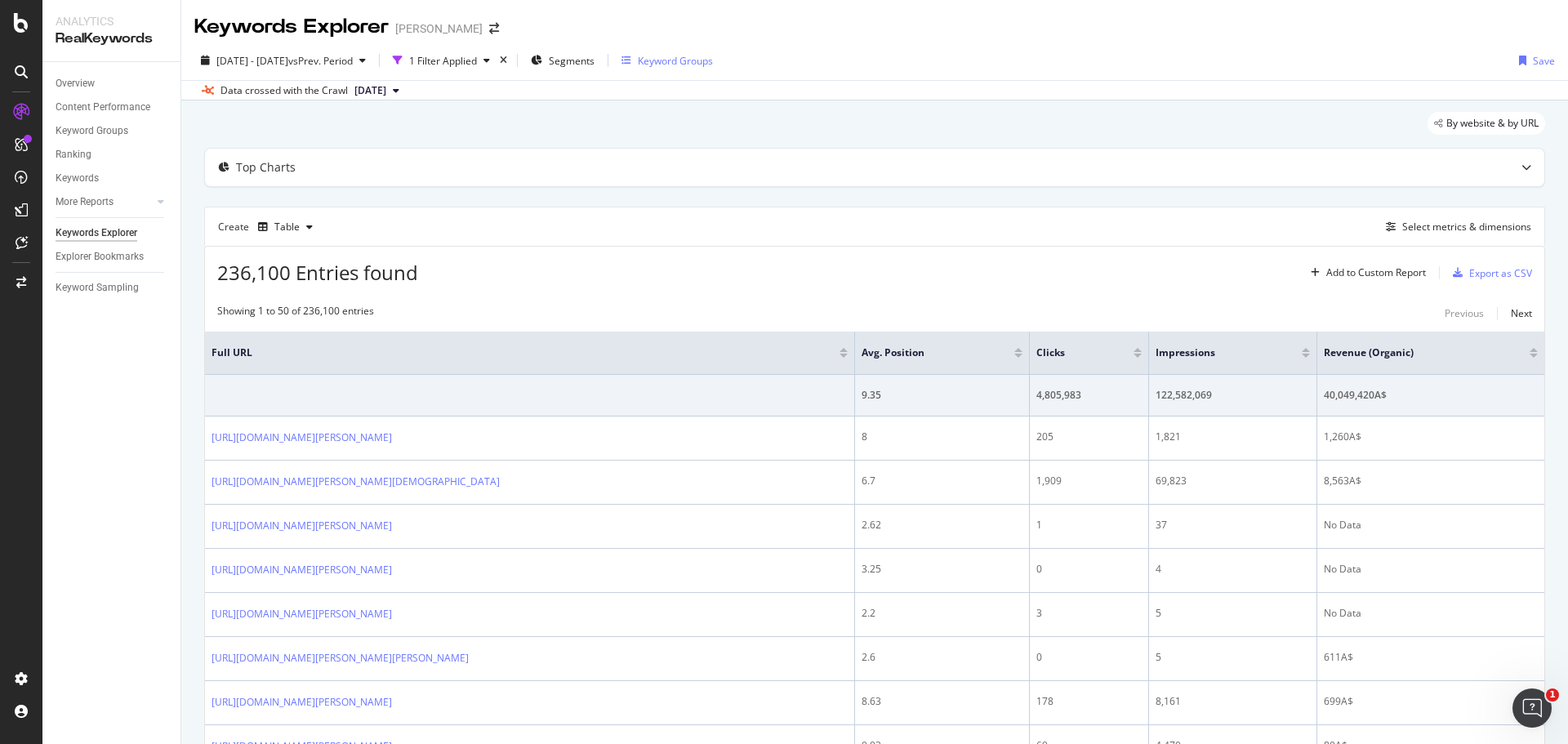
click at [704, 60] on div "Keyword Groups" at bounding box center [675, 60] width 75 height 13
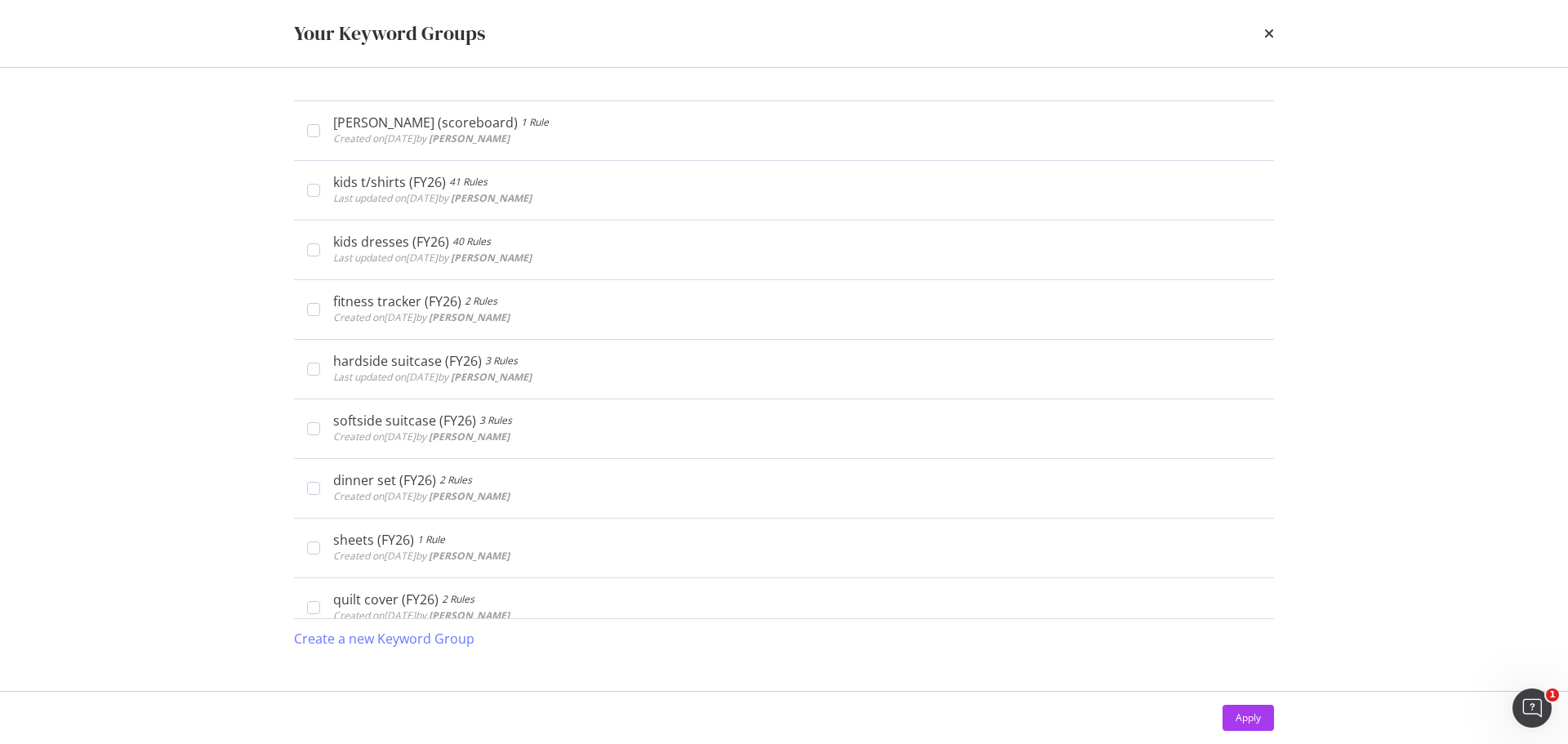
click at [1256, 29] on div "Your Keyword Groups" at bounding box center [784, 33] width 980 height 28
click at [1268, 32] on icon "times" at bounding box center [1269, 34] width 10 height 13
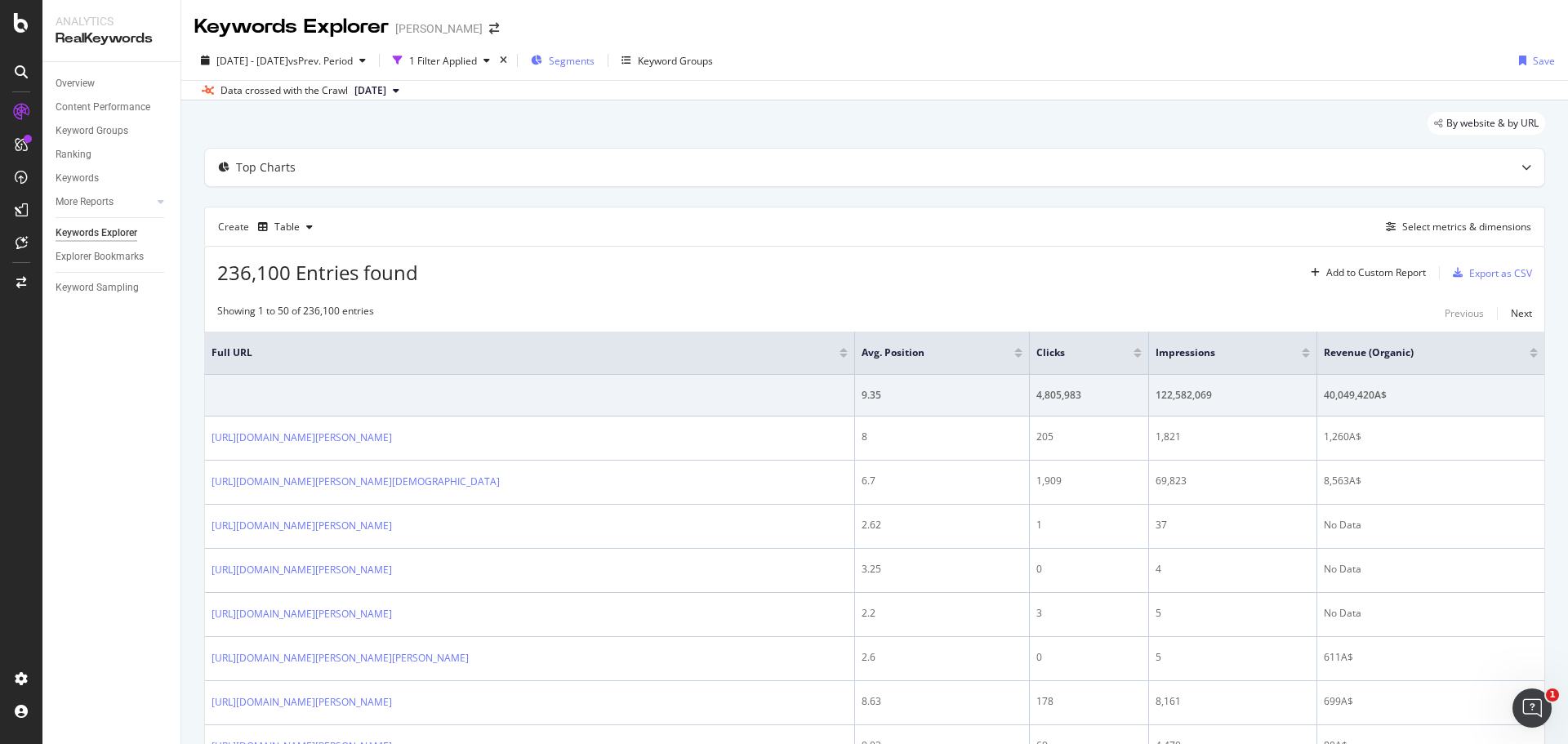
click at [594, 58] on span "Segments" at bounding box center [572, 60] width 46 height 13
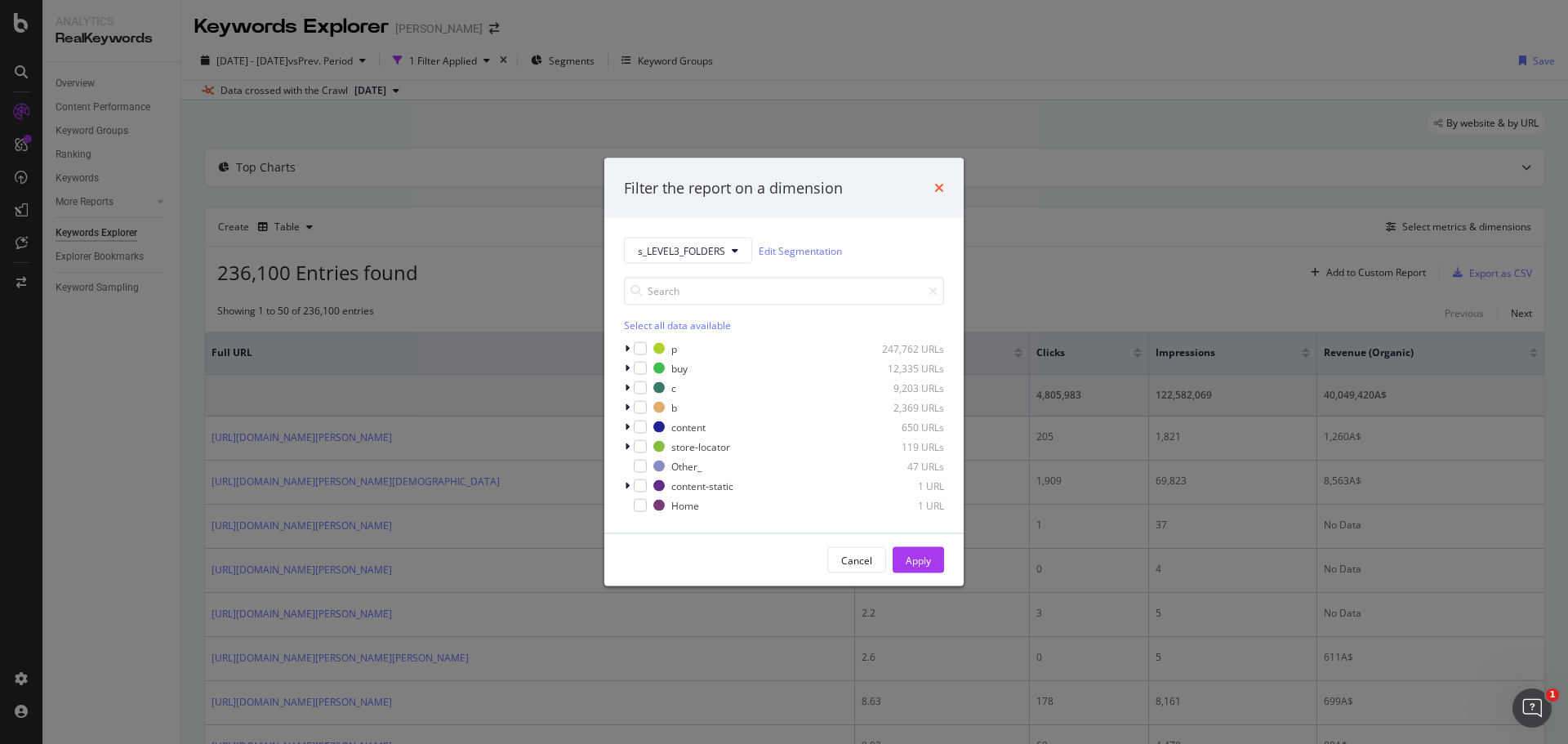
click at [934, 189] on icon "times" at bounding box center [939, 188] width 10 height 13
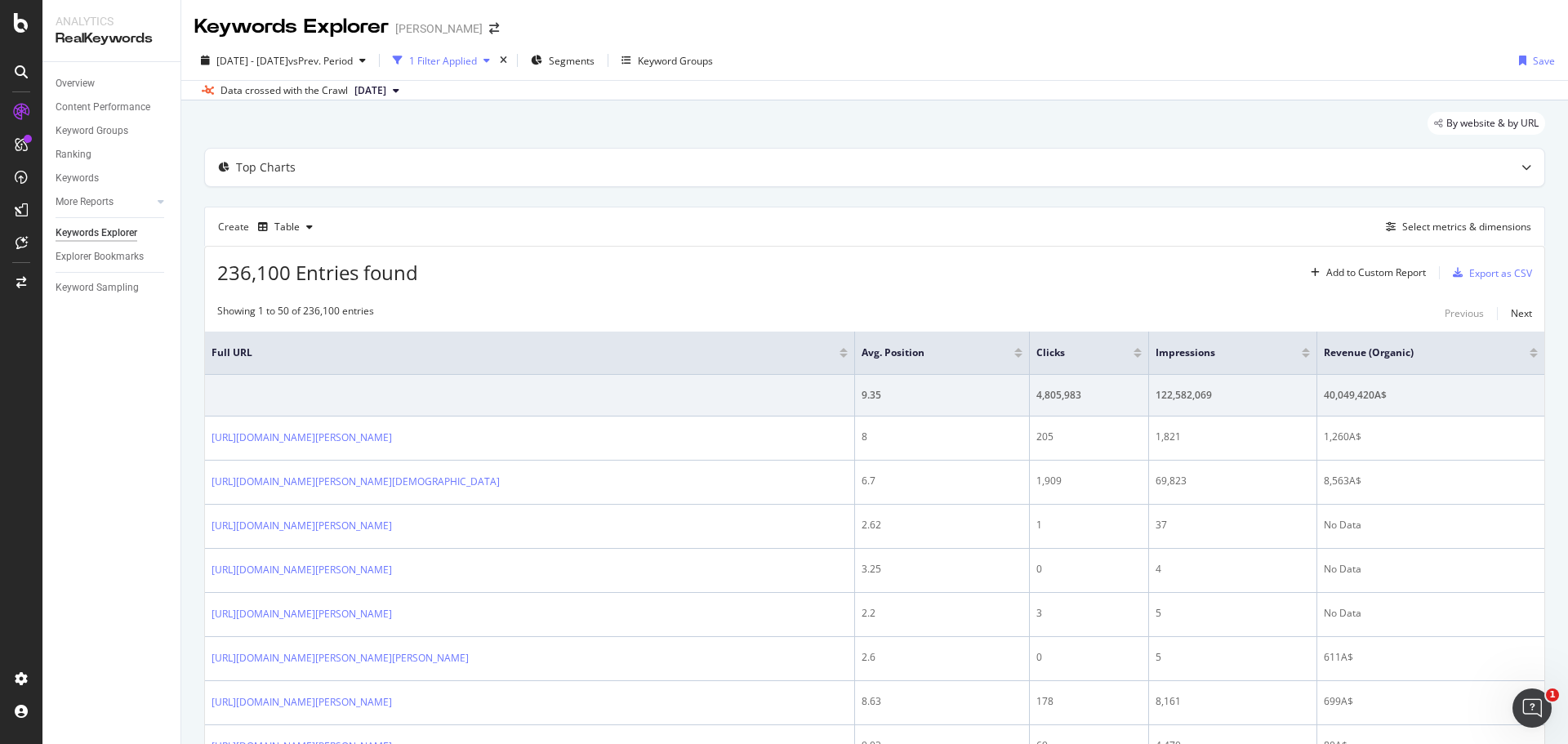
click at [457, 61] on div "1 Filter Applied" at bounding box center [443, 60] width 68 height 13
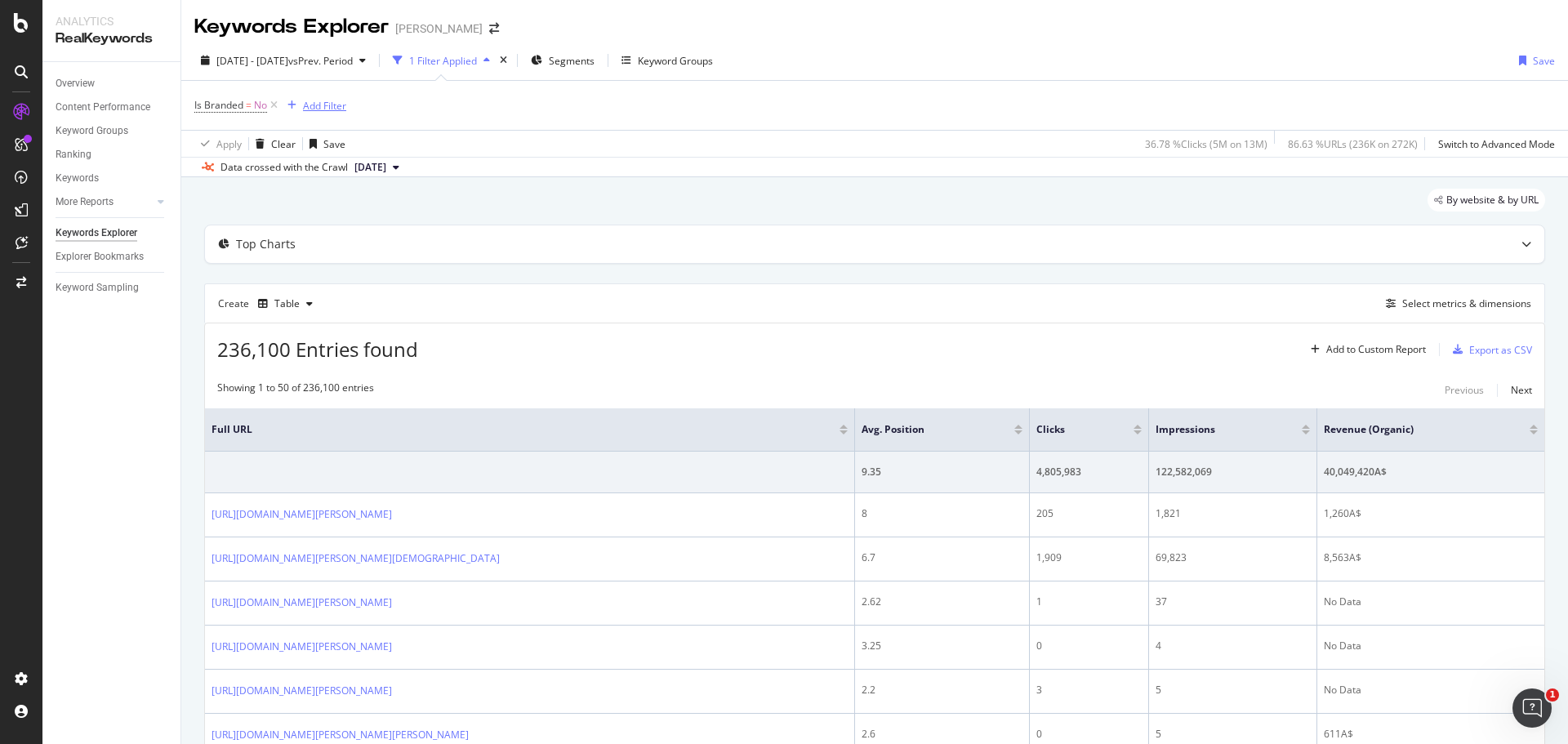
click at [329, 103] on div "Add Filter" at bounding box center [324, 105] width 43 height 13
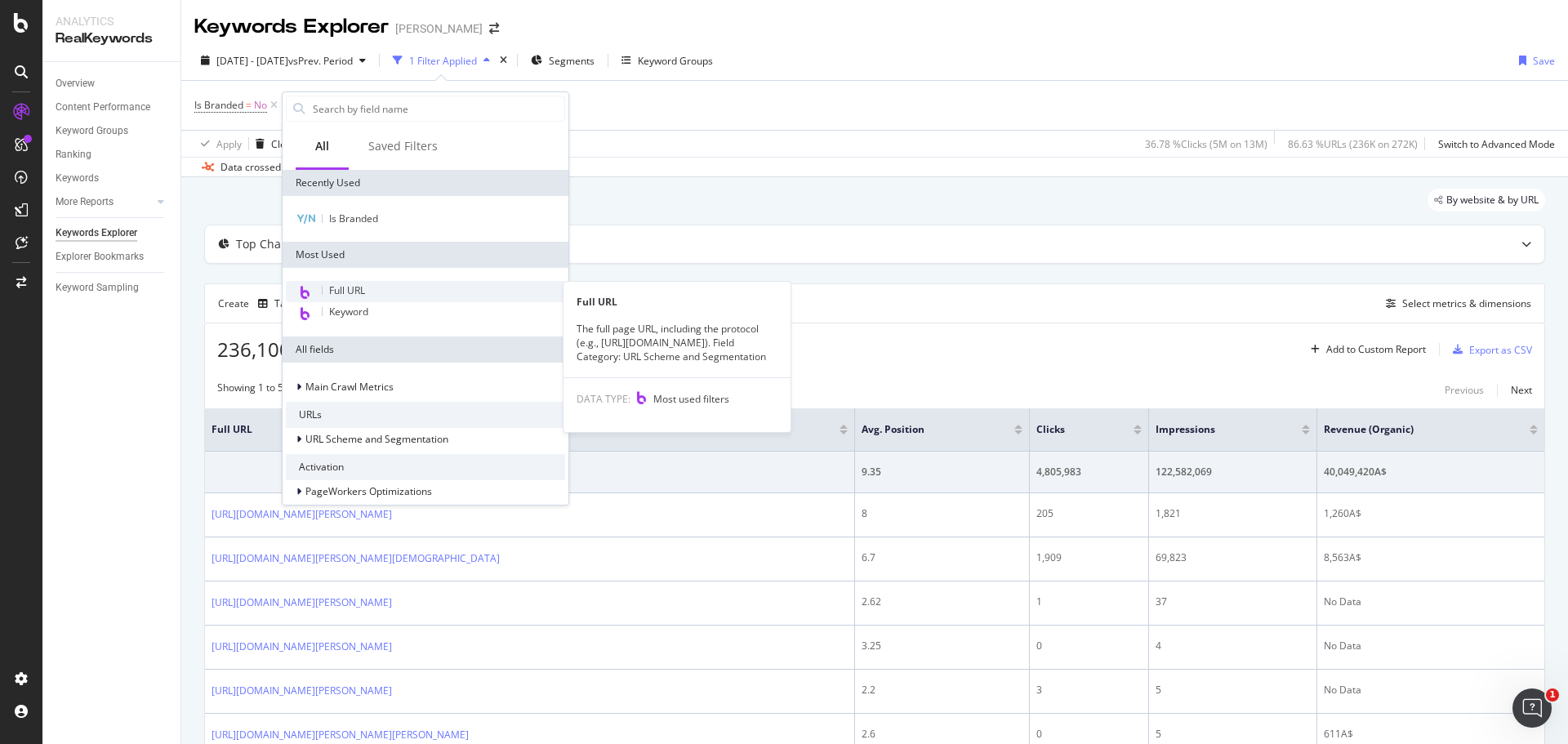
click at [393, 294] on div "Full URL" at bounding box center [425, 291] width 279 height 21
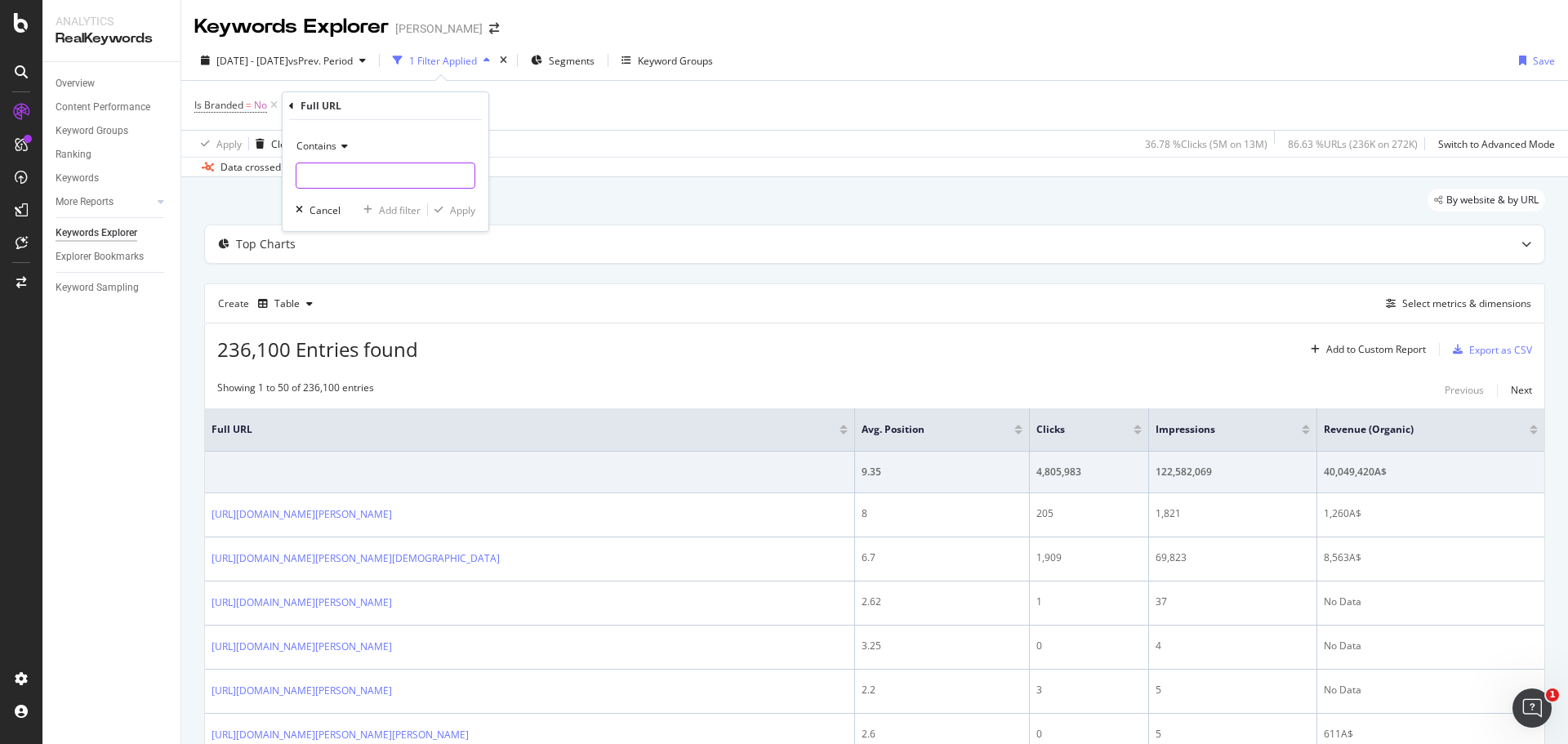
click at [337, 179] on input "text" at bounding box center [386, 174] width 178 height 26
paste input "/all-fragrance"
type input "/all-fragrance"
click at [463, 216] on div "Apply" at bounding box center [462, 210] width 25 height 13
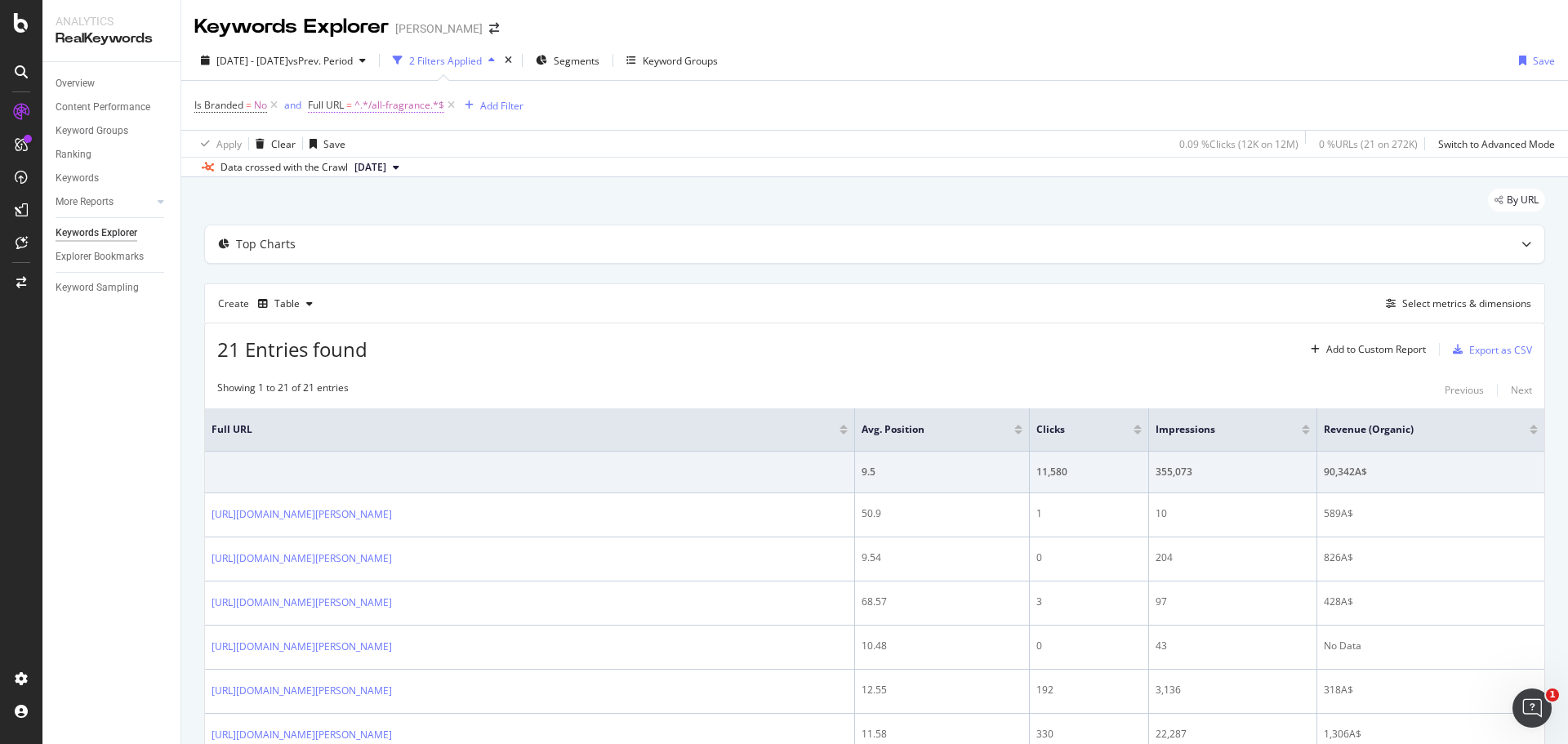
click at [386, 105] on span "^.*/all-fragrance.*$" at bounding box center [400, 105] width 90 height 23
click at [1469, 343] on div "Export as CSV" at bounding box center [1501, 350] width 63 height 13
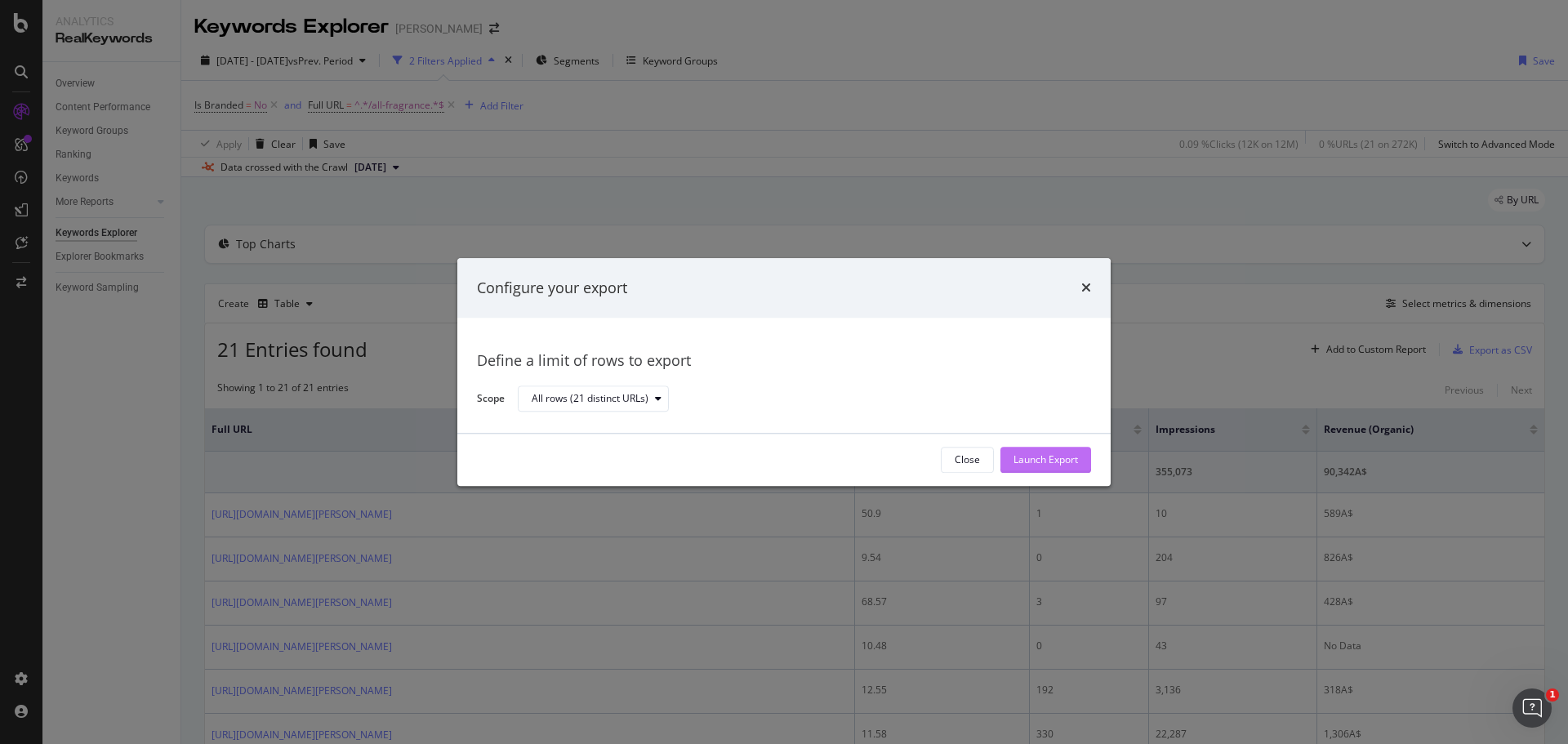
click at [1035, 454] on div "Launch Export" at bounding box center [1045, 460] width 64 height 13
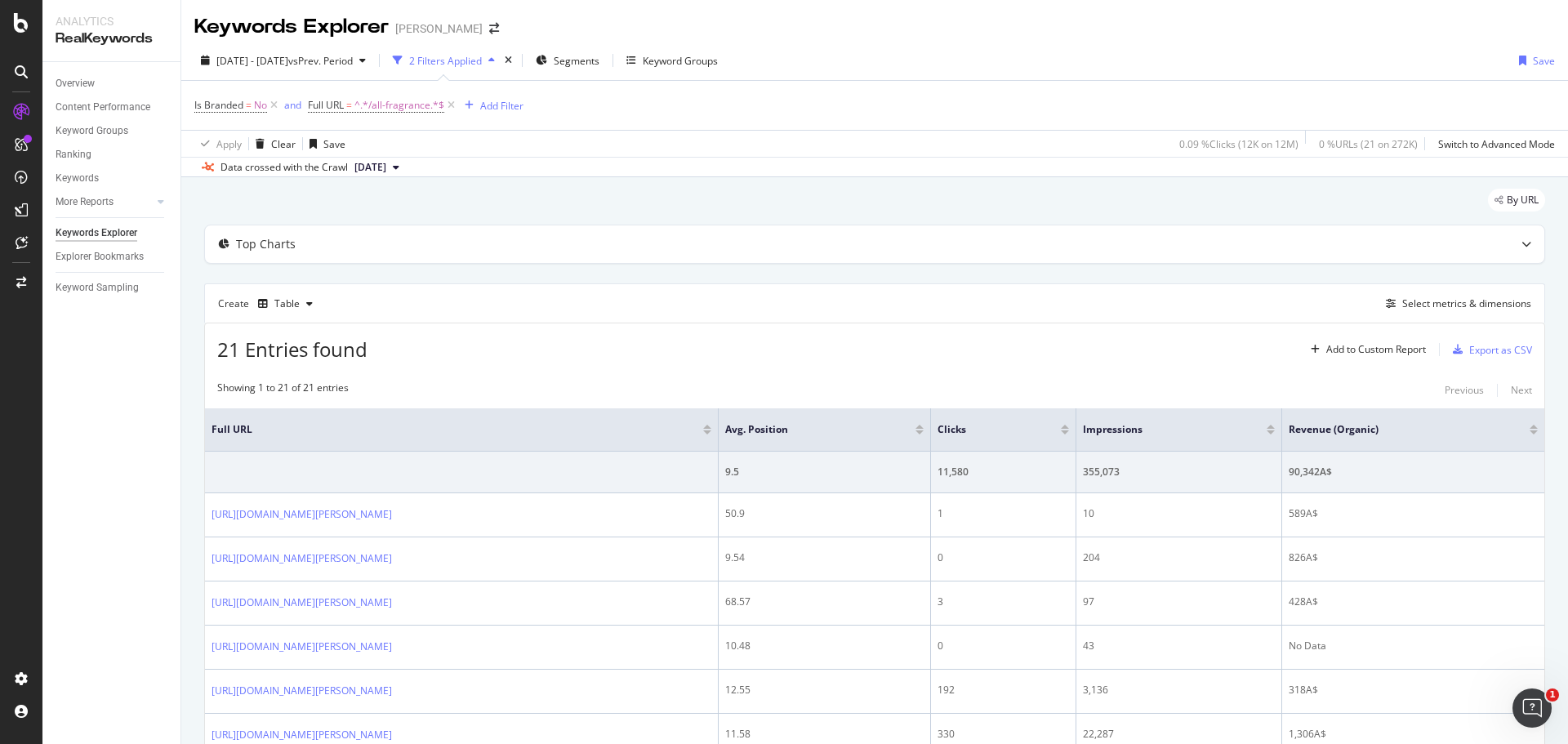
click at [481, 59] on div "2 Filters Applied" at bounding box center [446, 60] width 73 height 13
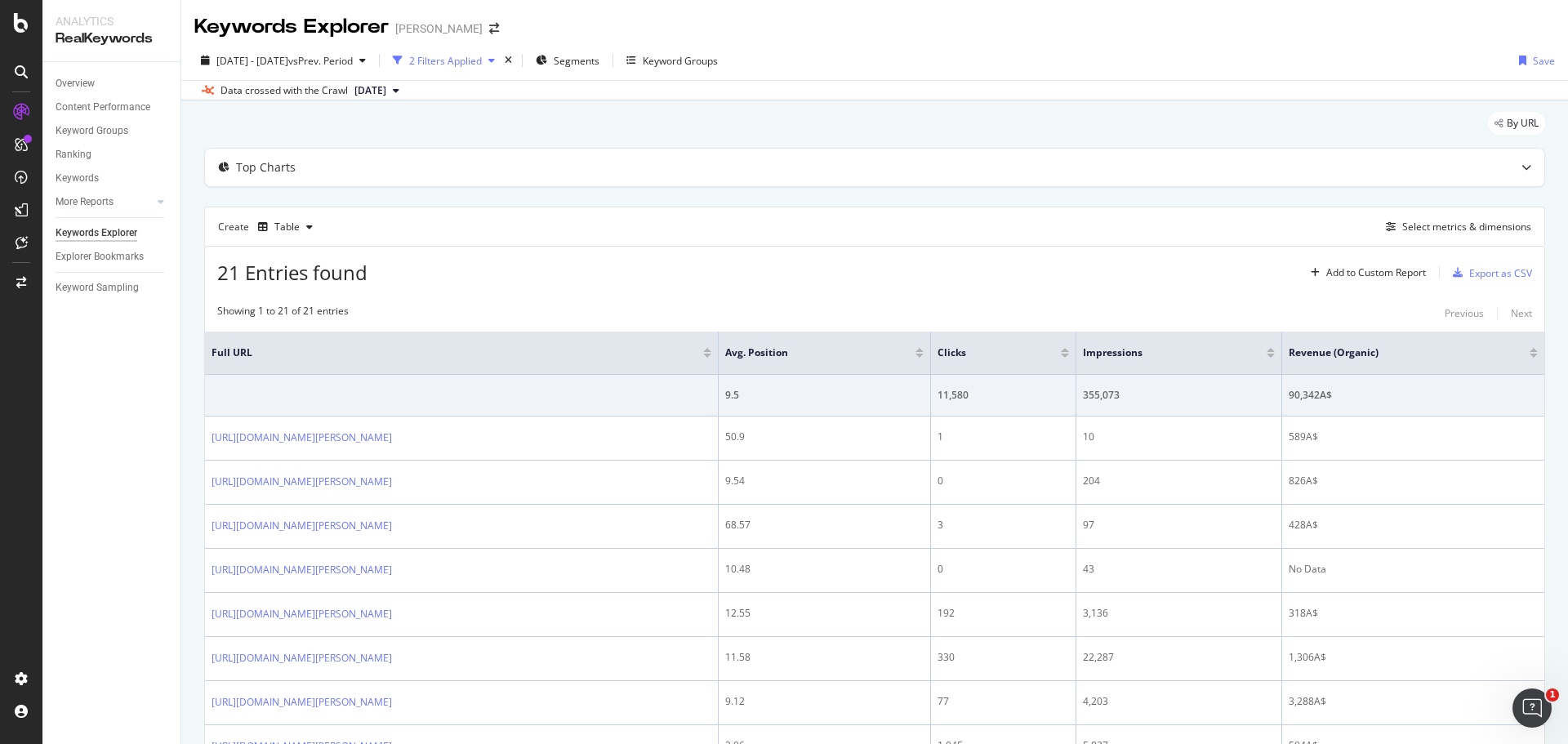
click at [481, 60] on div "2 Filters Applied" at bounding box center [446, 60] width 73 height 13
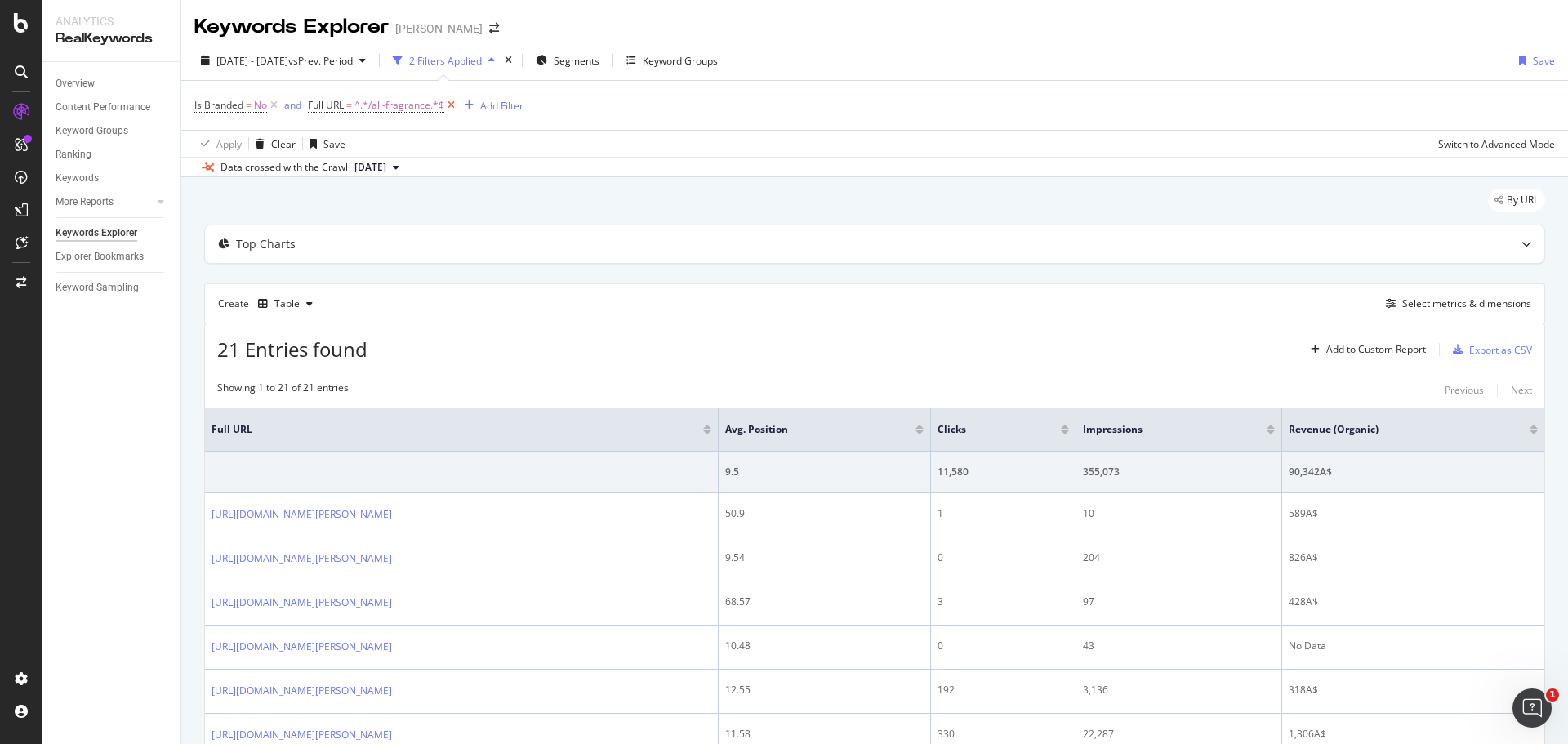
click at [450, 105] on icon at bounding box center [451, 105] width 13 height 16
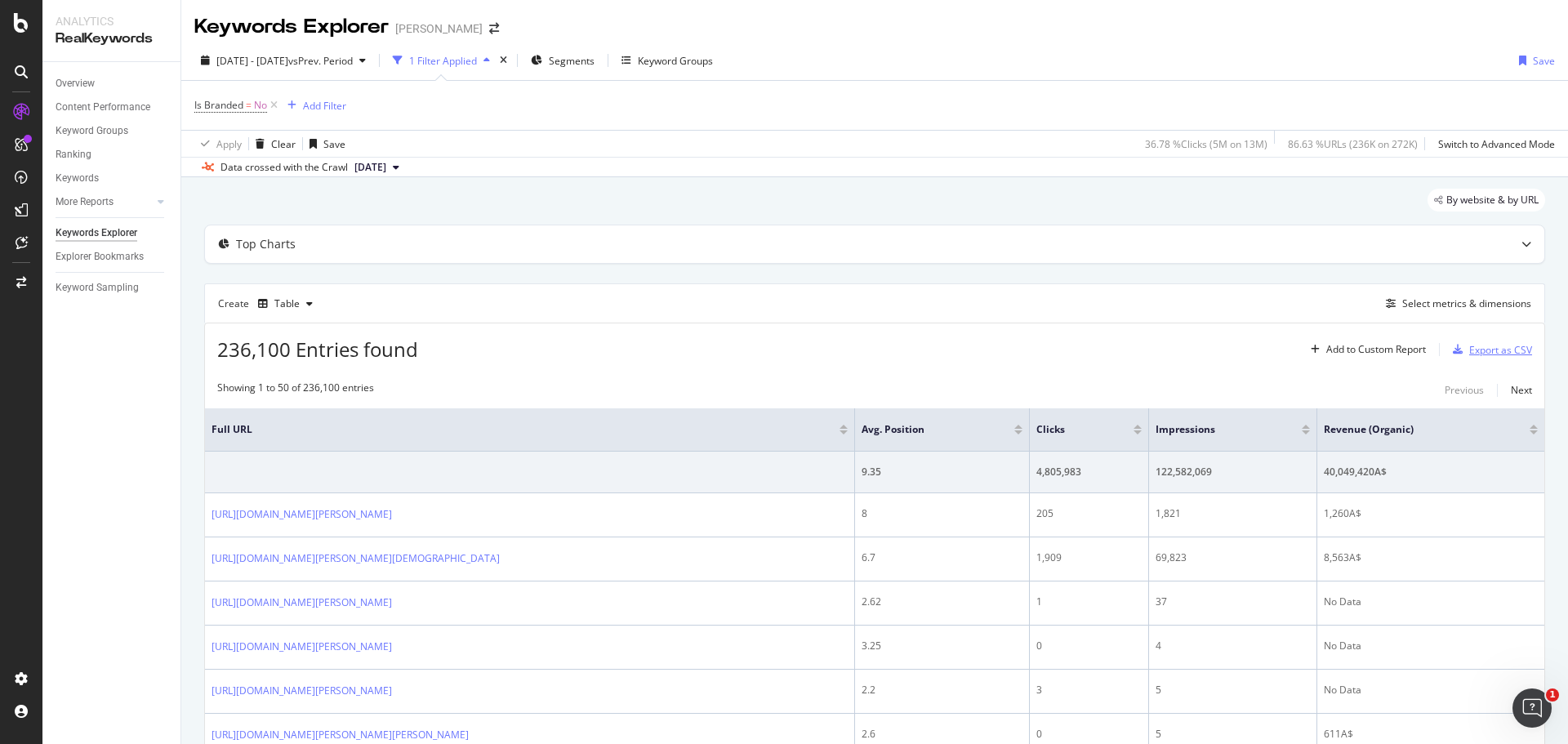
click at [1477, 357] on div "Export as CSV" at bounding box center [1488, 350] width 85 height 25
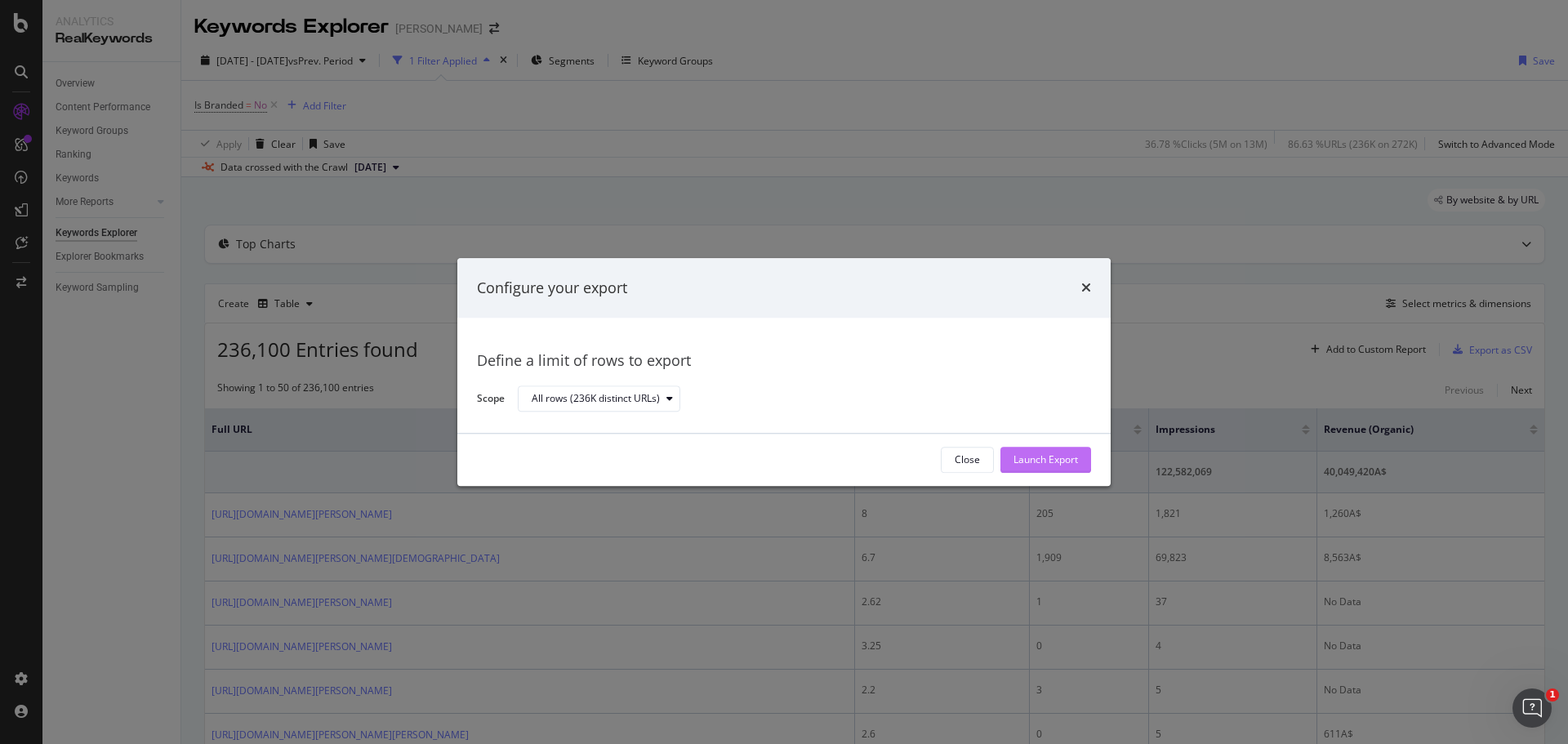
click at [1059, 463] on div "Launch Export" at bounding box center [1045, 460] width 64 height 13
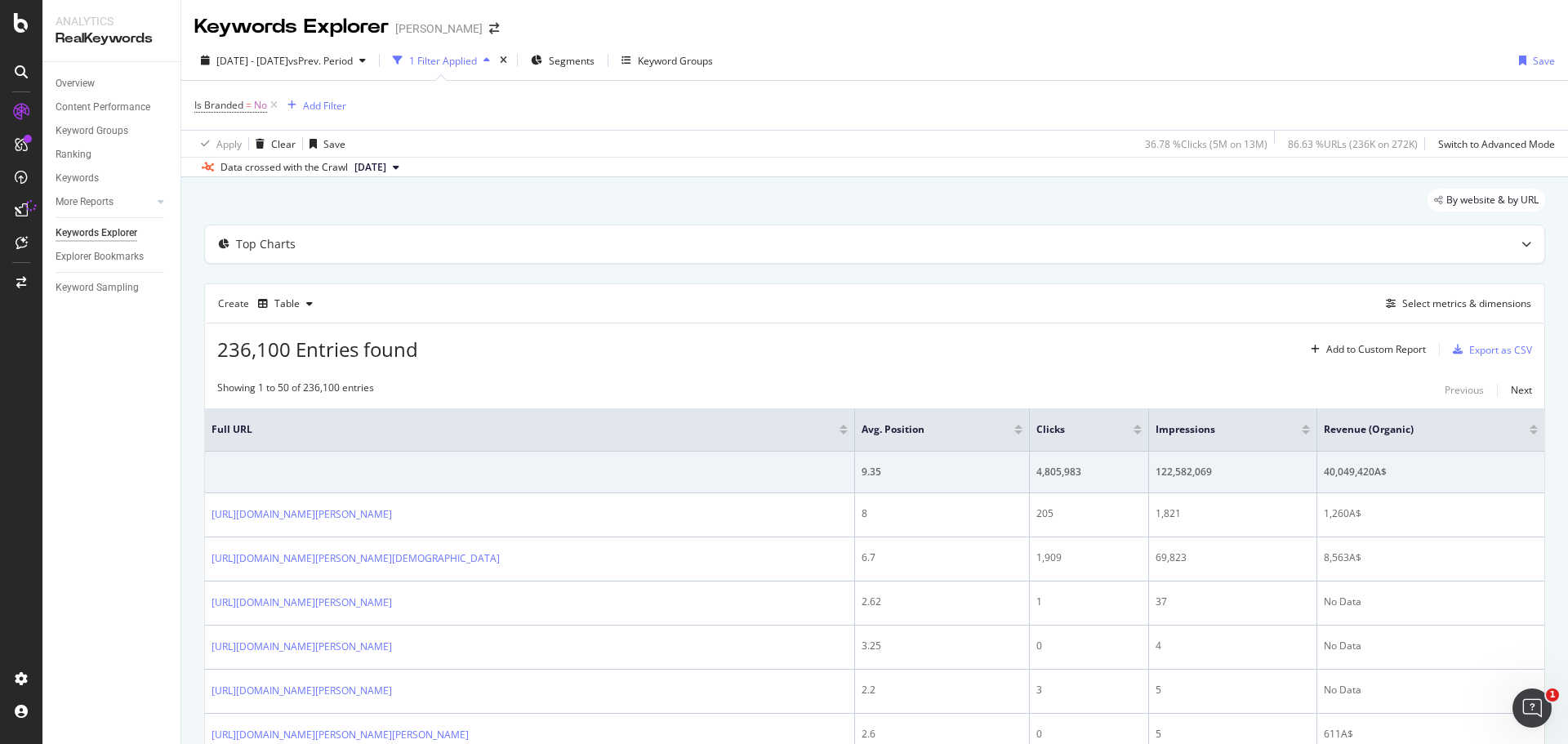
click at [1065, 61] on div "2024 Oct. 1st - Dec. 31st vs Prev. Period 1 Filter Applied Segments Keyword Gro…" at bounding box center [875, 63] width 1387 height 33
